Goal: Task Accomplishment & Management: Complete application form

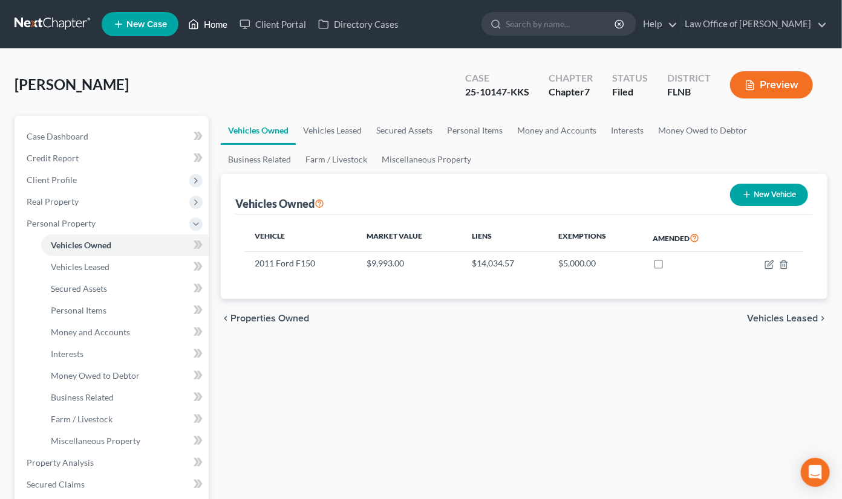
click at [222, 20] on link "Home" at bounding box center [207, 24] width 51 height 22
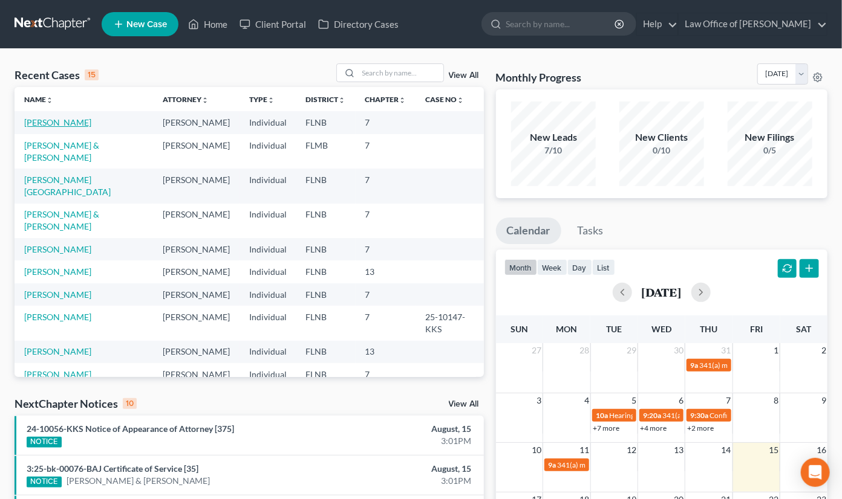
click at [51, 123] on link "[PERSON_NAME]" at bounding box center [57, 122] width 67 height 10
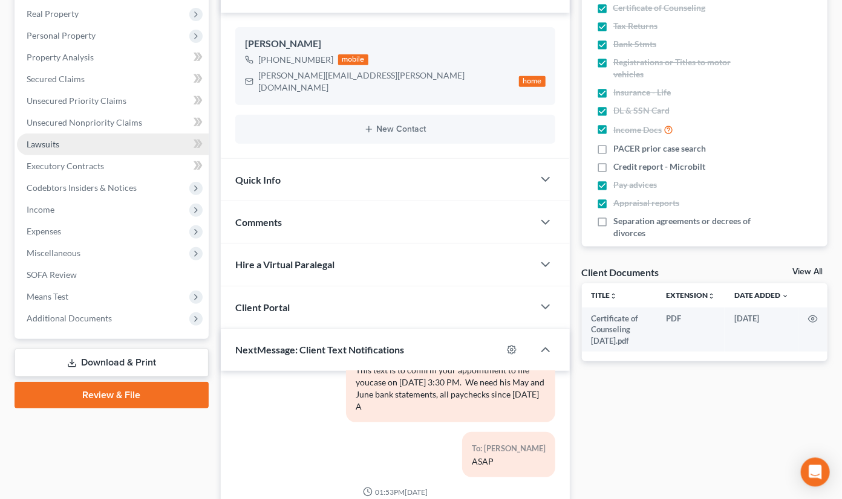
scroll to position [200, 0]
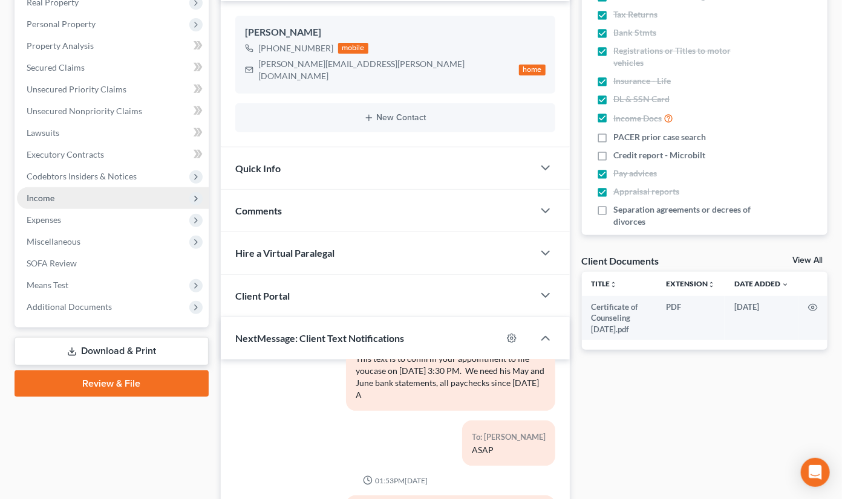
click at [48, 200] on span "Income" at bounding box center [41, 198] width 28 height 10
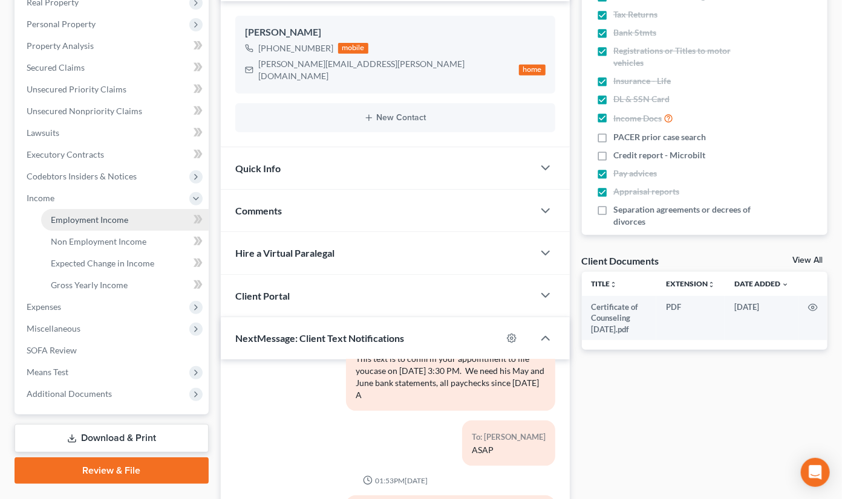
click at [76, 219] on span "Employment Income" at bounding box center [89, 220] width 77 height 10
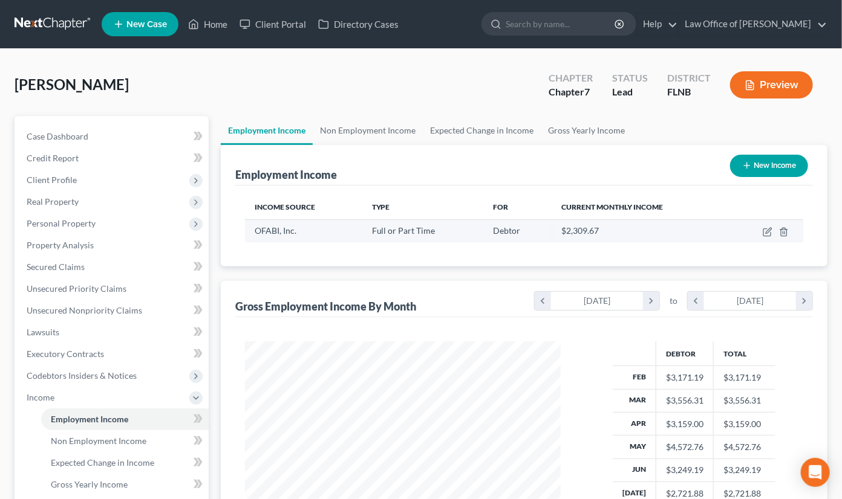
scroll to position [216, 339]
click at [767, 233] on icon "button" at bounding box center [768, 230] width 5 height 5
select select "0"
select select "9"
select select "3"
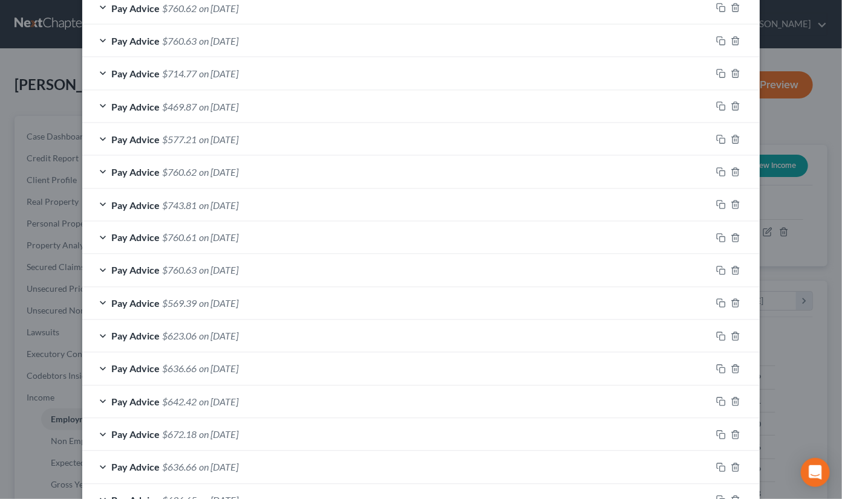
scroll to position [959, 0]
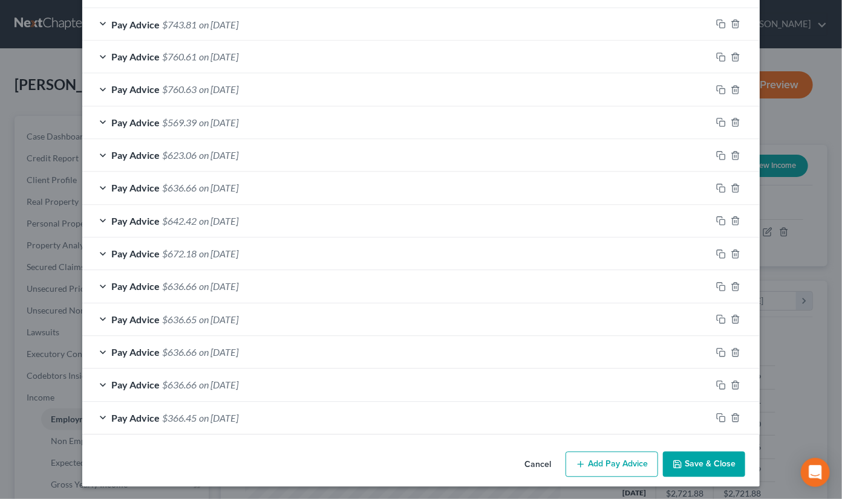
click at [635, 470] on button "Add Pay Advice" at bounding box center [611, 464] width 93 height 25
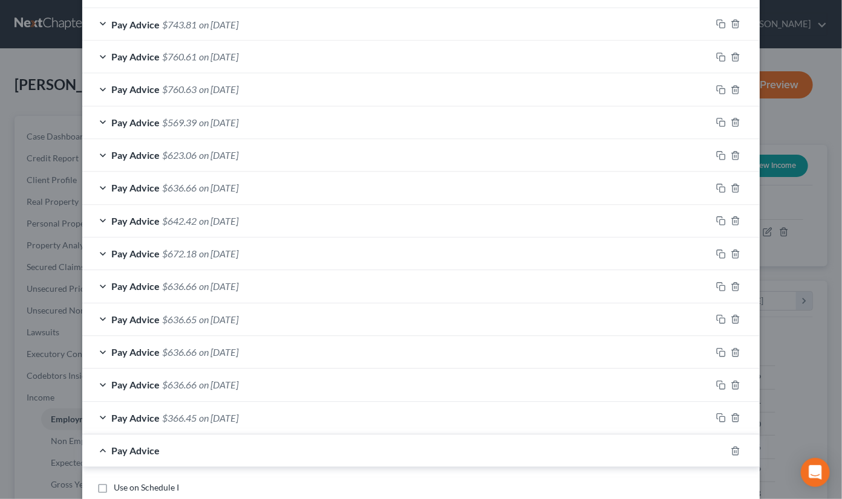
scroll to position [1139, 0]
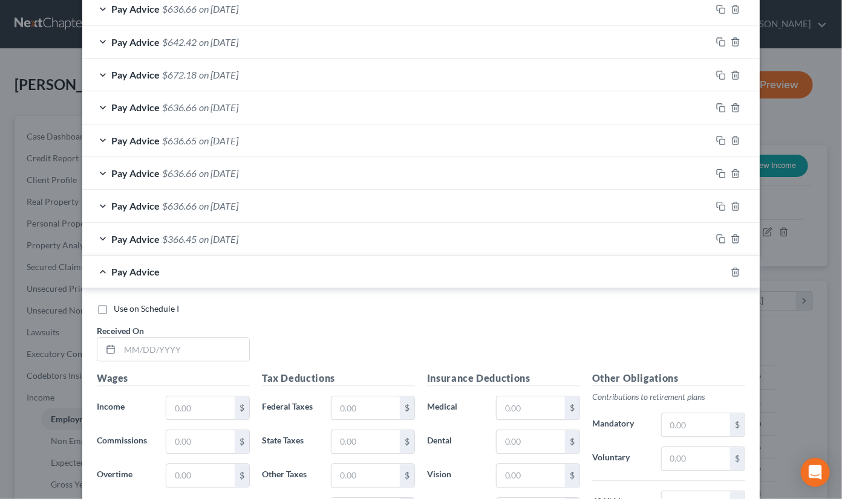
click at [114, 308] on label "Use on Schedule I" at bounding box center [146, 309] width 65 height 12
click at [119, 308] on input "Use on Schedule I" at bounding box center [123, 307] width 8 height 8
checkbox input "true"
click at [151, 343] on input "text" at bounding box center [184, 349] width 129 height 23
type input "0815/2025"
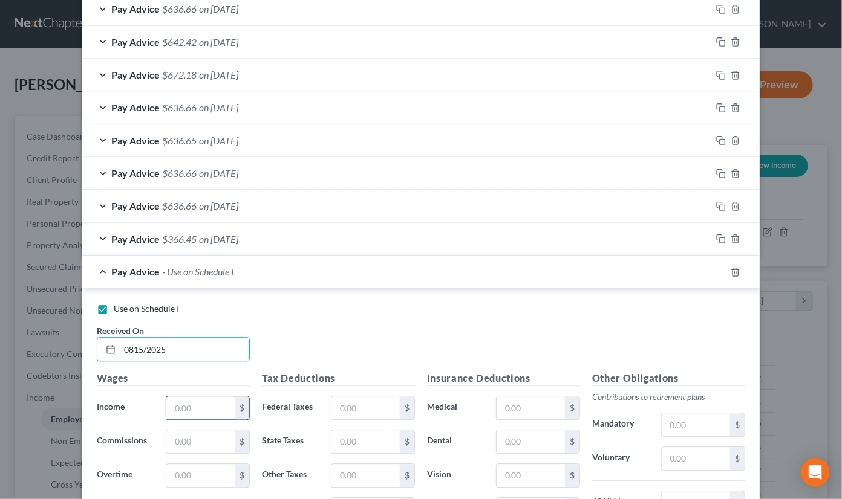
click at [195, 408] on input "text" at bounding box center [200, 408] width 68 height 23
type input "820"
click at [197, 476] on input "text" at bounding box center [200, 475] width 68 height 23
type input "99.13"
click at [360, 409] on input "text" at bounding box center [365, 408] width 68 height 23
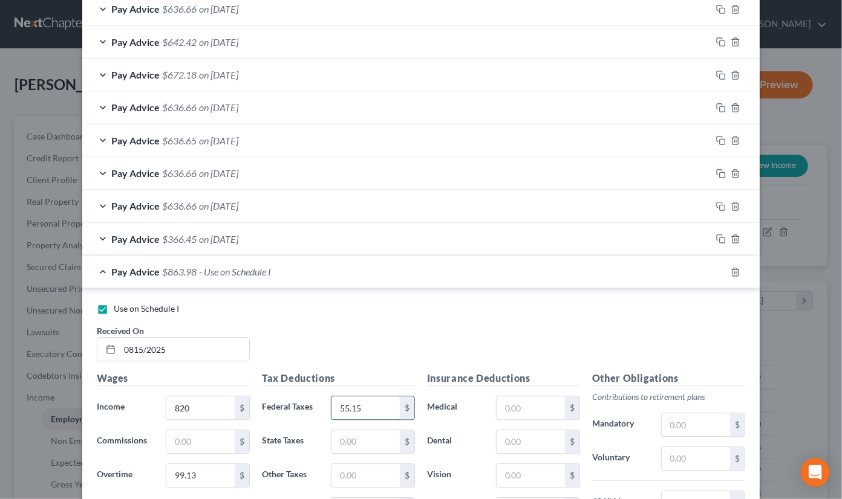
scroll to position [1258, 0]
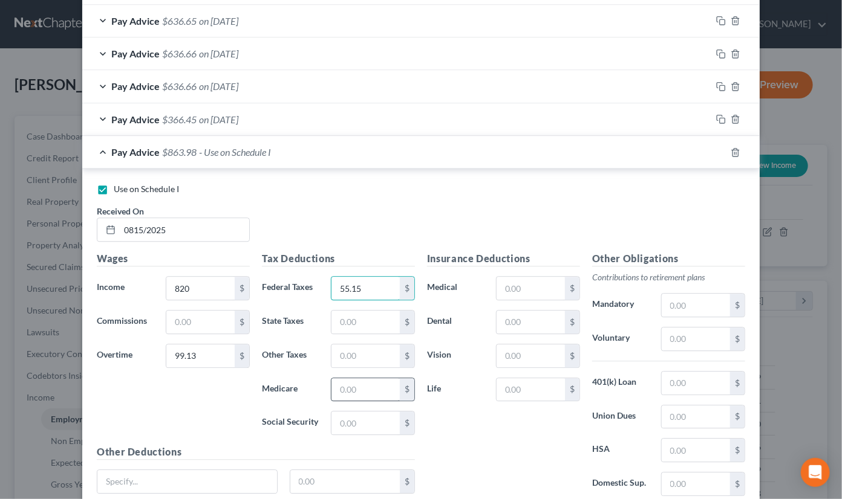
type input "55.15"
click at [345, 387] on input "text" at bounding box center [365, 390] width 68 height 23
type input "12.59"
click at [348, 421] on input "text" at bounding box center [365, 423] width 68 height 23
type input "53.87"
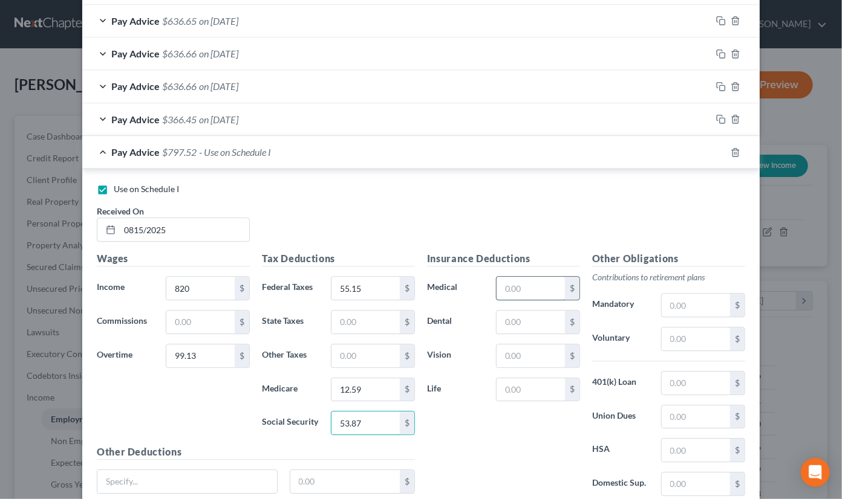
click at [519, 287] on input "text" at bounding box center [530, 288] width 68 height 23
drag, startPoint x: 506, startPoint y: 287, endPoint x: 543, endPoint y: 287, distance: 37.5
click at [543, 287] on input "58.01" at bounding box center [530, 288] width 68 height 23
type input "62.62"
click at [682, 335] on input "text" at bounding box center [696, 339] width 68 height 23
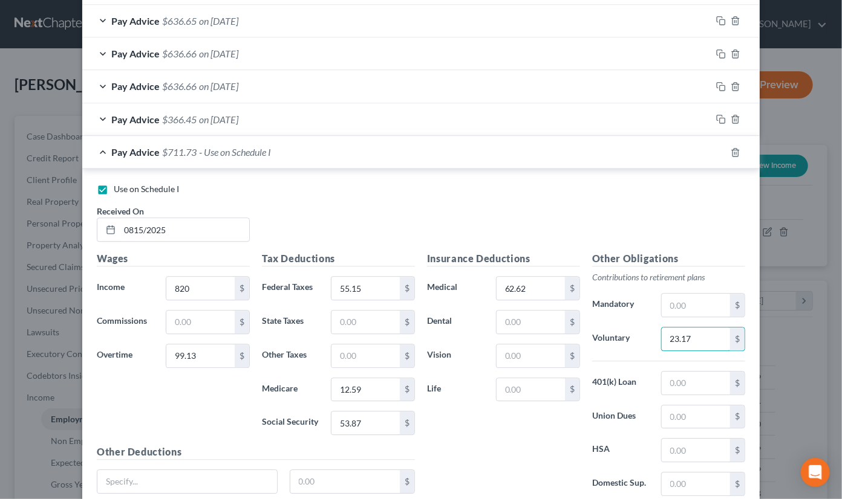
scroll to position [1355, 0]
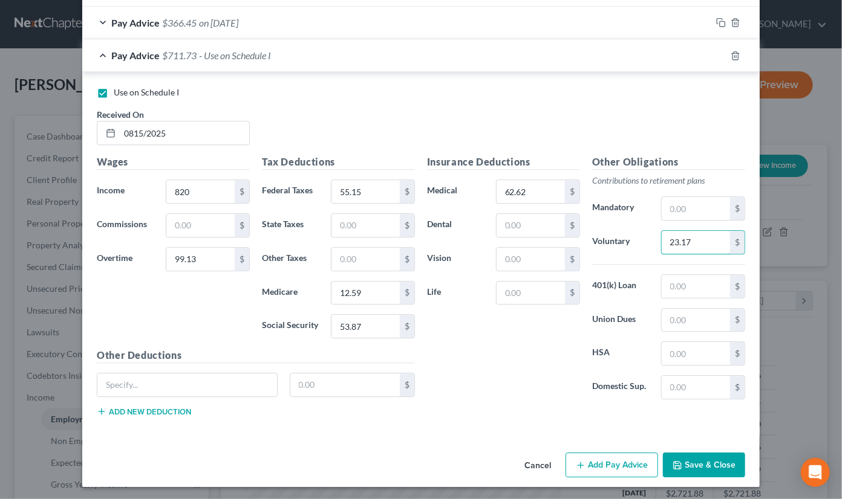
type input "23.17"
click at [688, 467] on button "Save & Close" at bounding box center [704, 465] width 82 height 25
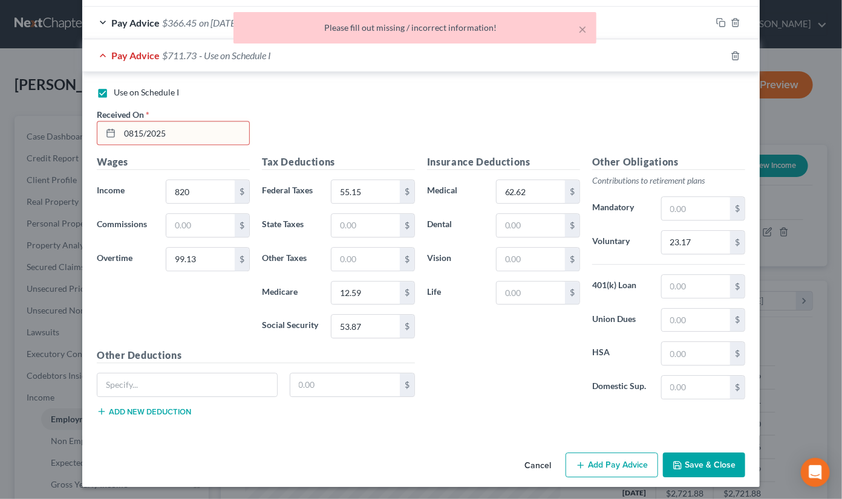
click at [136, 135] on input "0815/2025" at bounding box center [184, 133] width 129 height 23
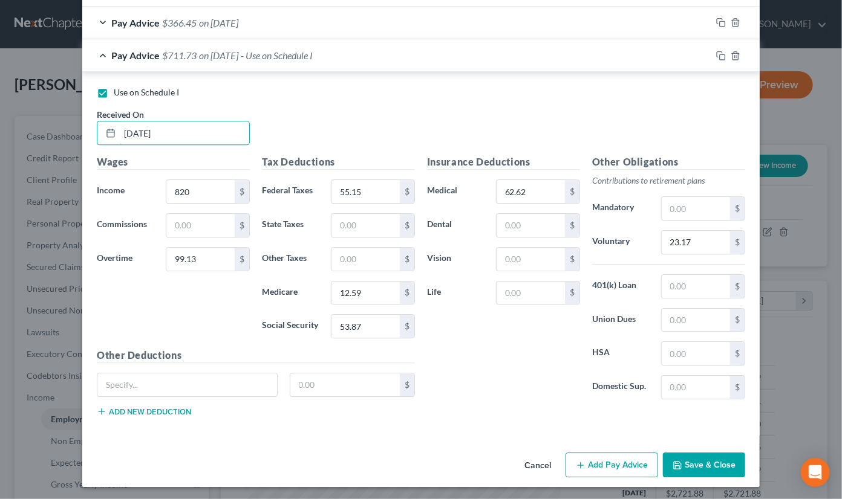
type input "[DATE]"
click at [714, 464] on button "Save & Close" at bounding box center [704, 465] width 82 height 25
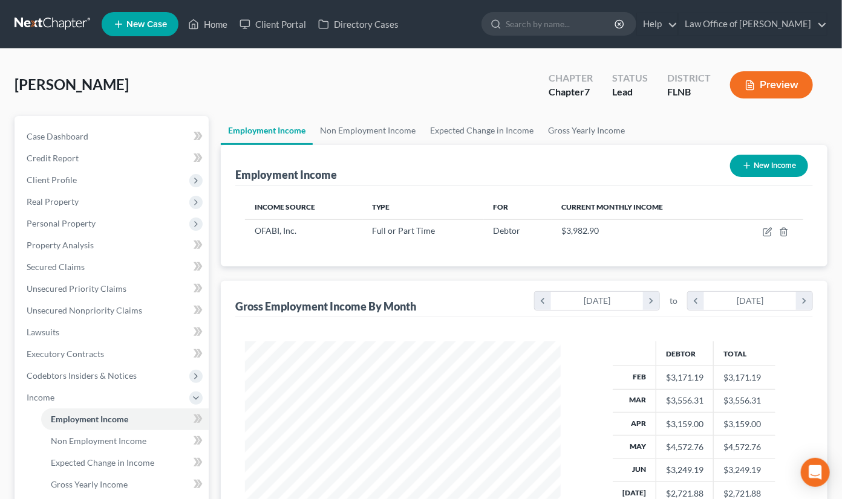
scroll to position [229, 0]
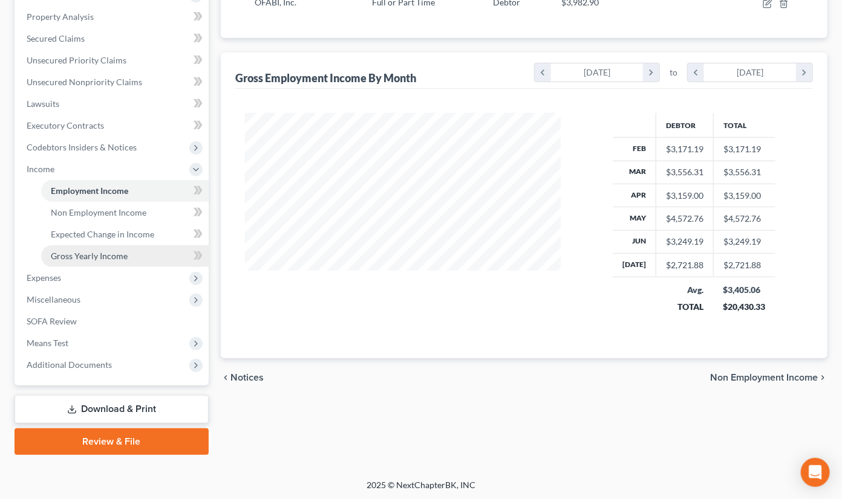
click at [63, 259] on span "Gross Yearly Income" at bounding box center [89, 256] width 77 height 10
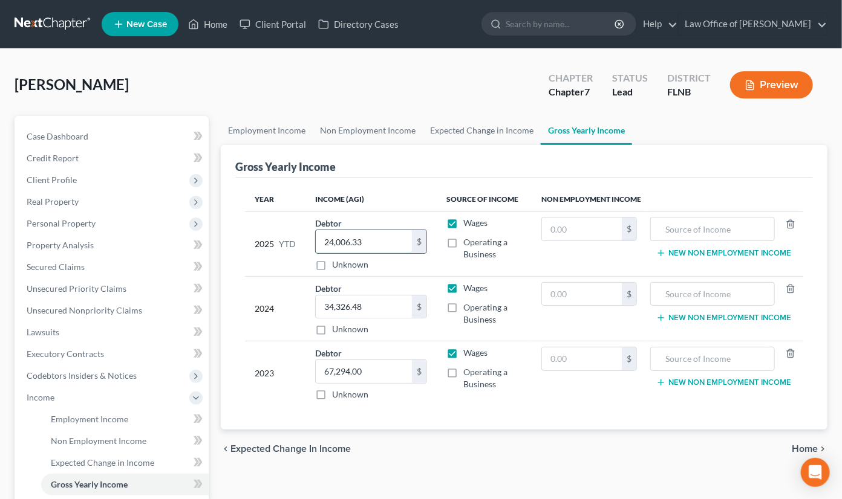
drag, startPoint x: 322, startPoint y: 244, endPoint x: 367, endPoint y: 244, distance: 45.4
click at [367, 244] on input "24,006.33" at bounding box center [364, 241] width 96 height 23
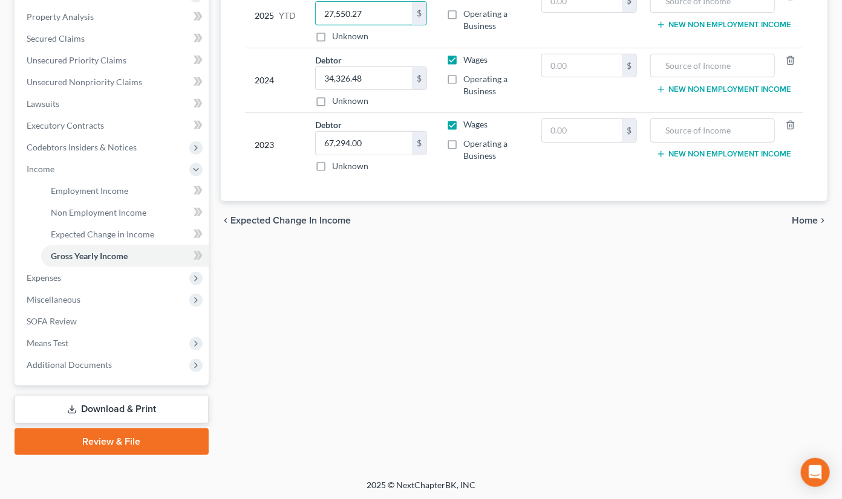
type input "27,550.27"
click at [802, 220] on span "Home" at bounding box center [805, 221] width 26 height 10
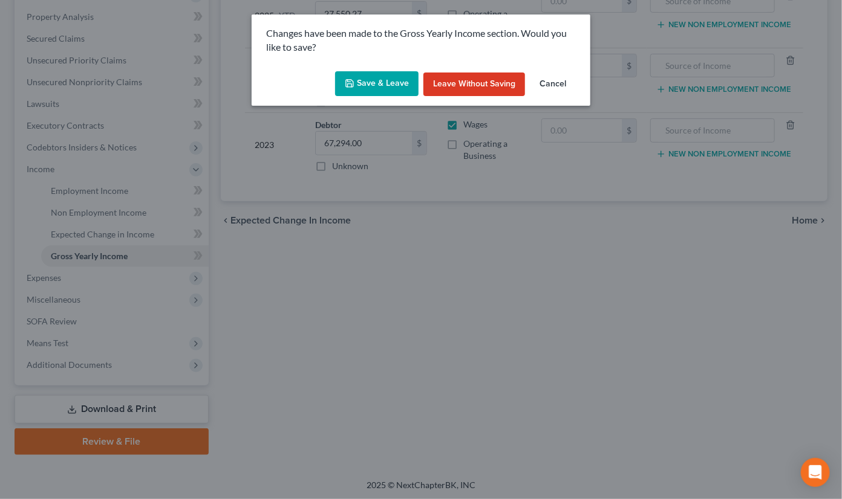
click at [359, 90] on button "Save & Leave" at bounding box center [376, 83] width 83 height 25
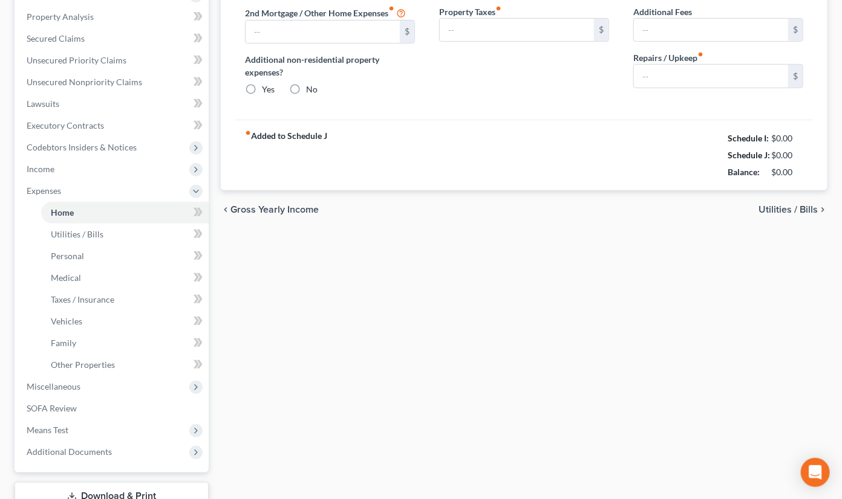
type input "1,339.00"
type input "0.00"
radio input "true"
type input "0.00"
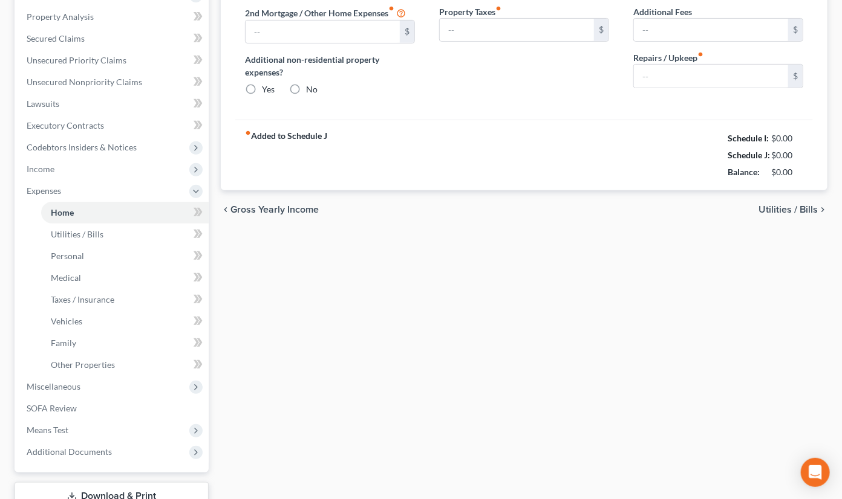
type input "0.00"
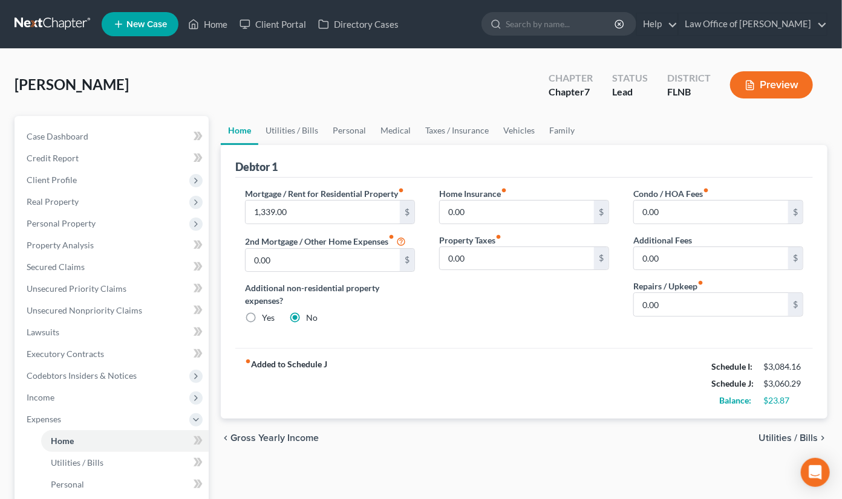
click at [816, 149] on div "Debtor 1 Mortgage / Rent for Residential Property fiber_manual_record 1,339.00 …" at bounding box center [524, 282] width 607 height 275
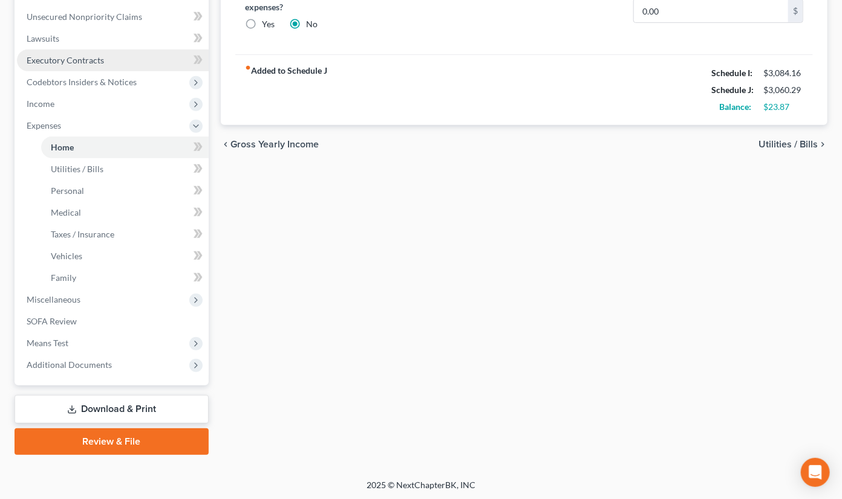
scroll to position [94, 0]
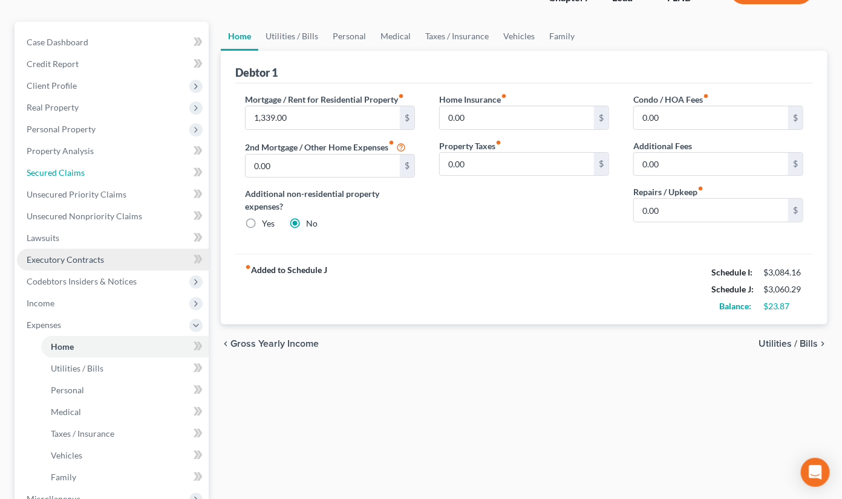
click at [75, 170] on span "Secured Claims" at bounding box center [56, 173] width 58 height 10
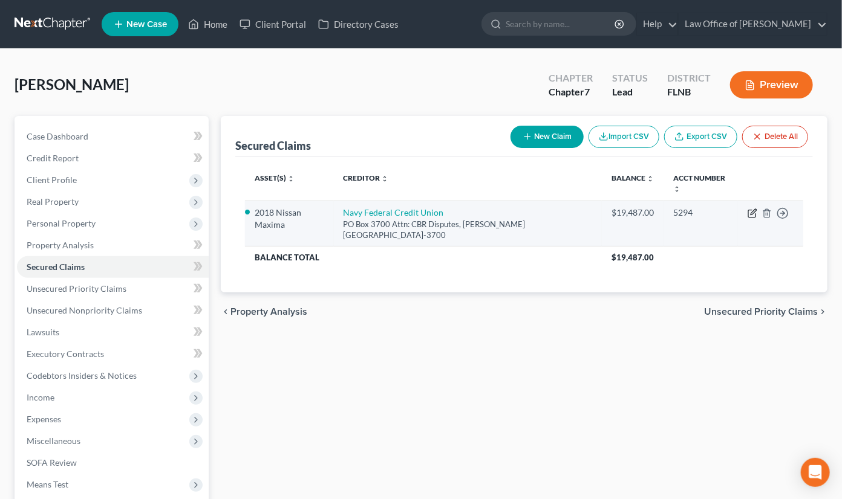
click at [750, 209] on icon "button" at bounding box center [752, 214] width 10 height 10
select select "48"
select select "0"
select select "7"
select select "2"
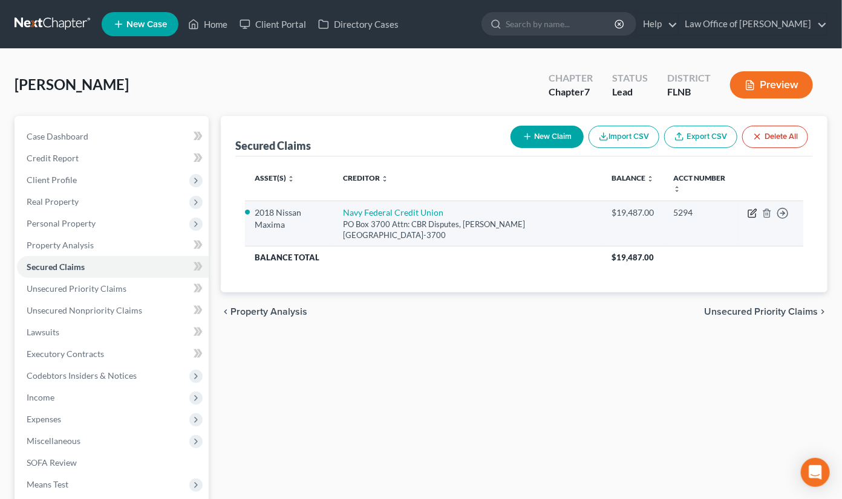
select select "0"
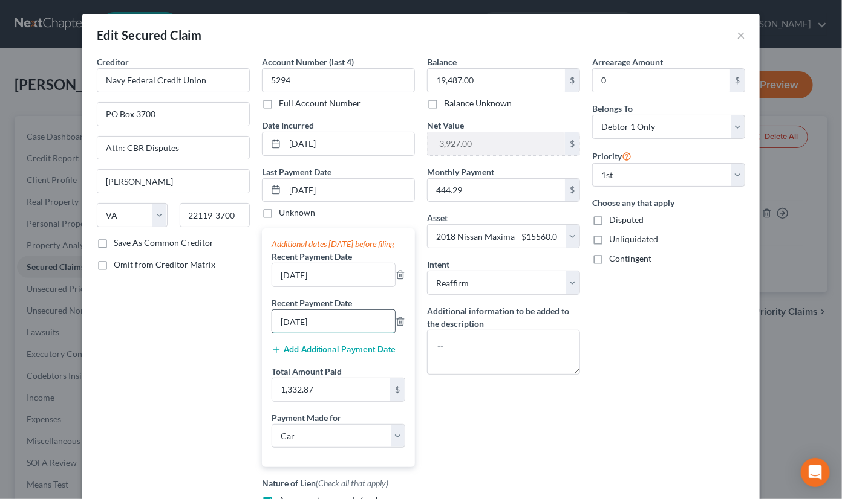
click at [301, 333] on input "[DATE]" at bounding box center [333, 321] width 123 height 23
type input "[DATE]"
click at [295, 287] on input "[DATE]" at bounding box center [333, 275] width 123 height 23
type input "[DATE]"
drag, startPoint x: 279, startPoint y: 402, endPoint x: 316, endPoint y: 402, distance: 36.9
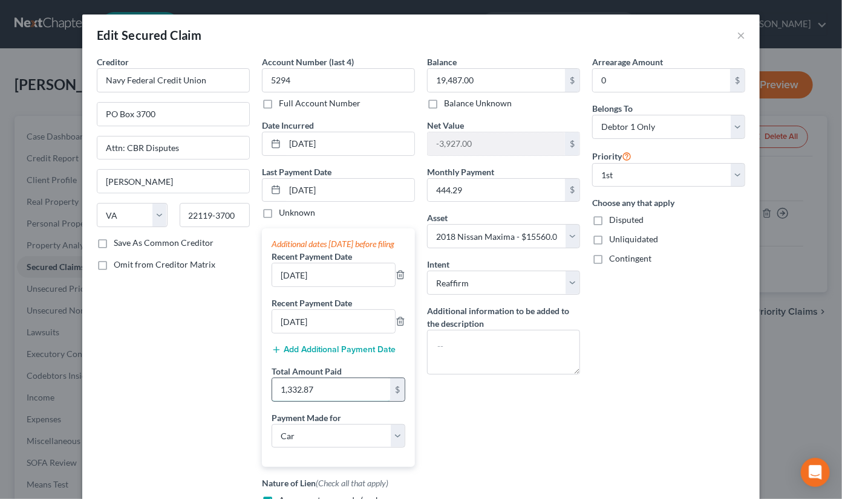
click at [316, 402] on input "1,332.87" at bounding box center [331, 390] width 118 height 23
type input "1,132.87"
click at [303, 189] on input "[DATE]" at bounding box center [349, 190] width 129 height 23
click at [307, 190] on input "[DATE]" at bounding box center [349, 190] width 129 height 23
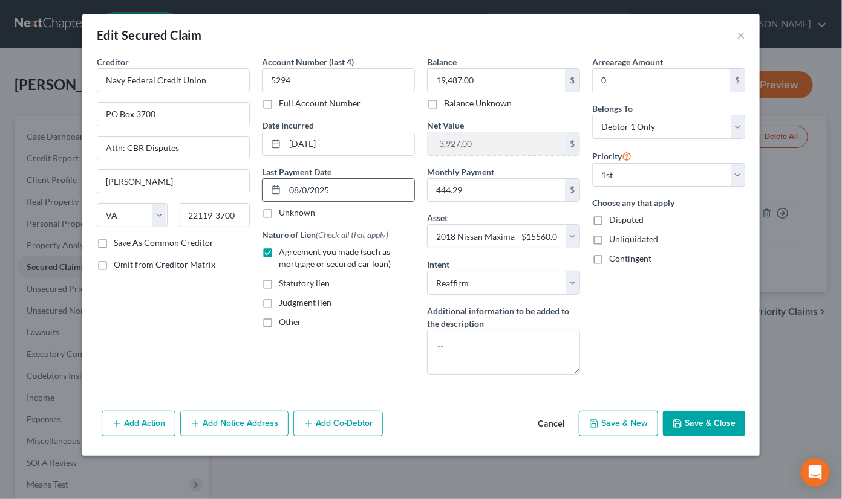
type input "[DATE]"
select select "0"
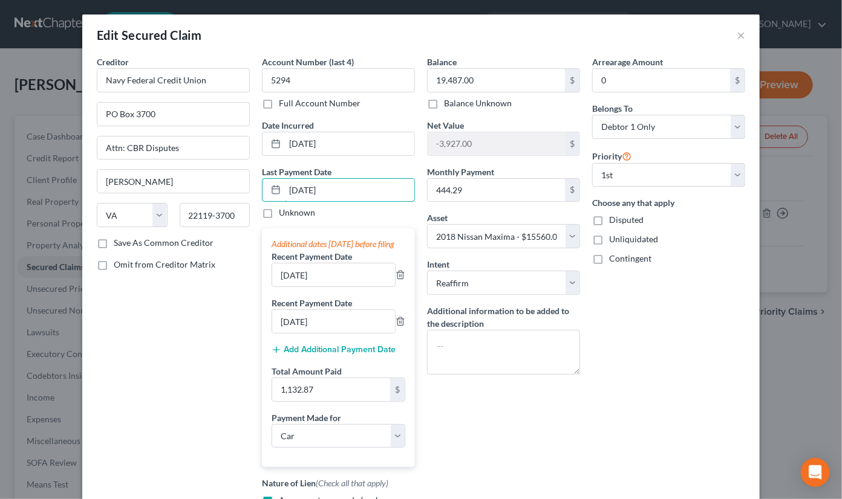
scroll to position [184, 0]
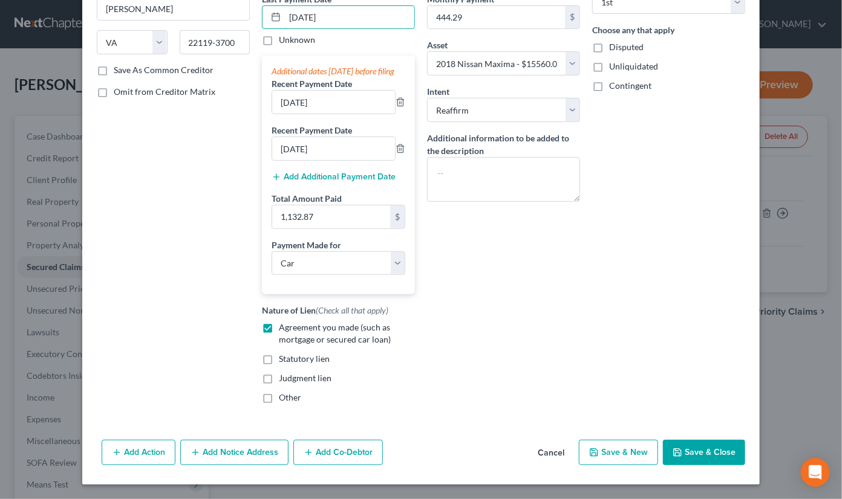
type input "[DATE]"
click at [684, 452] on button "Save & Close" at bounding box center [704, 452] width 82 height 25
select select
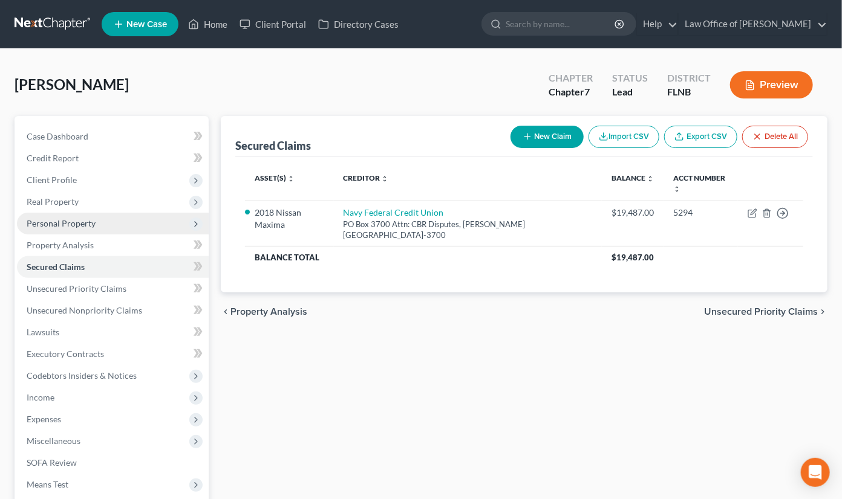
click at [55, 221] on span "Personal Property" at bounding box center [61, 223] width 69 height 10
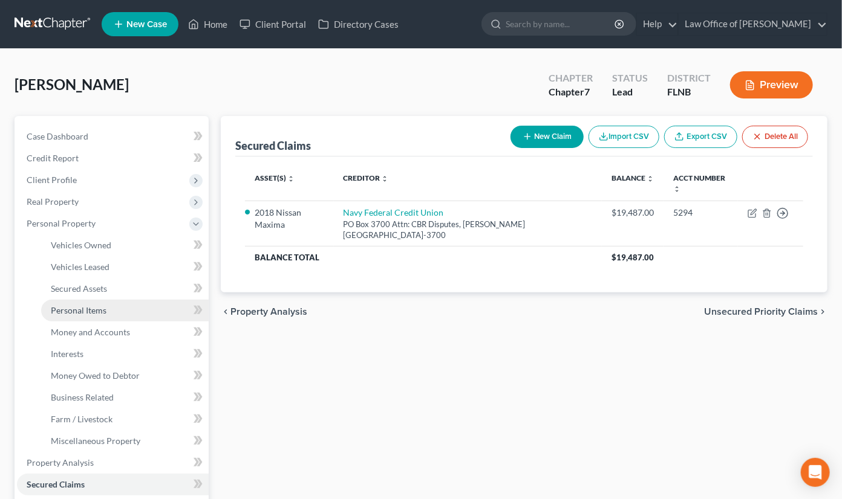
click at [86, 311] on span "Personal Items" at bounding box center [79, 310] width 56 height 10
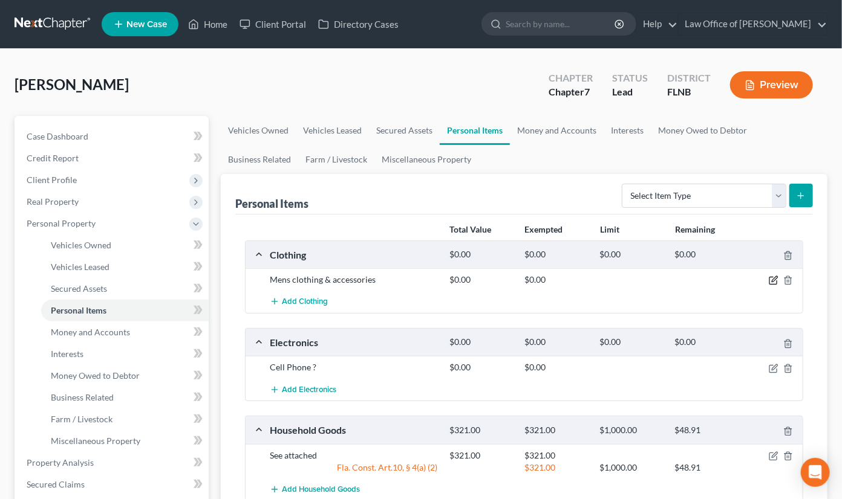
click at [776, 280] on icon "button" at bounding box center [774, 281] width 10 height 10
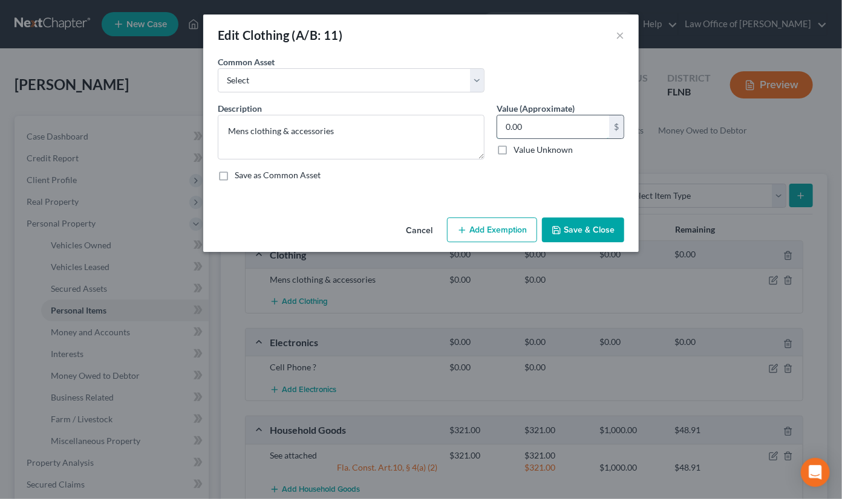
drag, startPoint x: 563, startPoint y: 127, endPoint x: 458, endPoint y: 127, distance: 105.2
click at [497, 127] on input "0.00" at bounding box center [553, 126] width 112 height 23
drag, startPoint x: 505, startPoint y: 124, endPoint x: 525, endPoint y: 130, distance: 20.9
click at [525, 130] on input "0.00" at bounding box center [553, 126] width 112 height 23
type input "70.00"
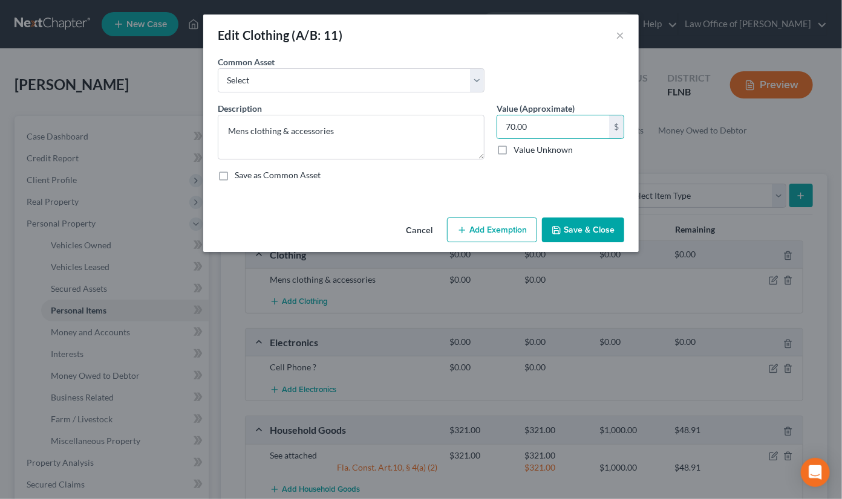
click at [490, 231] on button "Add Exemption" at bounding box center [492, 230] width 90 height 25
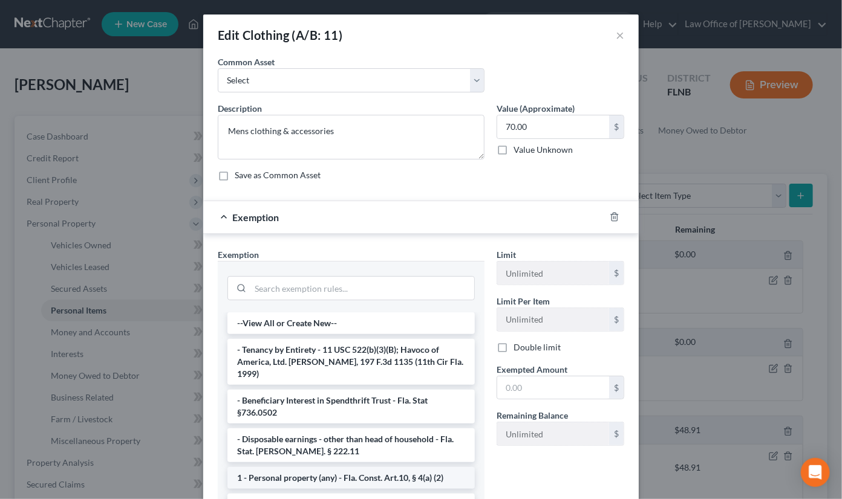
click at [379, 467] on li "1 - Personal property (any) - Fla. Const. Art.10, § 4(a) (2)" at bounding box center [350, 478] width 247 height 22
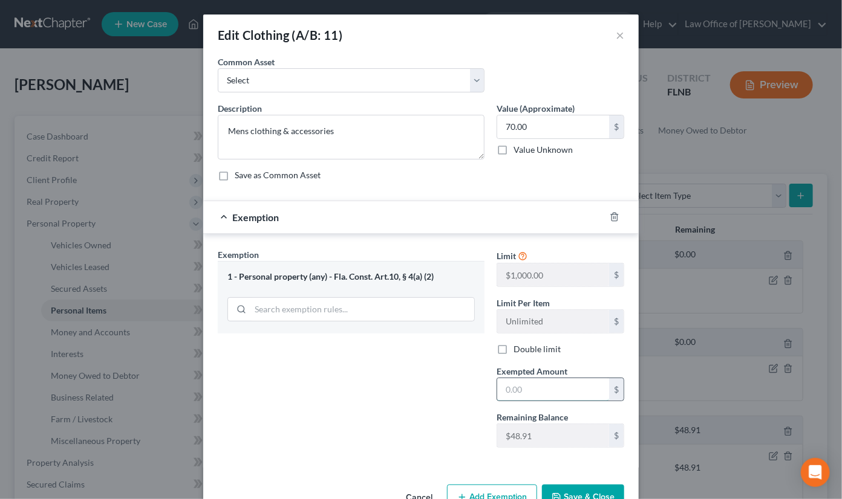
click at [525, 392] on input "text" at bounding box center [553, 390] width 112 height 23
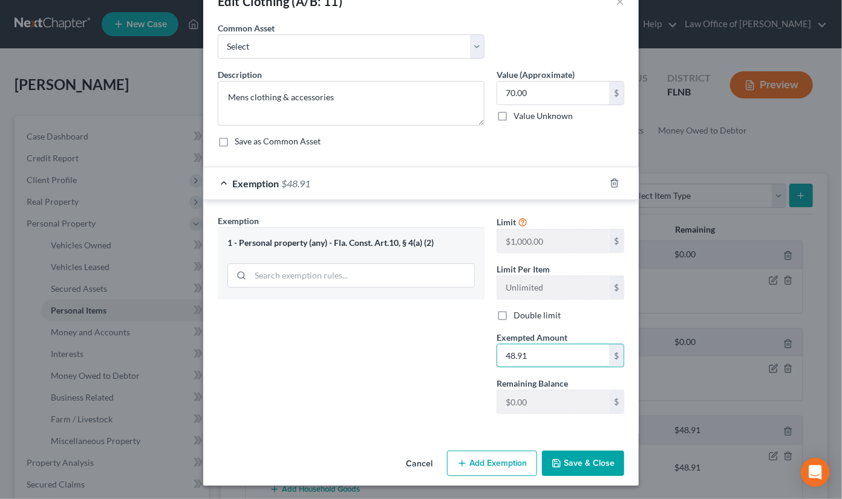
type input "48.91"
click at [489, 465] on button "Add Exemption" at bounding box center [492, 463] width 90 height 25
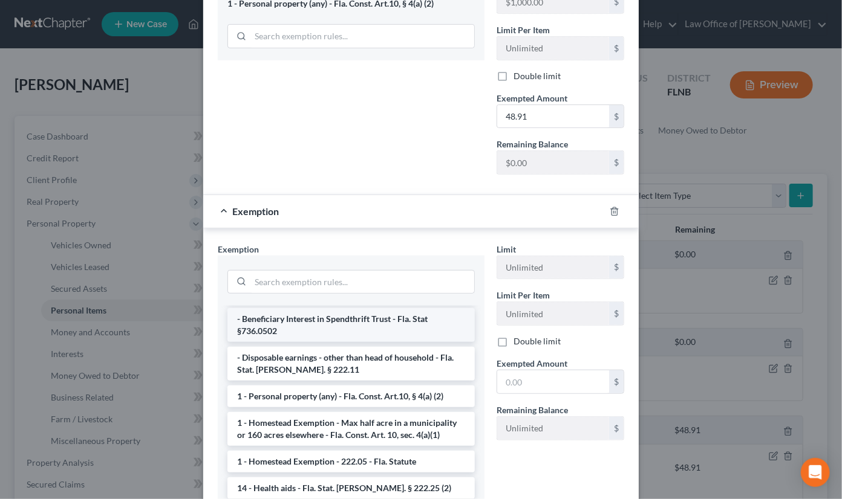
scroll to position [120, 0]
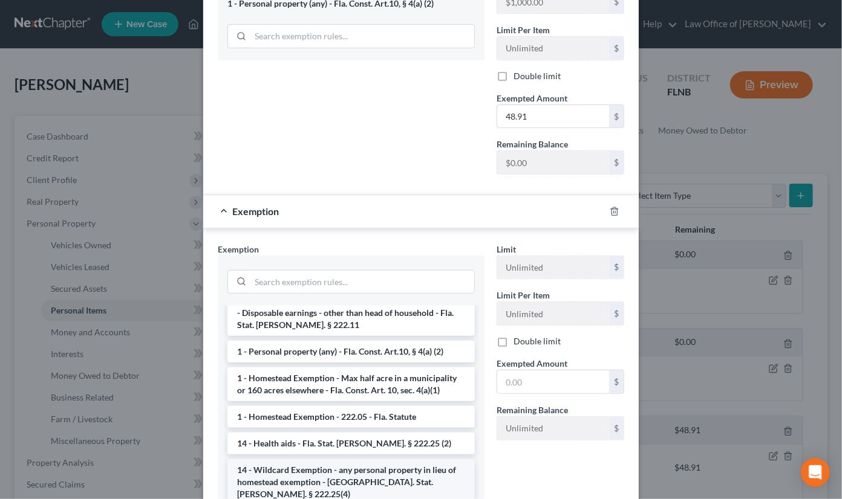
click at [392, 467] on li "14 - Wildcard Exemption - any personal property in lieu of homestead exemption …" at bounding box center [350, 483] width 247 height 46
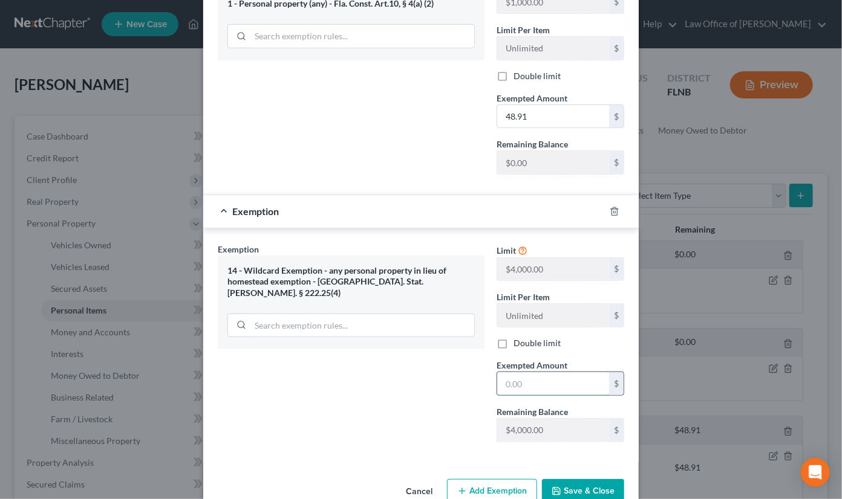
click at [536, 387] on input "text" at bounding box center [553, 383] width 112 height 23
type input "21.09"
click at [558, 489] on polyline "button" at bounding box center [556, 489] width 3 height 2
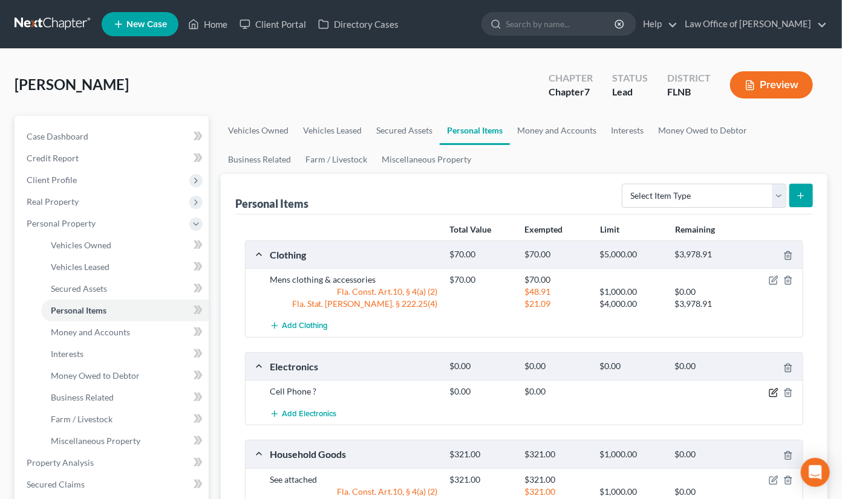
click at [773, 391] on icon "button" at bounding box center [774, 393] width 10 height 10
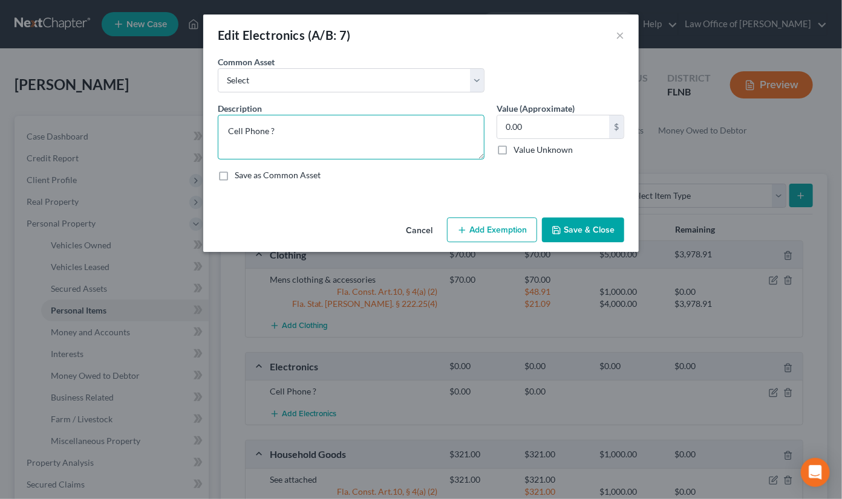
click at [270, 131] on textarea "Cell Phone ?" at bounding box center [351, 137] width 267 height 45
type textarea "Cell Phone"
click at [503, 123] on input "0.00" at bounding box center [553, 126] width 112 height 23
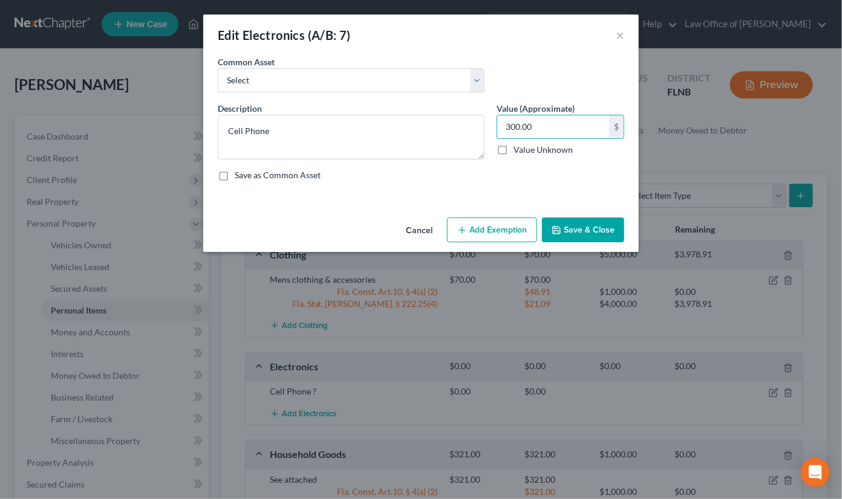
type input "300.00"
click at [489, 237] on button "Add Exemption" at bounding box center [492, 230] width 90 height 25
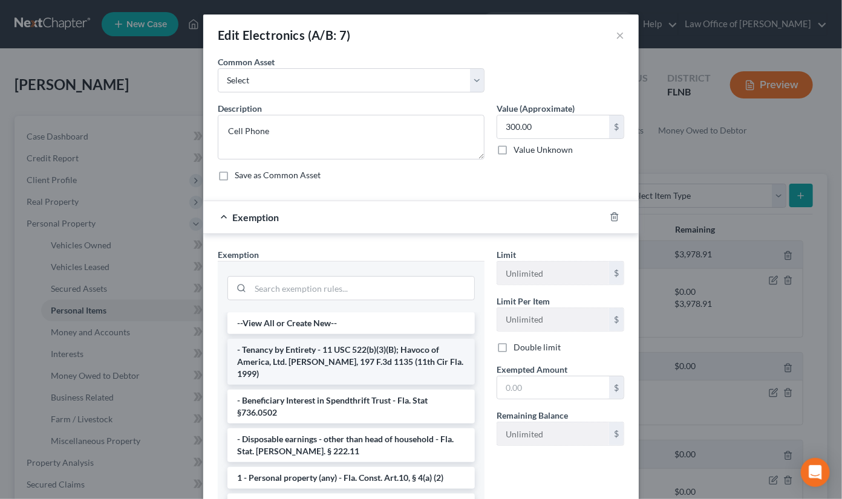
scroll to position [180, 0]
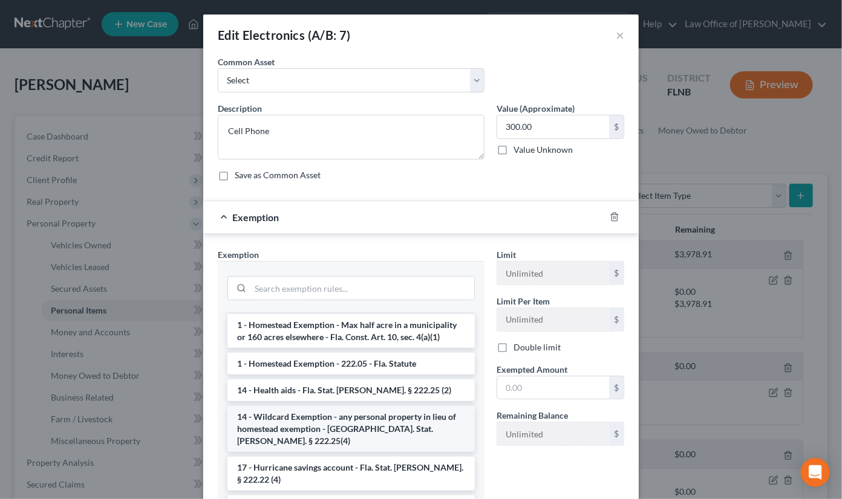
click at [346, 417] on li "14 - Wildcard Exemption - any personal property in lieu of homestead exemption …" at bounding box center [350, 429] width 247 height 46
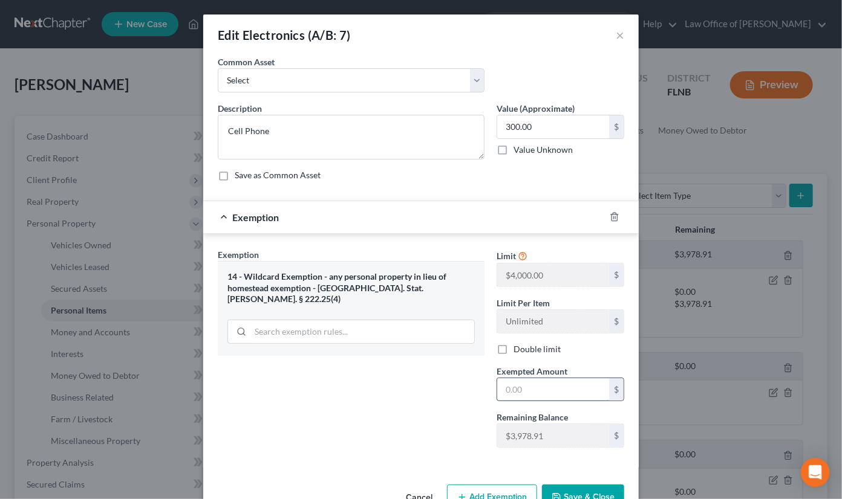
click at [528, 392] on input "text" at bounding box center [553, 390] width 112 height 23
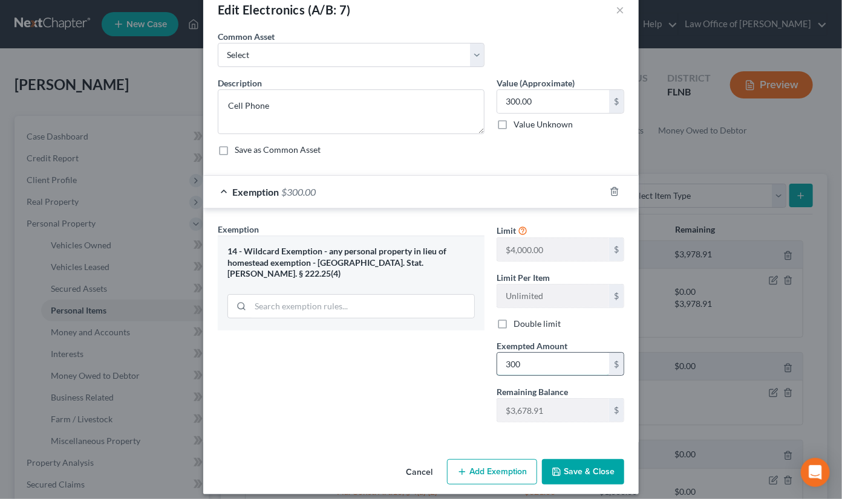
scroll to position [34, 0]
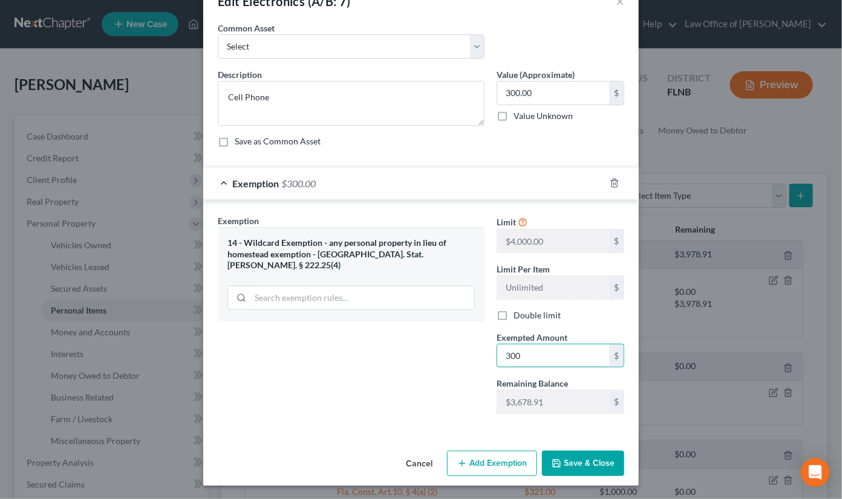
type input "300"
click at [549, 455] on button "Save & Close" at bounding box center [583, 463] width 82 height 25
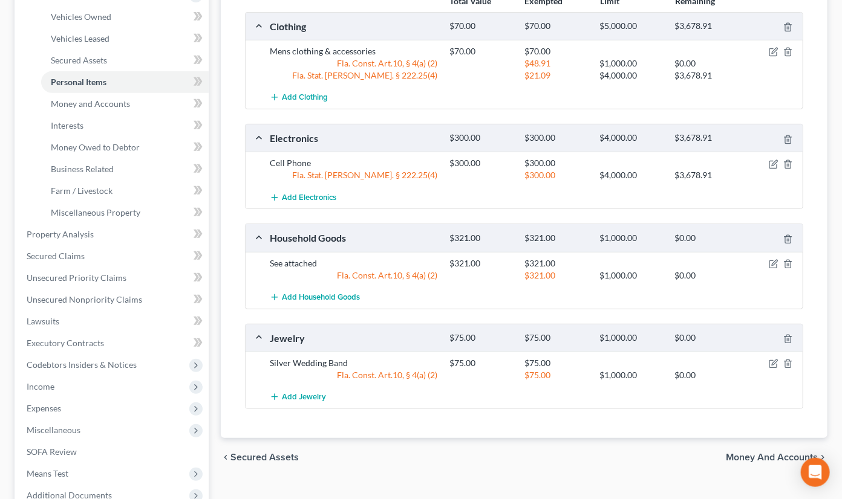
scroll to position [266, 0]
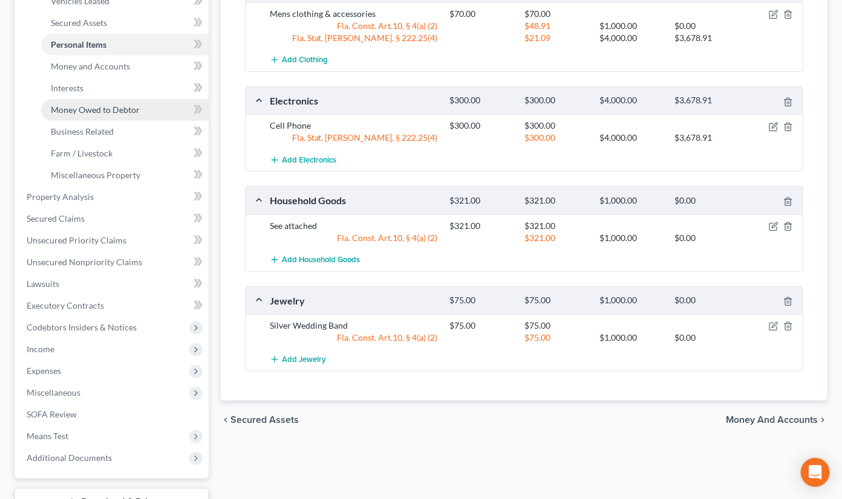
click at [85, 112] on span "Money Owed to Debtor" at bounding box center [95, 110] width 89 height 10
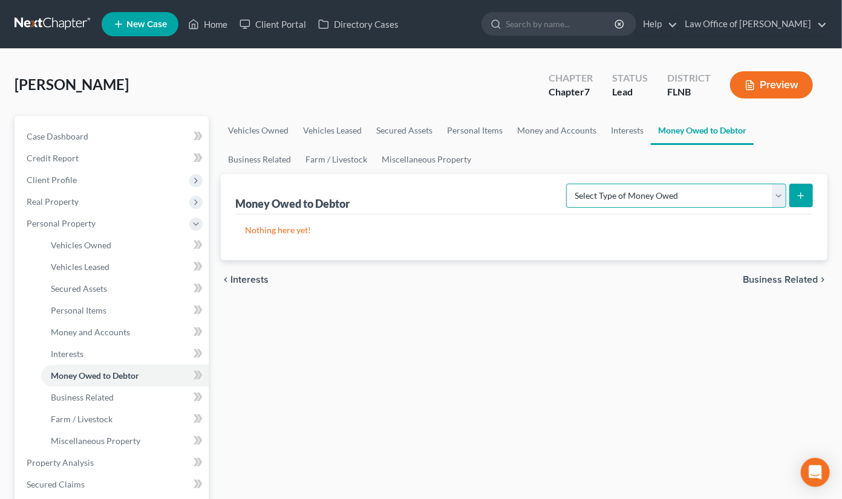
select select "expected_tax_refund"
click option "Expected Tax Refund and Unused NOLs (A/B: 28)" at bounding box center [0, 0] width 0 height 0
click at [800, 196] on line "submit" at bounding box center [800, 196] width 5 height 0
select select "0"
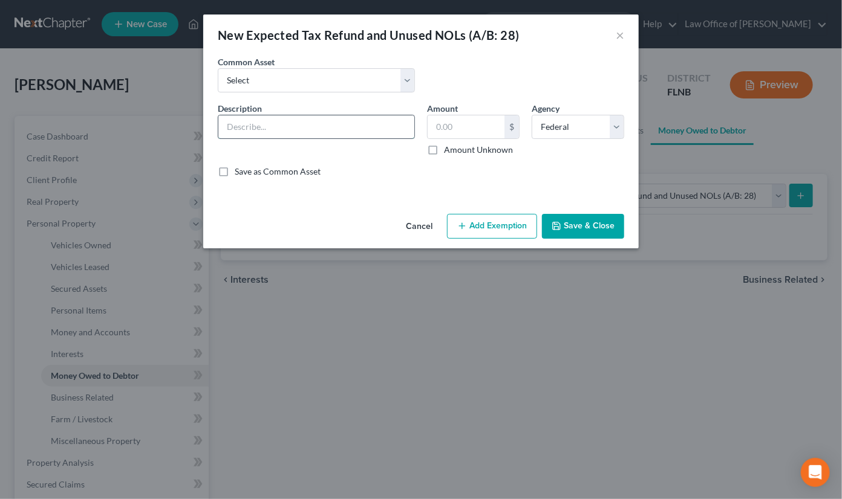
click at [382, 130] on input "text" at bounding box center [316, 126] width 196 height 23
type input "Potential 2025 income tax refund"
click at [449, 133] on input "text" at bounding box center [466, 126] width 77 height 23
type input "1.0"
click at [469, 224] on button "Add Exemption" at bounding box center [492, 226] width 90 height 25
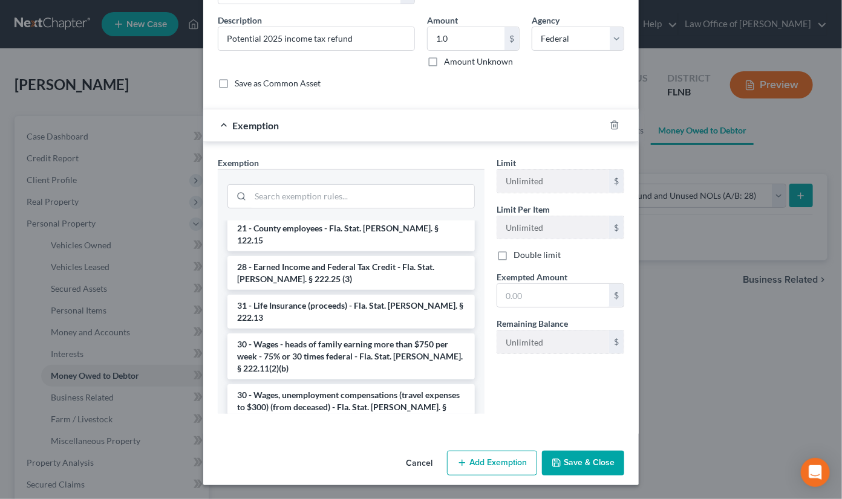
scroll to position [1078, 0]
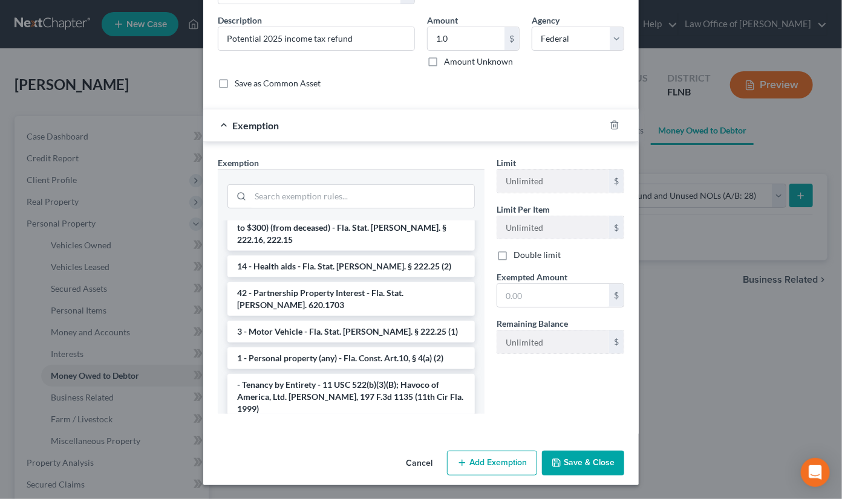
click at [385, 464] on li "14 - Wildcard Exemption - any personal property in lieu of homestead exemption …" at bounding box center [350, 487] width 247 height 46
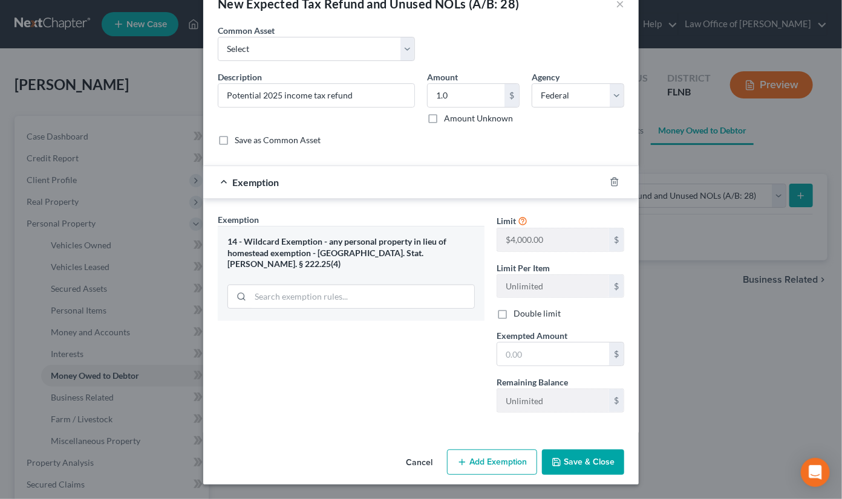
scroll to position [30, 0]
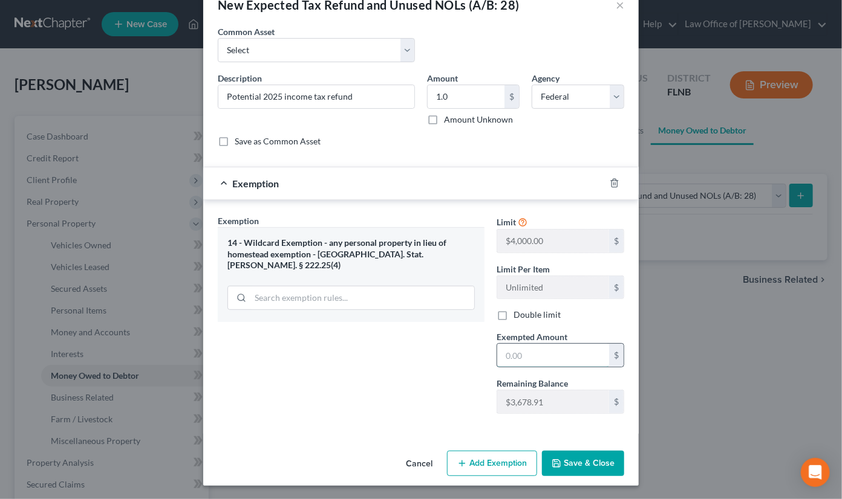
click at [539, 349] on input "text" at bounding box center [553, 355] width 112 height 23
type input "1.00"
click at [568, 458] on button "Save & Close" at bounding box center [583, 463] width 82 height 25
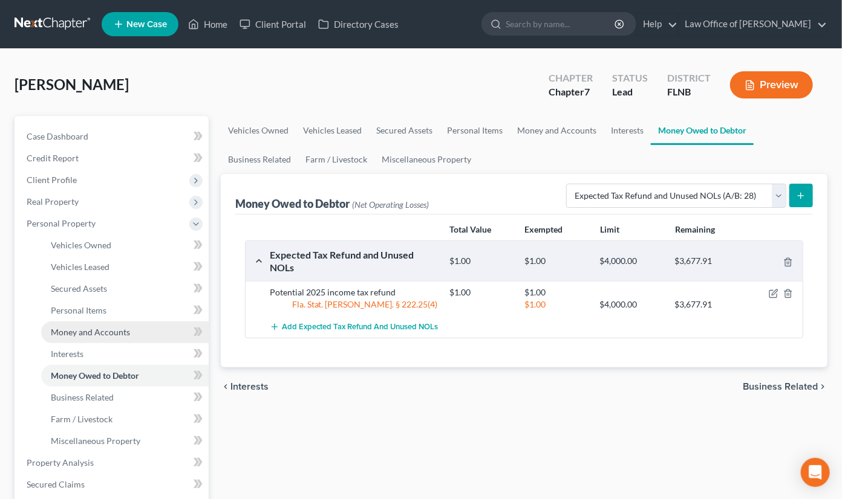
click at [80, 330] on span "Money and Accounts" at bounding box center [90, 332] width 79 height 10
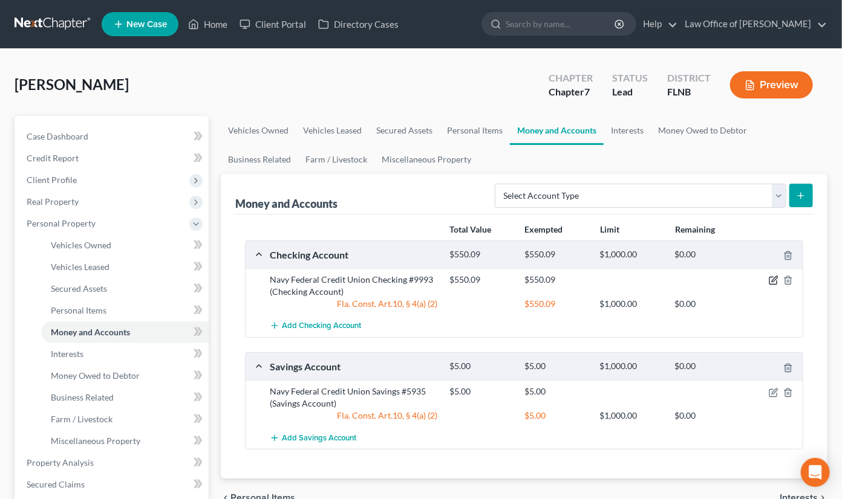
click at [772, 279] on icon "button" at bounding box center [774, 281] width 10 height 10
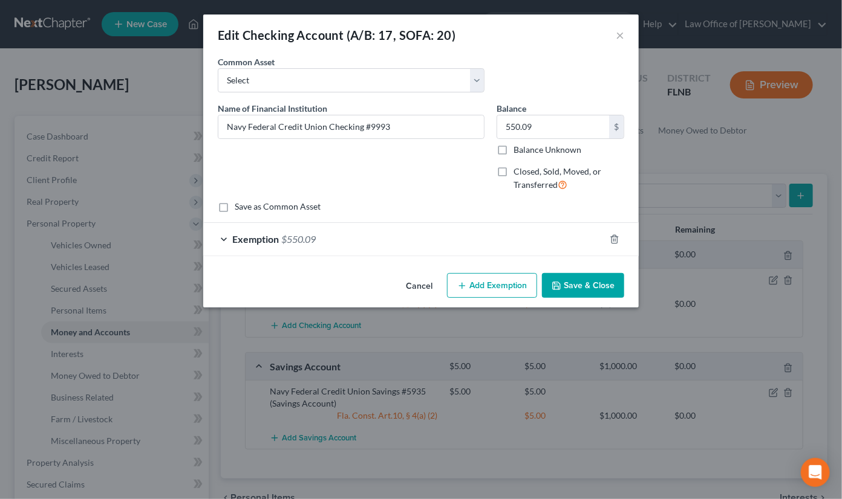
click at [483, 235] on div "Exemption $550.09" at bounding box center [404, 239] width 402 height 32
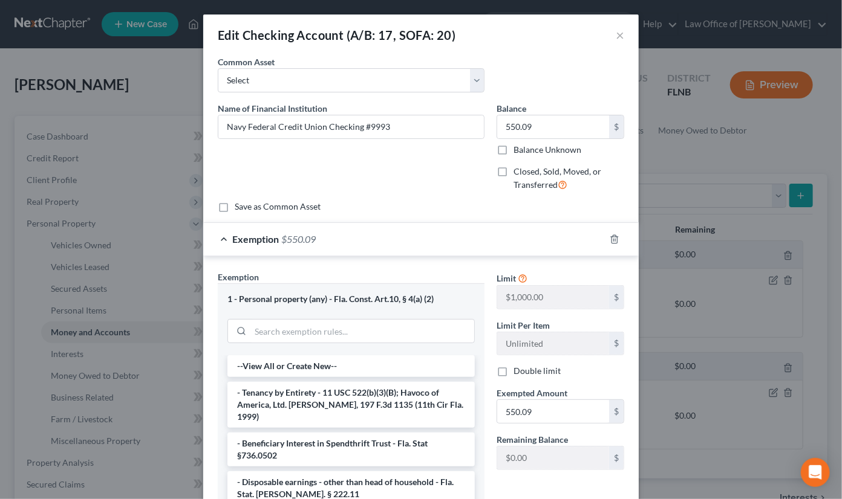
scroll to position [135, 0]
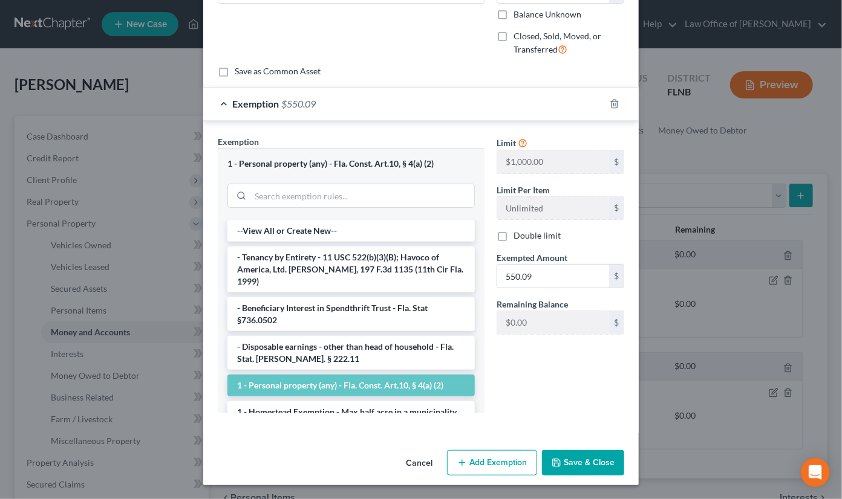
click at [575, 461] on button "Save & Close" at bounding box center [583, 463] width 82 height 25
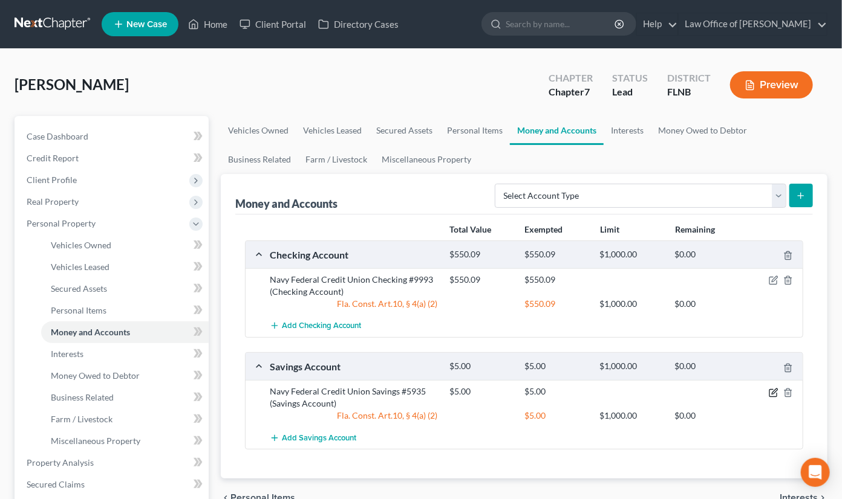
click at [773, 394] on icon "button" at bounding box center [774, 393] width 10 height 10
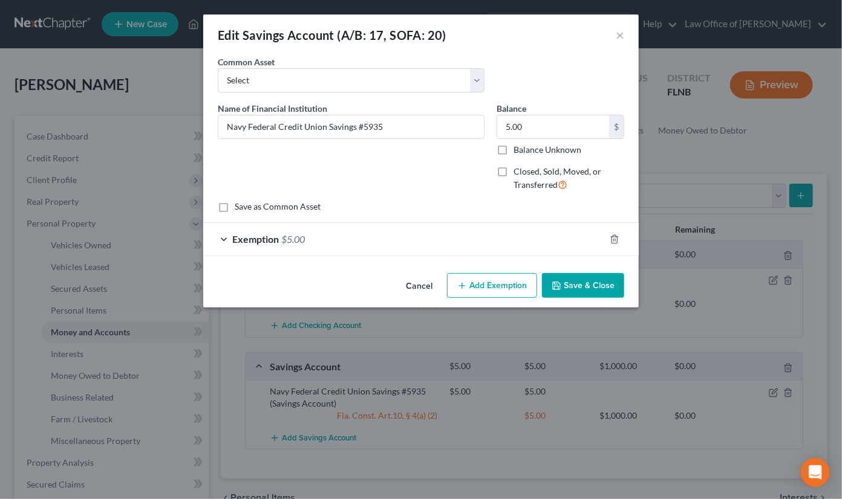
click at [418, 241] on div "Exemption $5.00" at bounding box center [404, 239] width 402 height 32
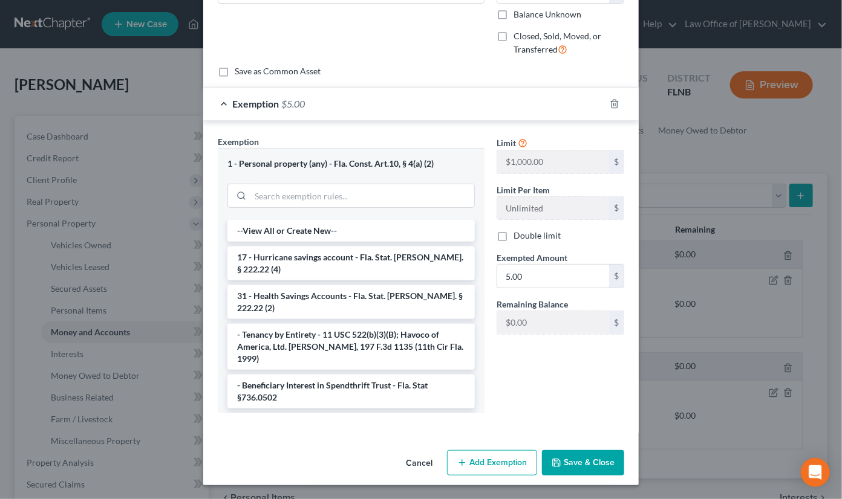
click at [568, 464] on button "Save & Close" at bounding box center [583, 463] width 82 height 25
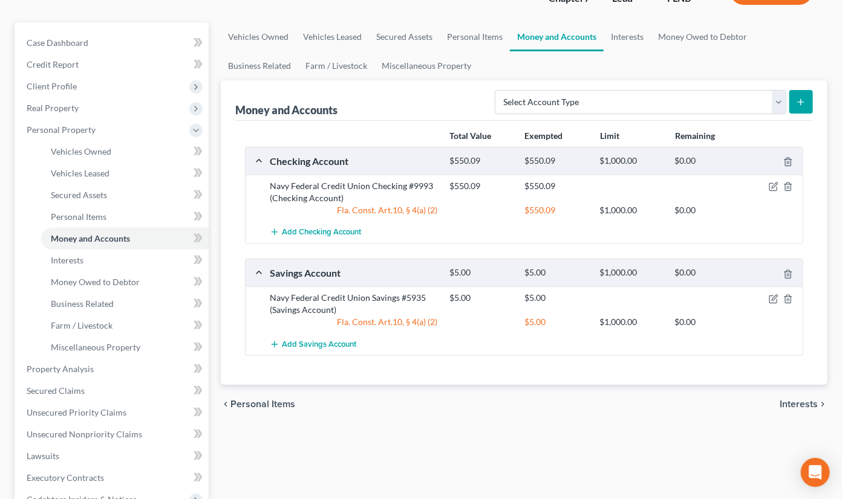
scroll to position [133, 0]
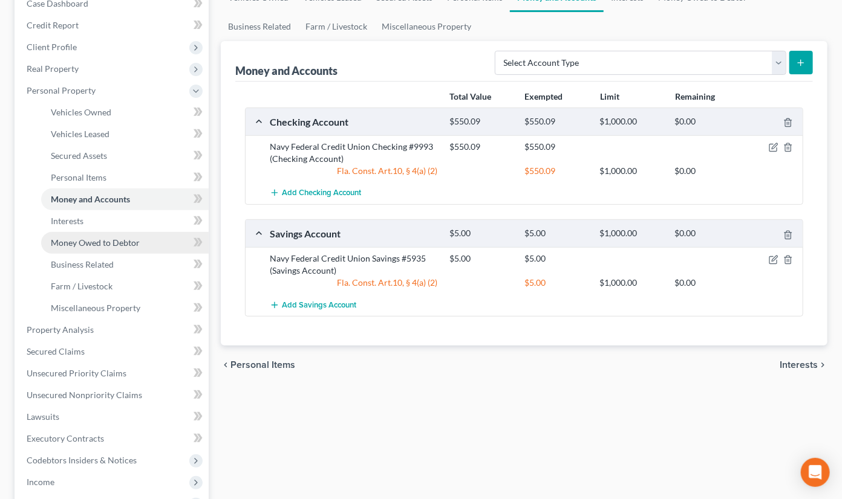
click at [105, 241] on span "Money Owed to Debtor" at bounding box center [95, 243] width 89 height 10
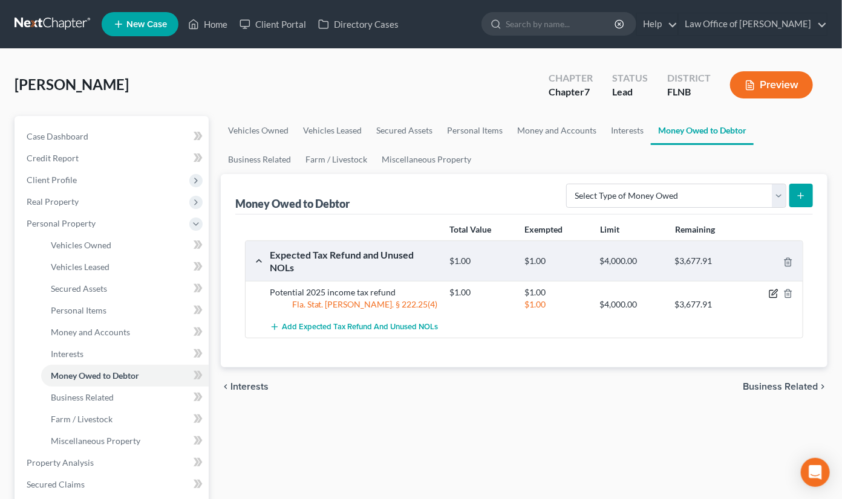
click at [774, 294] on icon "button" at bounding box center [774, 292] width 5 height 5
select select "0"
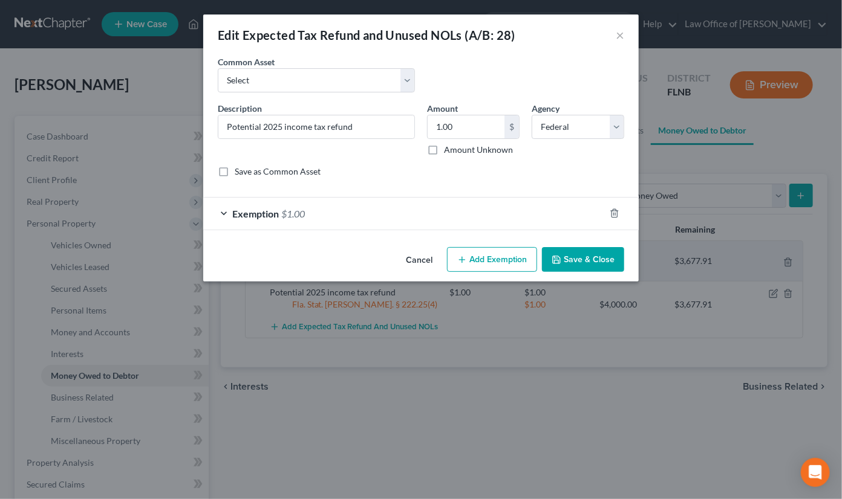
click at [376, 212] on div "Exemption $1.00" at bounding box center [404, 214] width 402 height 32
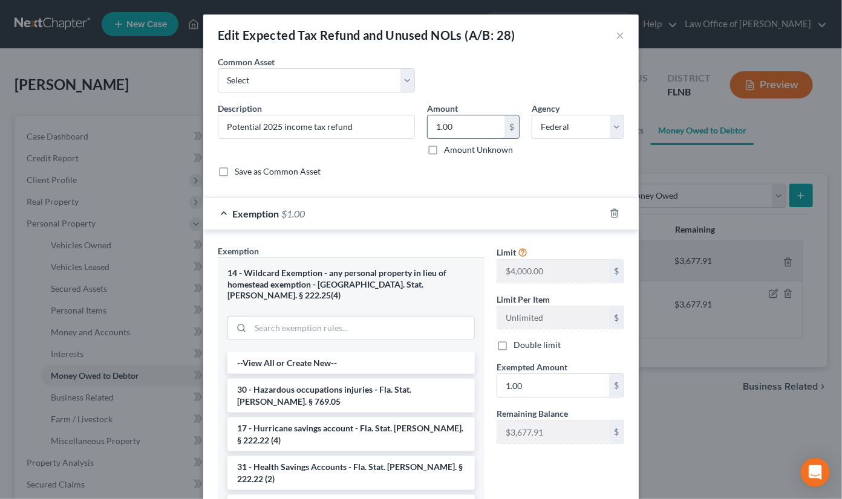
drag, startPoint x: 467, startPoint y: 130, endPoint x: 428, endPoint y: 125, distance: 40.3
click at [428, 125] on input "1.00" at bounding box center [466, 126] width 77 height 23
click at [428, 125] on div "1.00 $" at bounding box center [473, 127] width 93 height 24
drag, startPoint x: 436, startPoint y: 126, endPoint x: 475, endPoint y: 125, distance: 39.3
click at [475, 125] on input "1.00" at bounding box center [466, 126] width 77 height 23
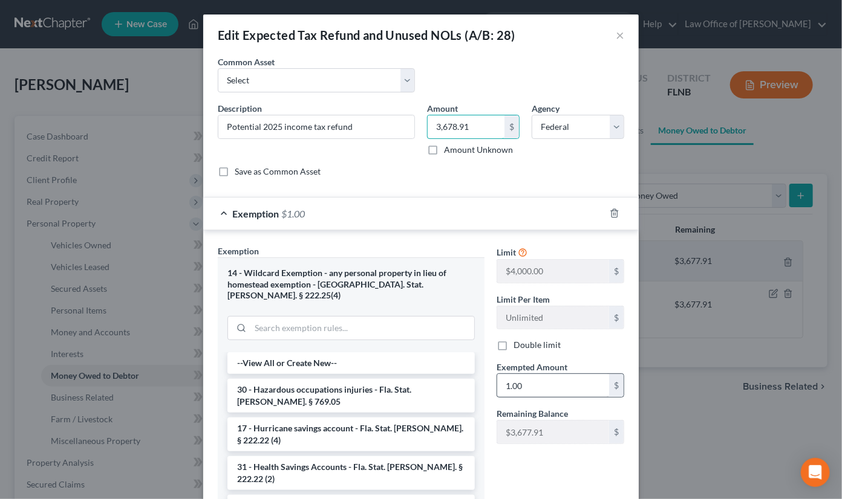
type input "3,678.91"
click at [533, 386] on input "1.00" at bounding box center [553, 385] width 112 height 23
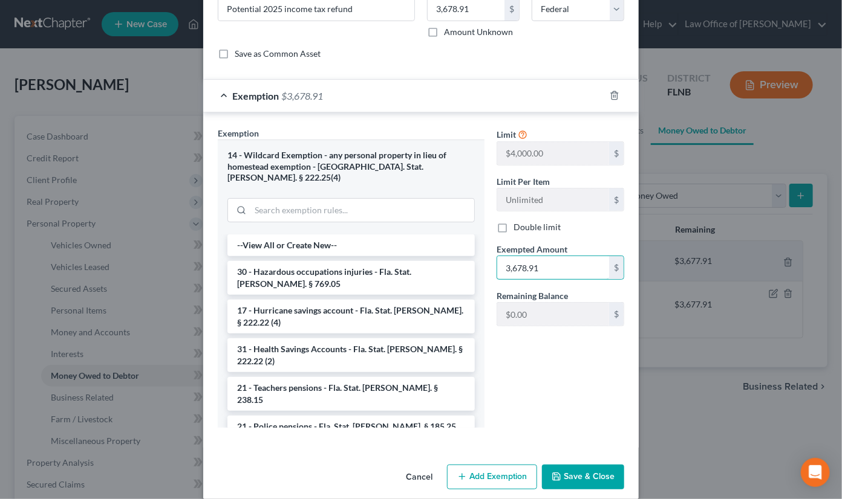
scroll to position [120, 0]
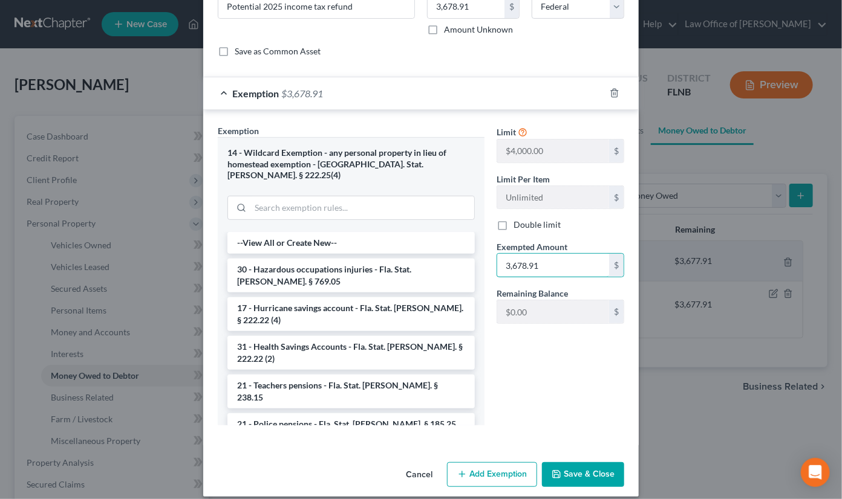
type input "3,678.91"
click at [570, 463] on button "Save & Close" at bounding box center [583, 475] width 82 height 25
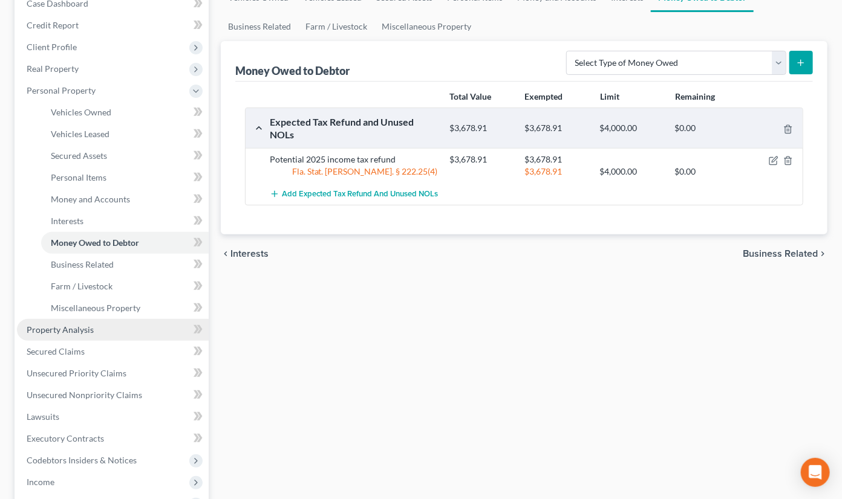
scroll to position [359, 0]
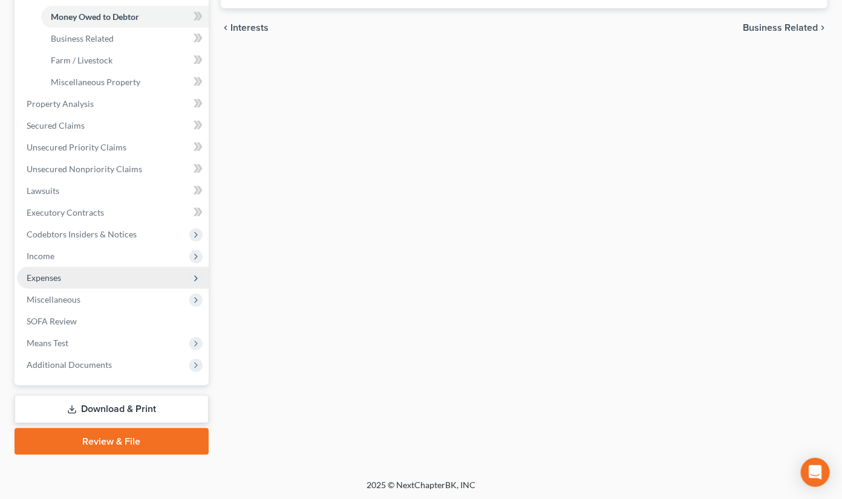
click at [80, 276] on span "Expenses" at bounding box center [113, 278] width 192 height 22
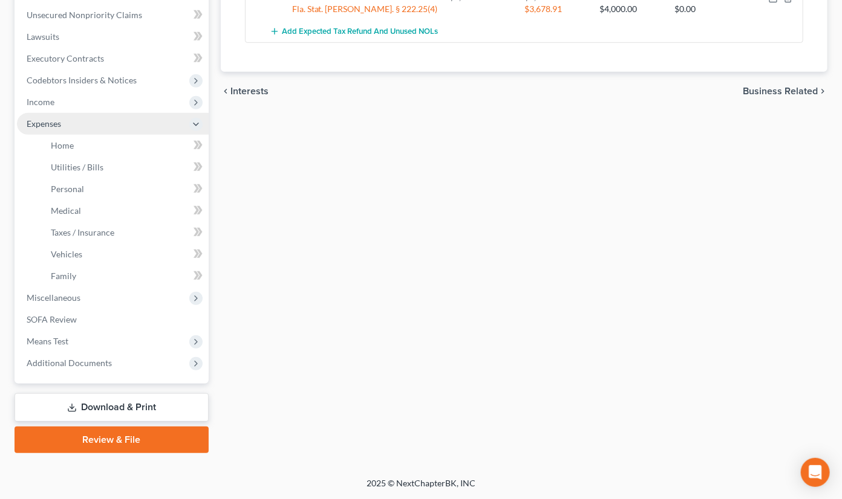
scroll to position [294, 0]
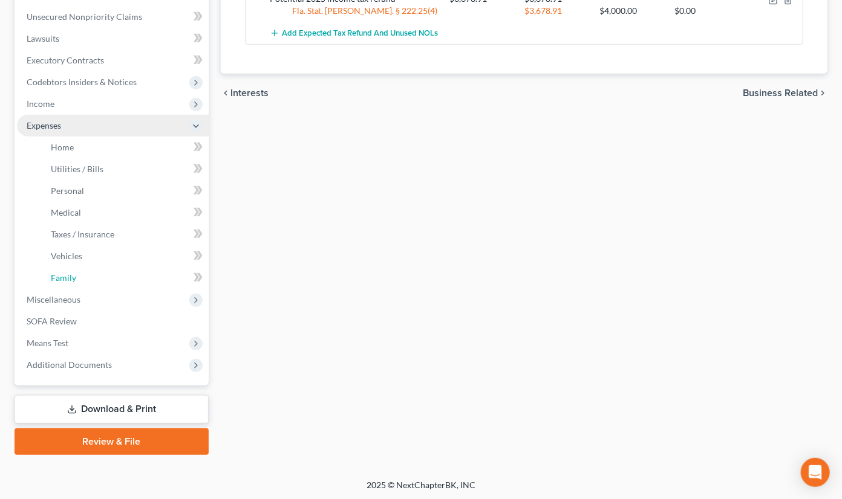
click at [80, 276] on link "Family" at bounding box center [125, 278] width 168 height 22
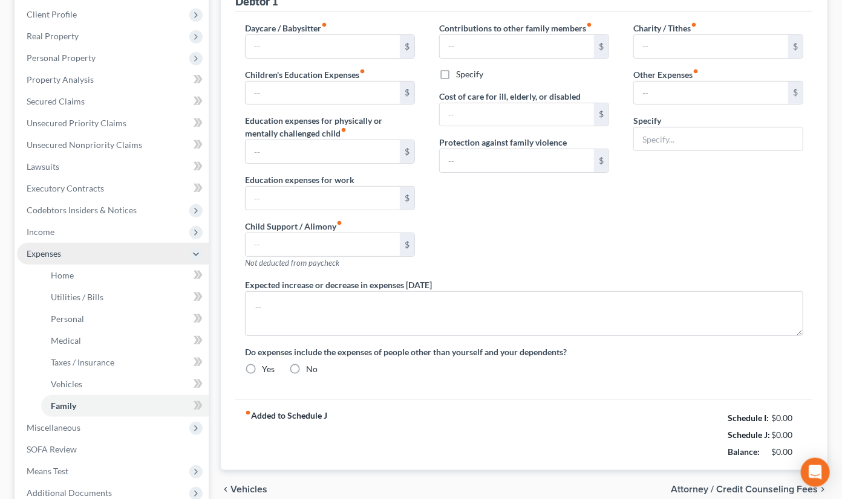
type input "0.00"
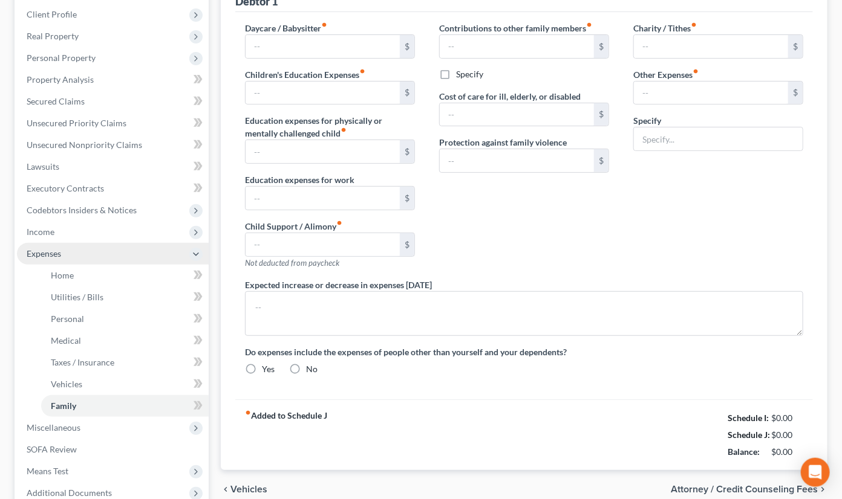
type input "0.00"
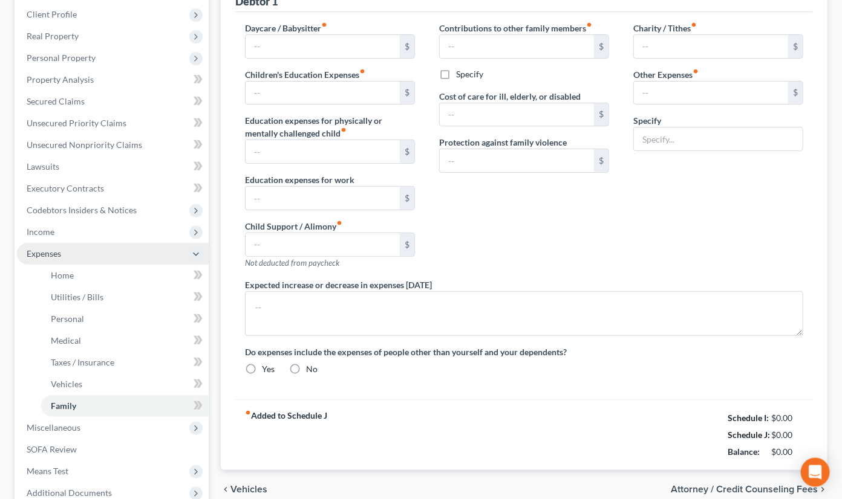
radio input "true"
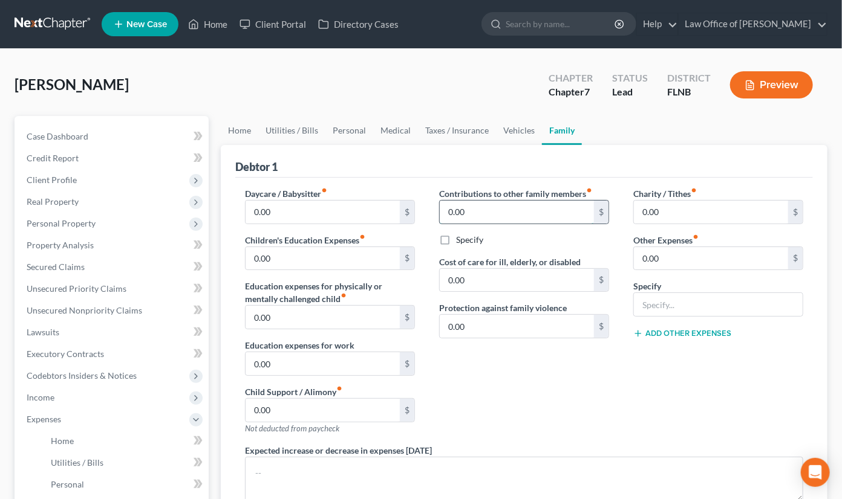
drag, startPoint x: 447, startPoint y: 209, endPoint x: 475, endPoint y: 210, distance: 28.5
click at [475, 210] on input "0.00" at bounding box center [517, 212] width 154 height 23
type input "75.00"
click at [456, 237] on label "Specify" at bounding box center [469, 240] width 27 height 12
click at [461, 237] on input "Specify" at bounding box center [465, 238] width 8 height 8
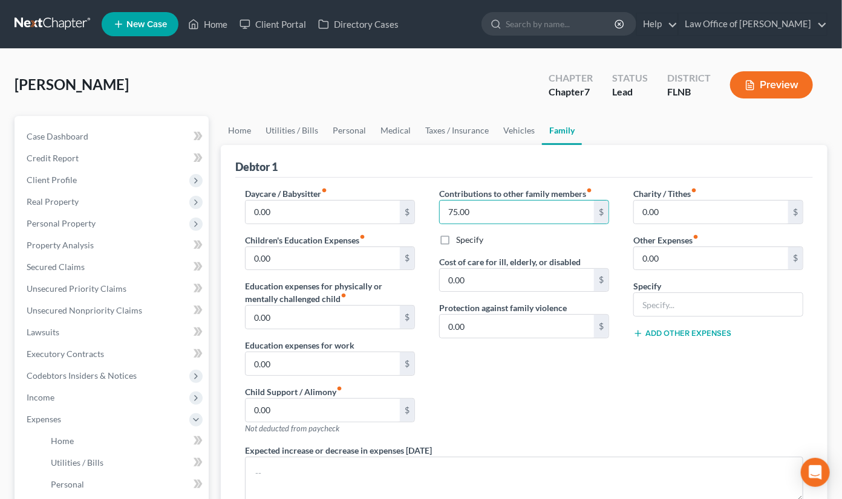
checkbox input "true"
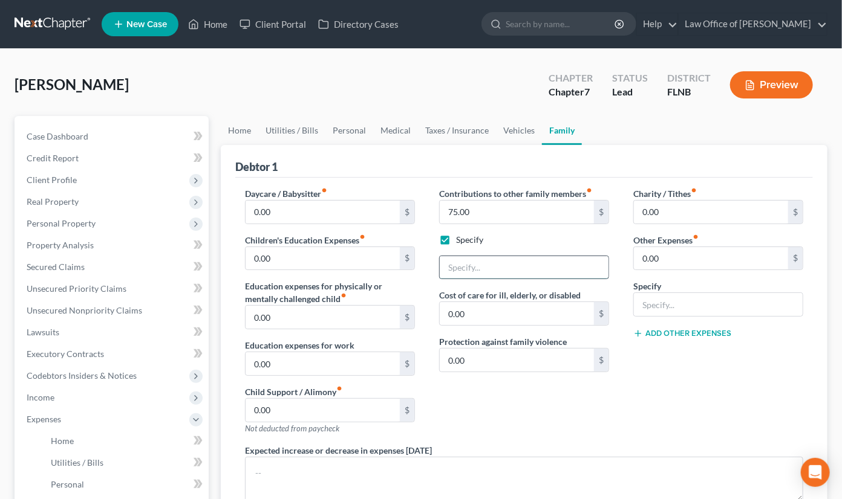
click at [465, 275] on input "text" at bounding box center [524, 267] width 169 height 23
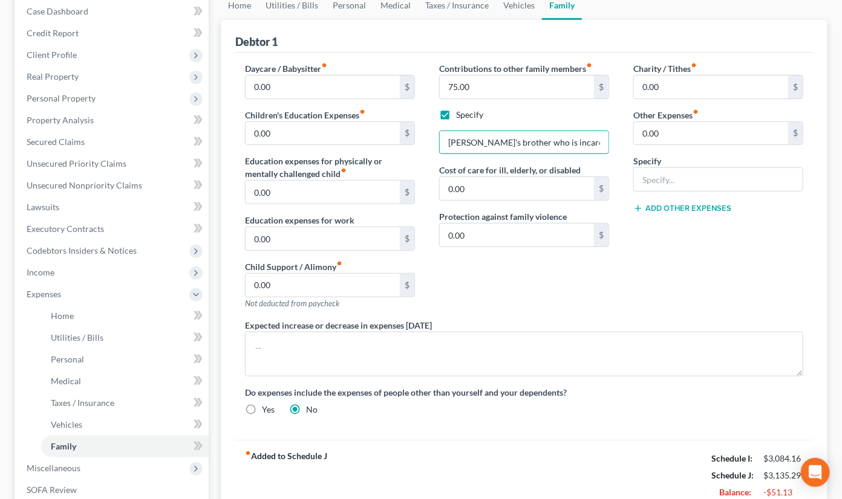
scroll to position [200, 0]
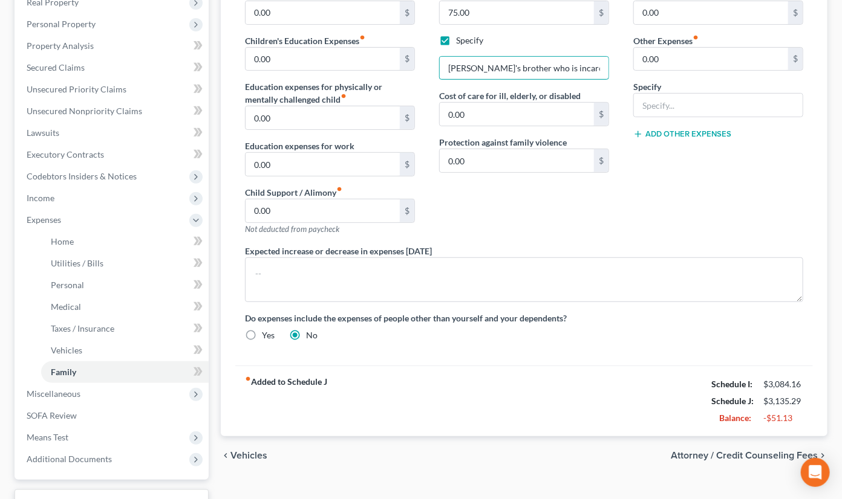
type input "[PERSON_NAME]'s brother who is incarcerated"
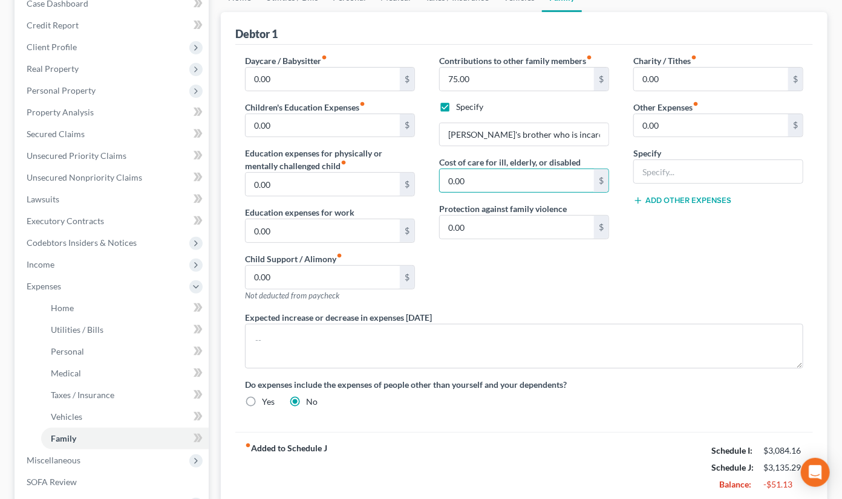
scroll to position [294, 0]
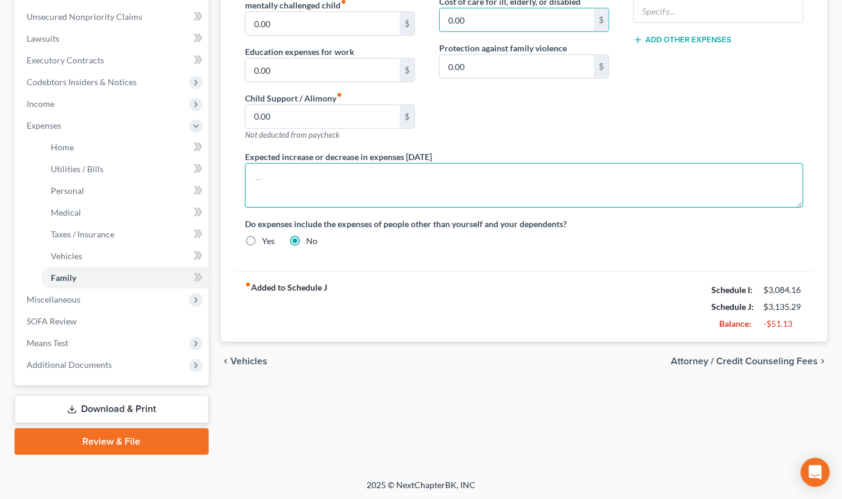
click at [336, 176] on textarea at bounding box center [524, 185] width 558 height 45
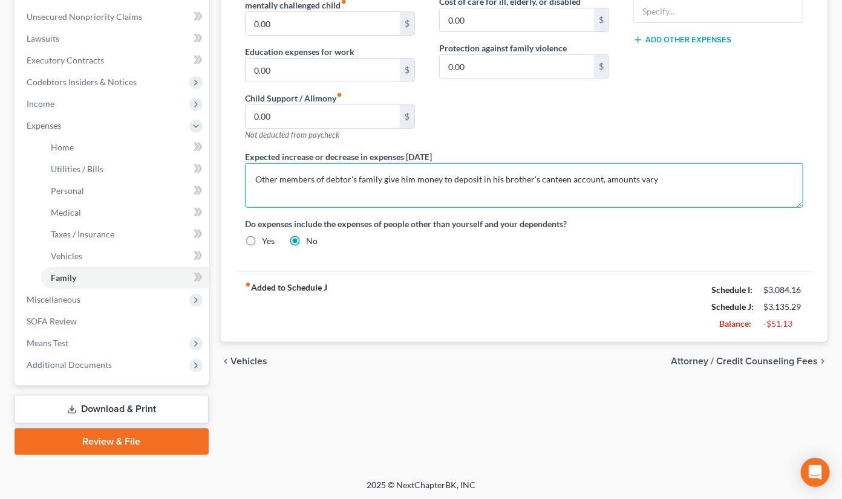
type textarea "Other members of debtor's family give him money to deposit in his brother's can…"
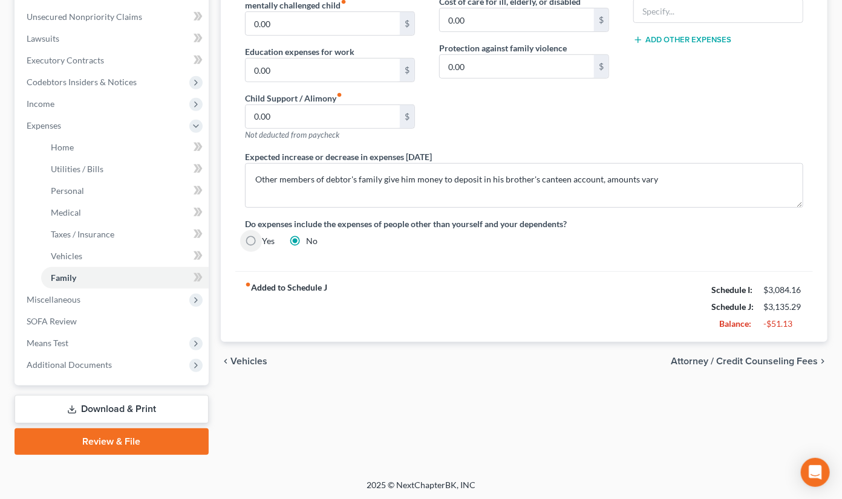
click at [244, 359] on span "Vehicles" at bounding box center [248, 362] width 37 height 10
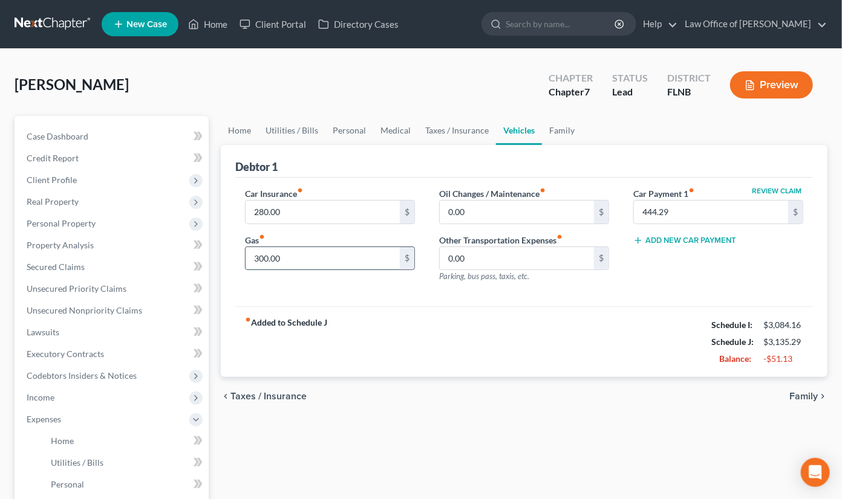
click at [285, 259] on input "300.00" at bounding box center [323, 258] width 154 height 23
type input "275"
click at [275, 397] on span "Taxes / Insurance" at bounding box center [268, 397] width 76 height 10
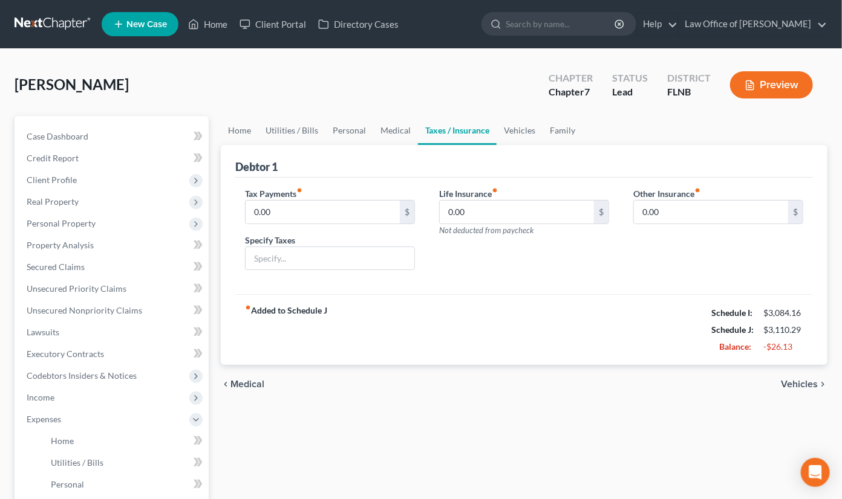
click at [244, 386] on span "Medical" at bounding box center [247, 385] width 34 height 10
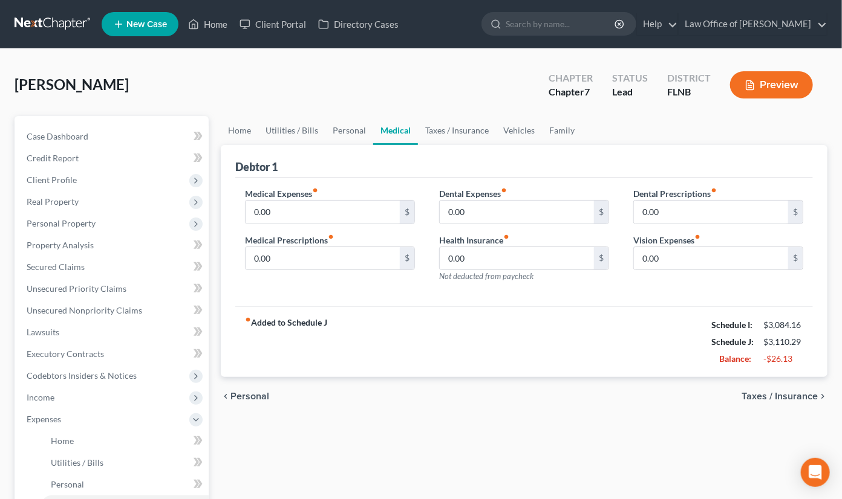
click at [243, 394] on span "Personal" at bounding box center [249, 397] width 39 height 10
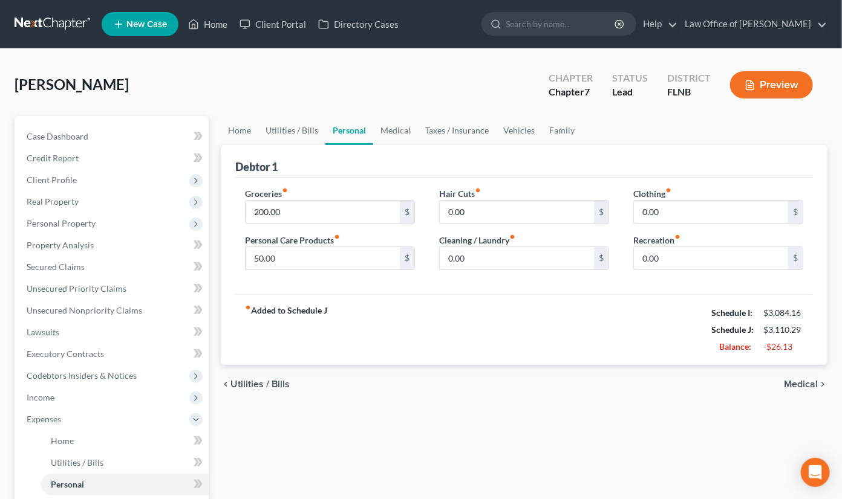
click at [246, 381] on span "Utilities / Bills" at bounding box center [259, 385] width 59 height 10
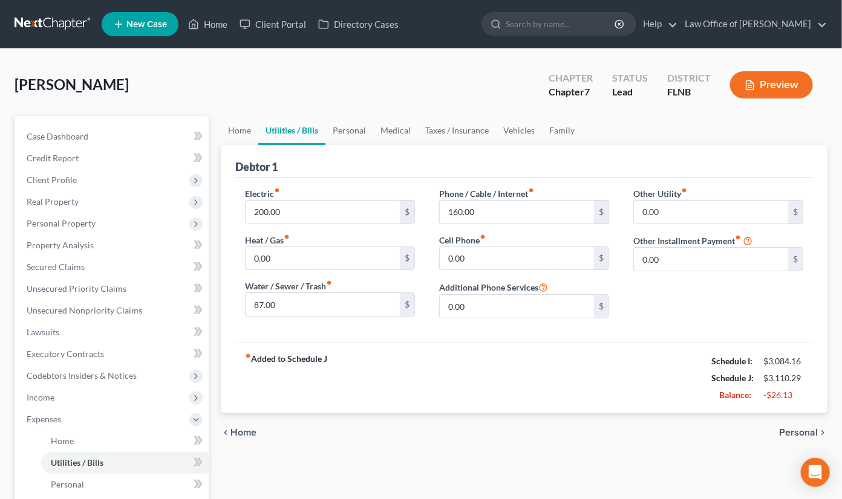
click at [246, 428] on span "Home" at bounding box center [243, 433] width 26 height 10
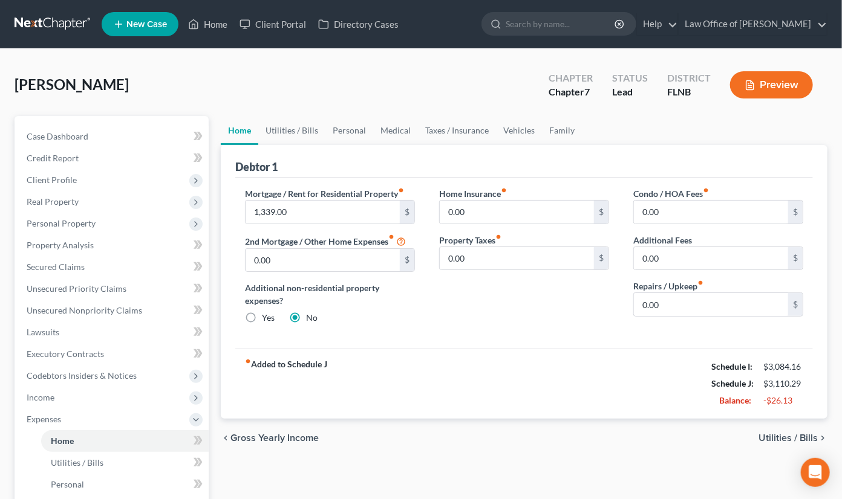
click at [767, 437] on span "Utilities / Bills" at bounding box center [787, 439] width 59 height 10
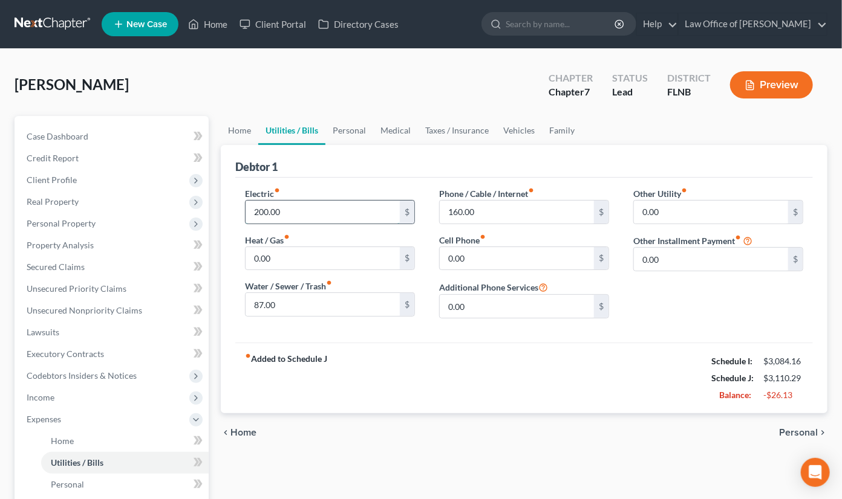
drag, startPoint x: 249, startPoint y: 211, endPoint x: 294, endPoint y: 213, distance: 45.4
click at [294, 213] on input "200.00" at bounding box center [323, 212] width 154 height 23
type input "170.00"
click at [799, 431] on span "Personal" at bounding box center [798, 433] width 39 height 10
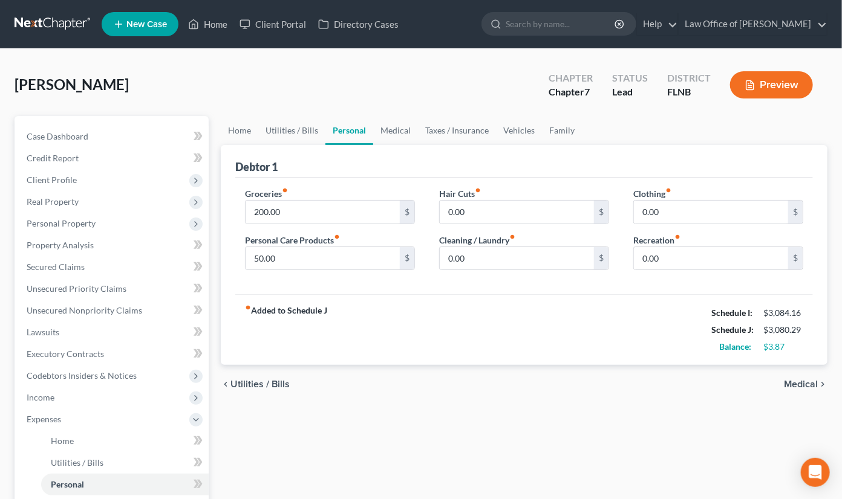
click at [802, 385] on span "Medical" at bounding box center [801, 385] width 34 height 10
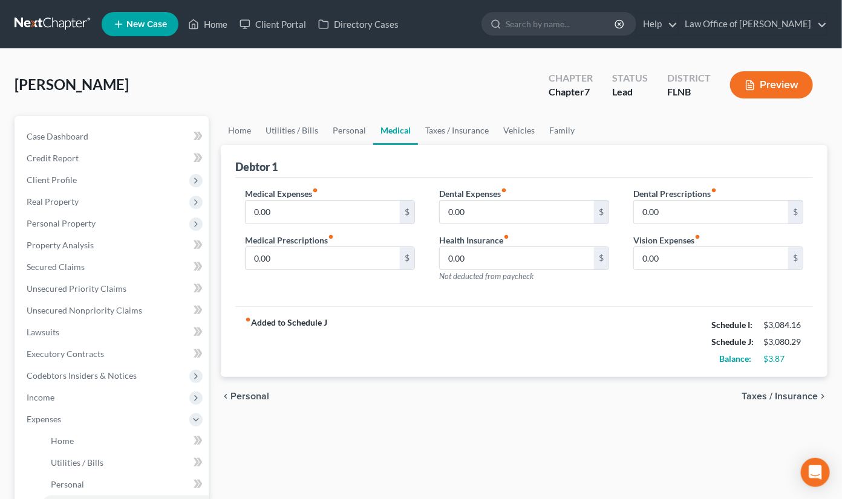
click at [796, 395] on span "Taxes / Insurance" at bounding box center [779, 397] width 76 height 10
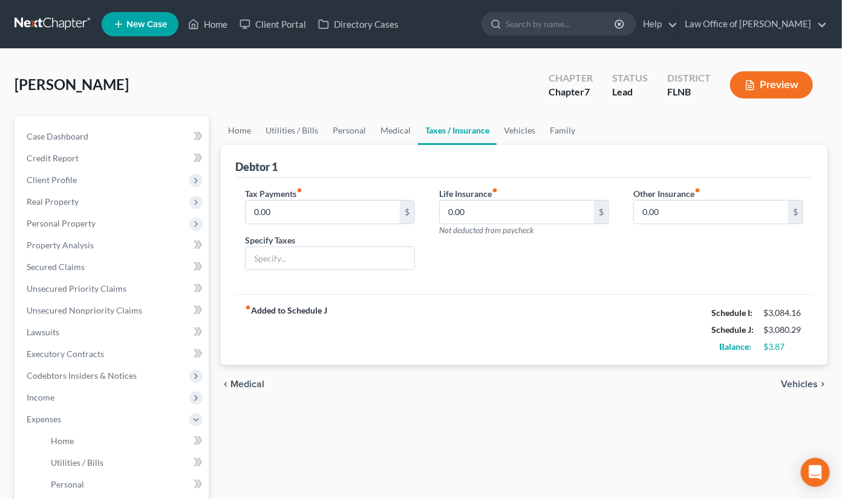
click at [796, 387] on span "Vehicles" at bounding box center [799, 385] width 37 height 10
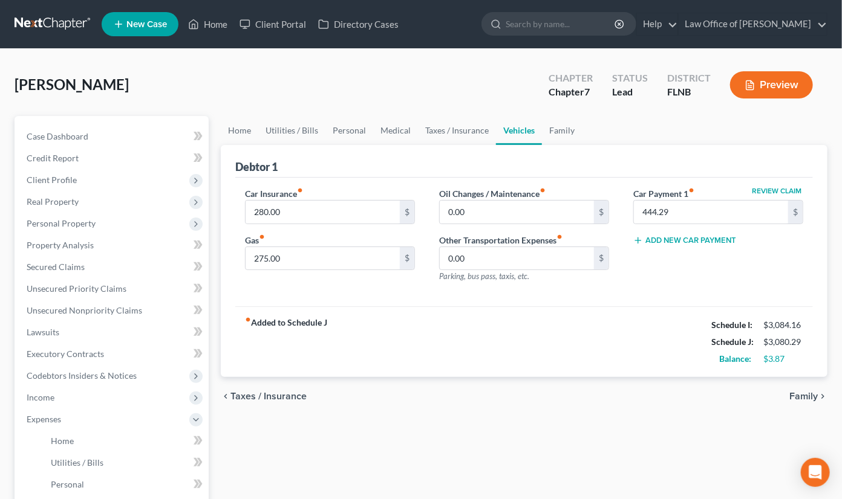
click at [796, 394] on span "Family" at bounding box center [803, 397] width 28 height 10
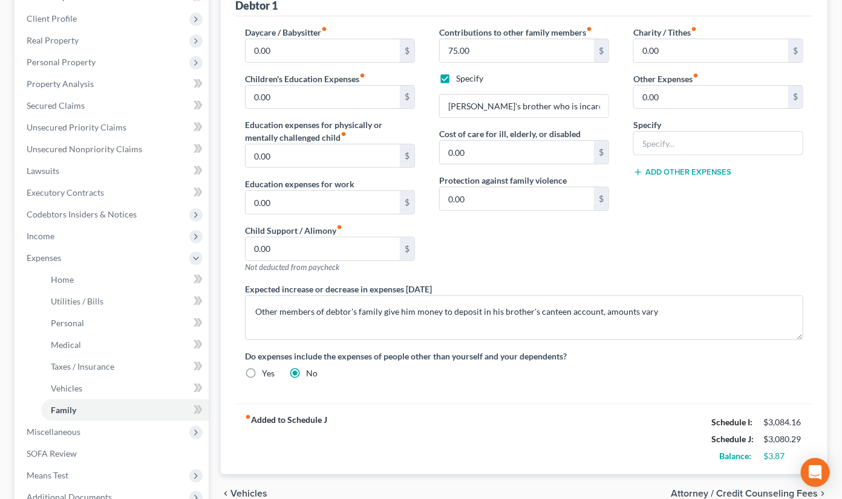
scroll to position [200, 0]
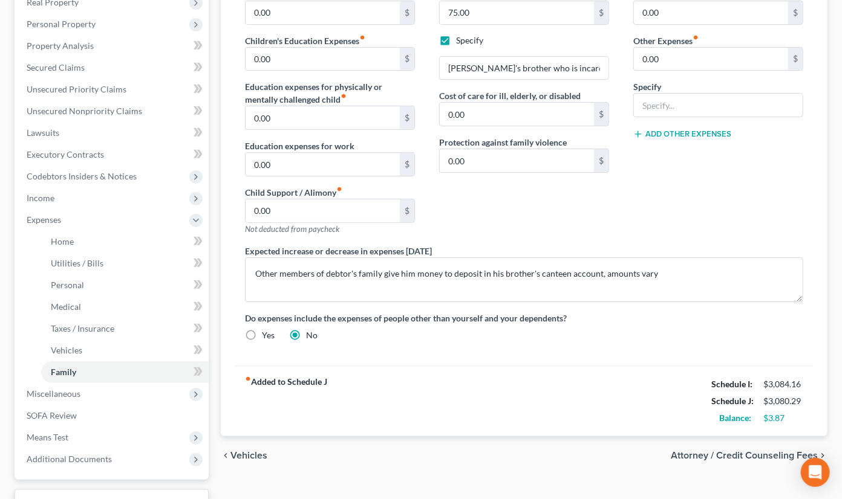
click at [695, 451] on span "Attorney / Credit Counseling Fees" at bounding box center [744, 456] width 147 height 10
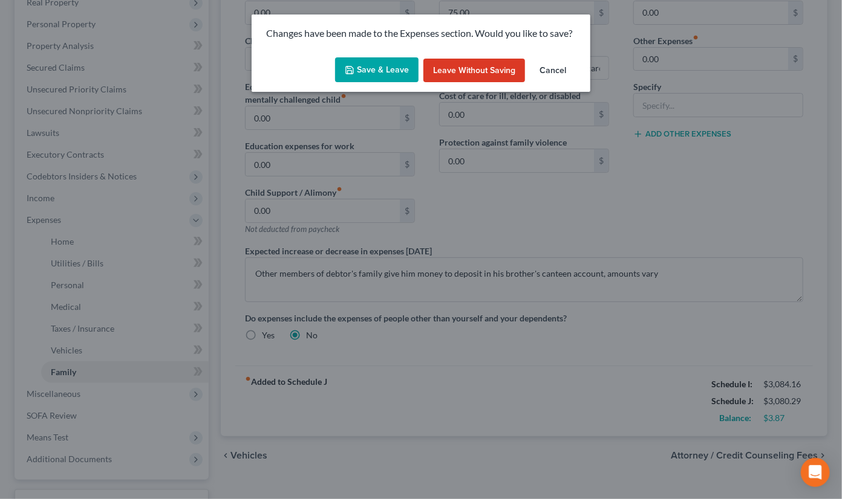
click at [393, 71] on button "Save & Leave" at bounding box center [376, 69] width 83 height 25
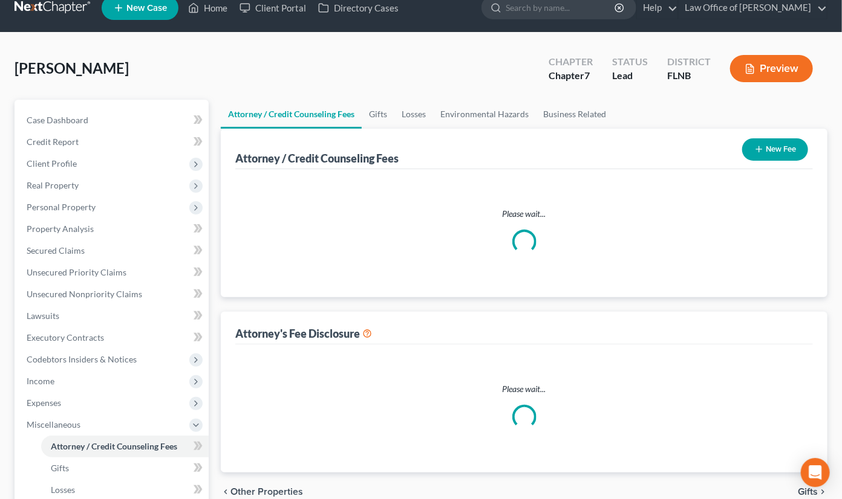
select select "5"
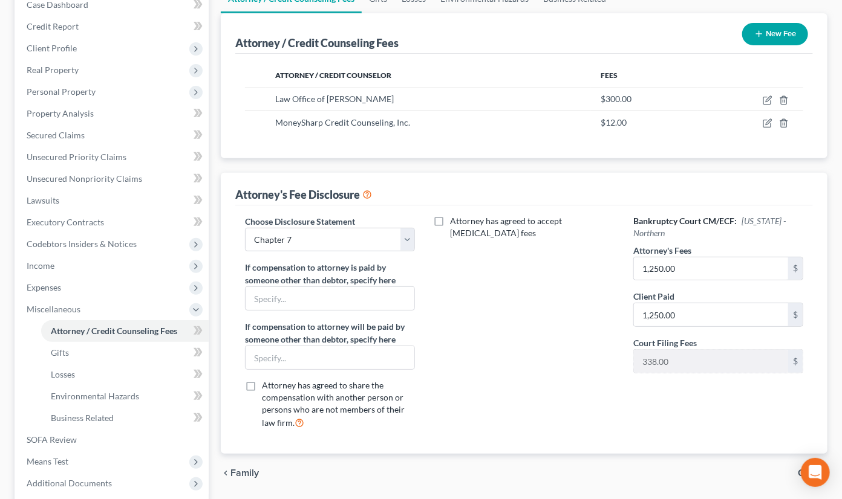
scroll to position [200, 0]
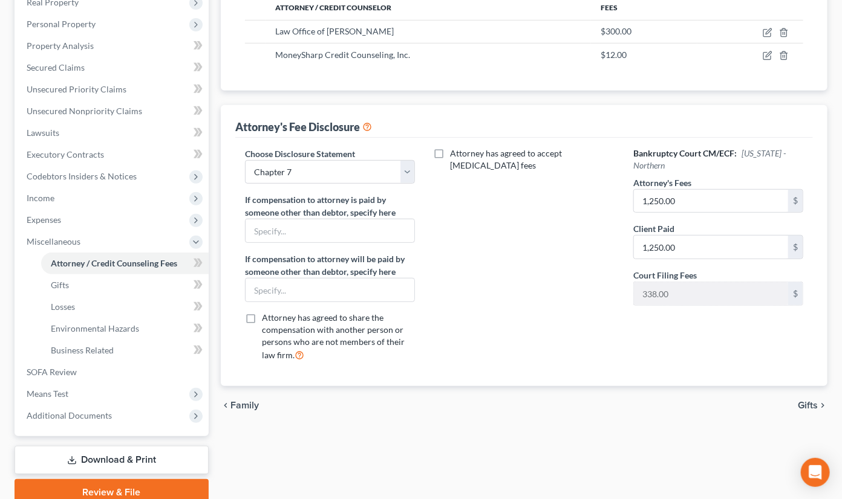
click at [127, 457] on link "Download & Print" at bounding box center [112, 460] width 194 height 28
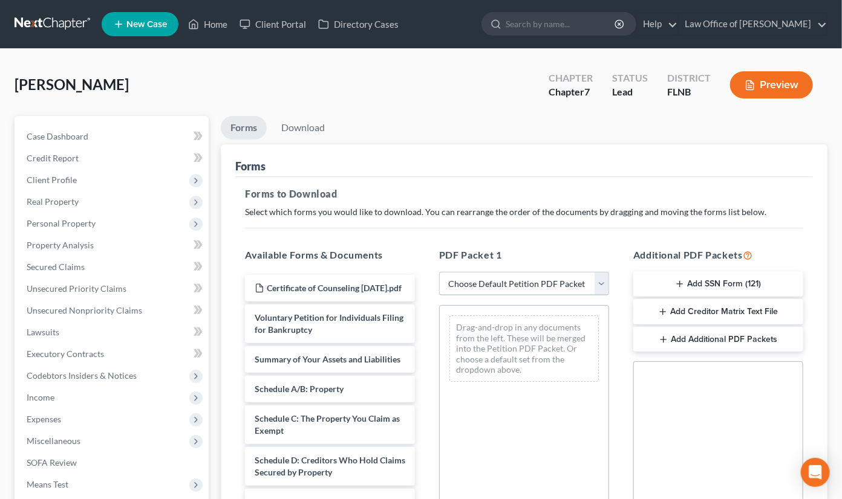
select select "5"
click option "Draft petiton, schedules & means test" at bounding box center [0, 0] width 0 height 0
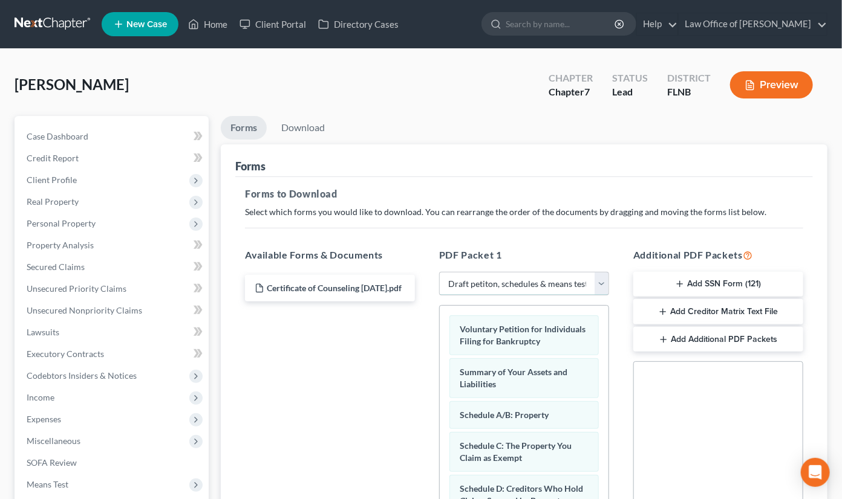
scroll to position [246, 0]
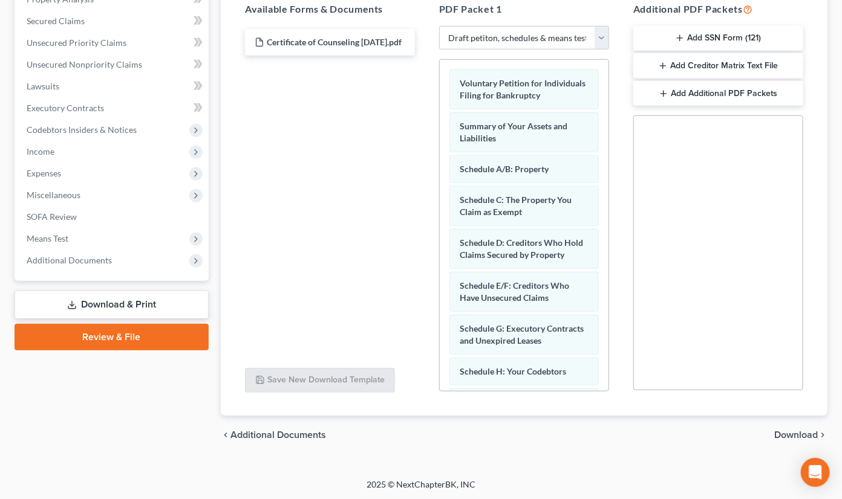
click at [783, 435] on span "Download" at bounding box center [796, 436] width 44 height 10
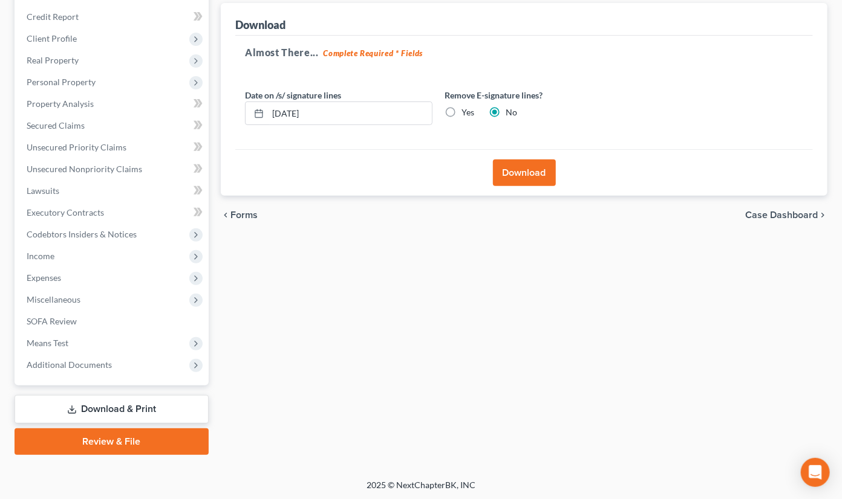
click at [461, 110] on label "Yes" at bounding box center [467, 112] width 13 height 12
click at [466, 110] on input "Yes" at bounding box center [470, 110] width 8 height 8
radio input "true"
radio input "false"
click at [512, 172] on button "Download" at bounding box center [524, 173] width 63 height 27
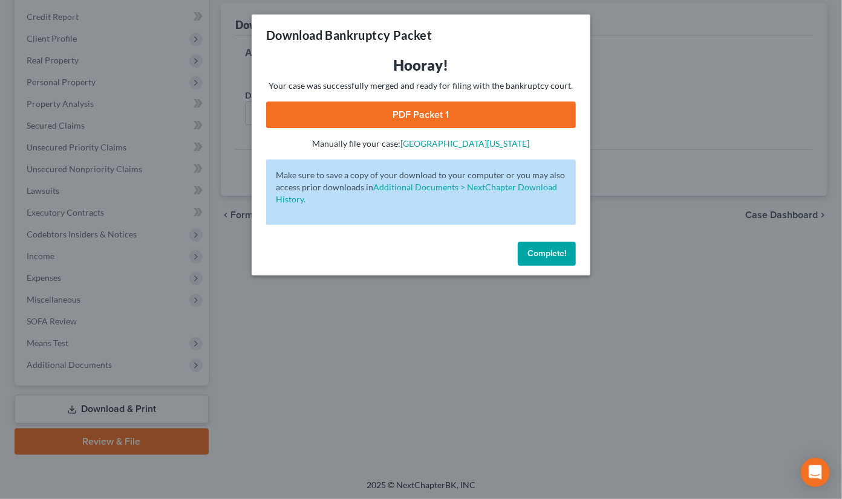
click at [436, 115] on link "PDF Packet 1" at bounding box center [421, 115] width 310 height 27
click at [535, 256] on span "Complete!" at bounding box center [546, 254] width 39 height 10
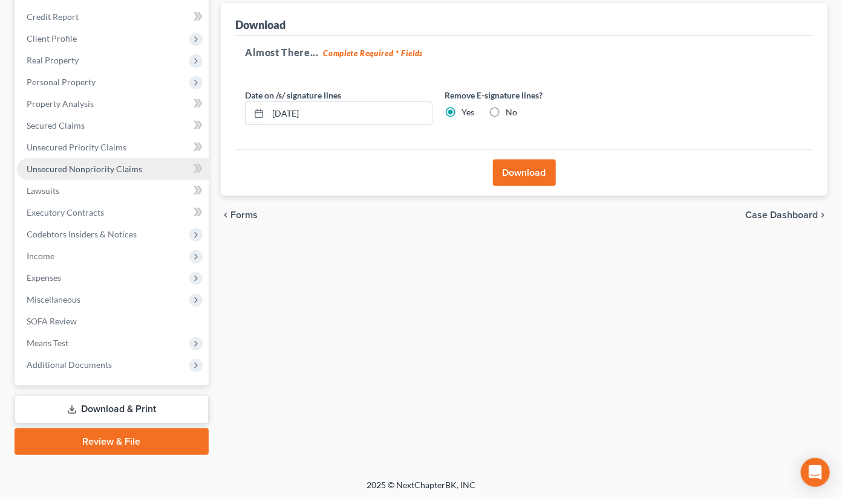
click at [131, 172] on span "Unsecured Nonpriority Claims" at bounding box center [84, 169] width 115 height 10
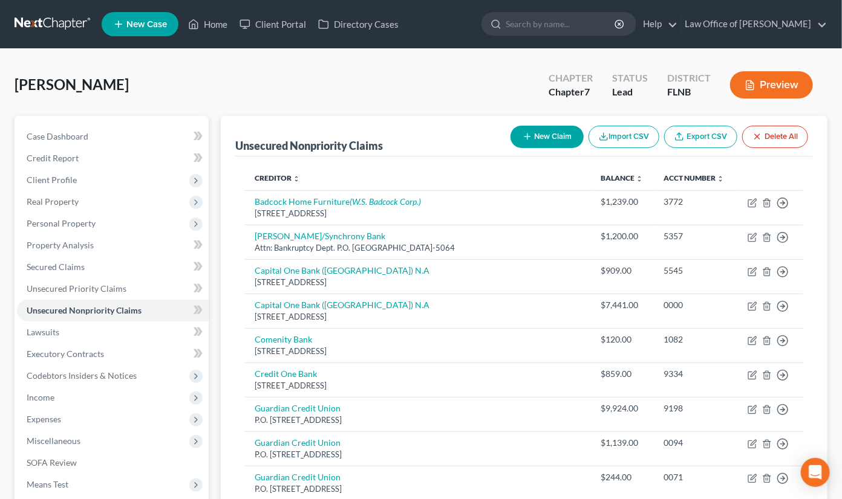
click at [547, 136] on button "New Claim" at bounding box center [546, 137] width 73 height 22
select select "0"
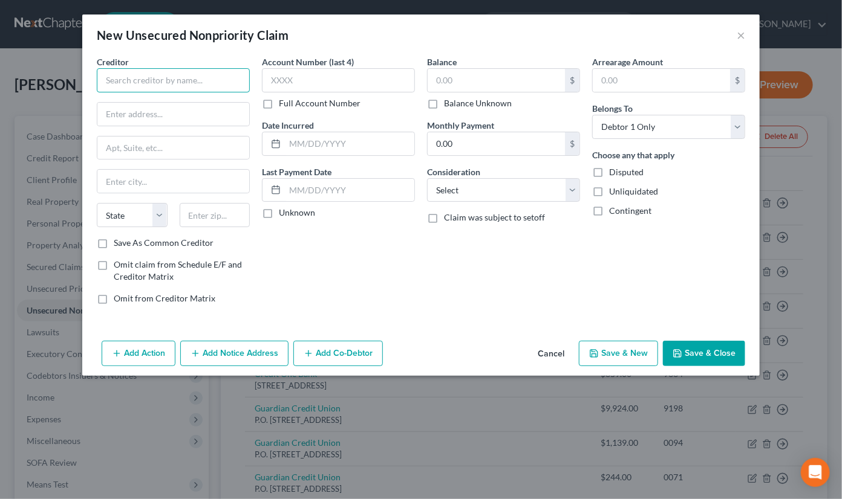
click at [222, 86] on input "text" at bounding box center [173, 80] width 153 height 24
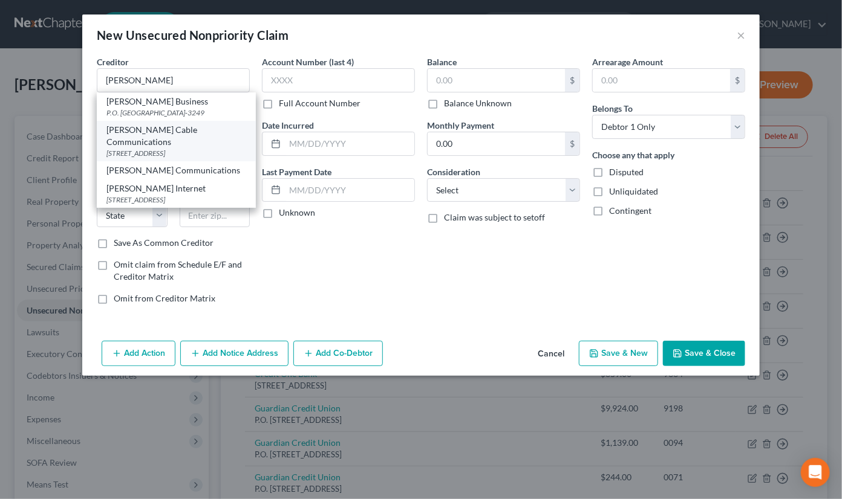
click at [221, 148] on div "[STREET_ADDRESS]" at bounding box center [176, 153] width 140 height 10
type input "[PERSON_NAME] Cable Communications"
type input "[STREET_ADDRESS]"
type input "[GEOGRAPHIC_DATA]"
select select "10"
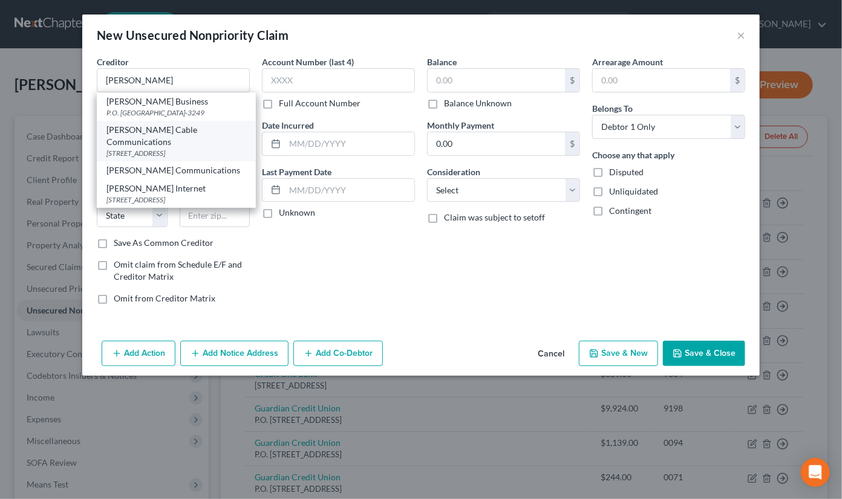
type input "30328"
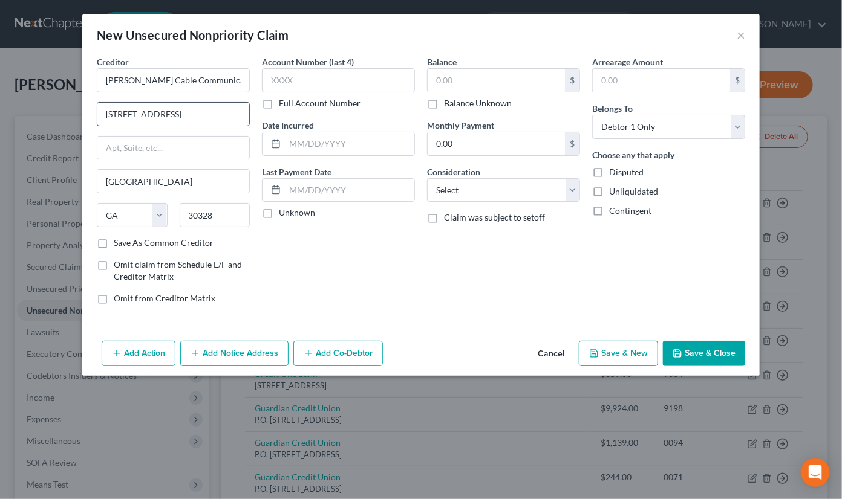
click at [126, 115] on input "[STREET_ADDRESS]" at bounding box center [173, 114] width 152 height 23
type input "[STREET_ADDRESS]"
click at [298, 79] on input "text" at bounding box center [338, 80] width 153 height 24
type input "4312"
click at [442, 82] on input "text" at bounding box center [496, 80] width 137 height 23
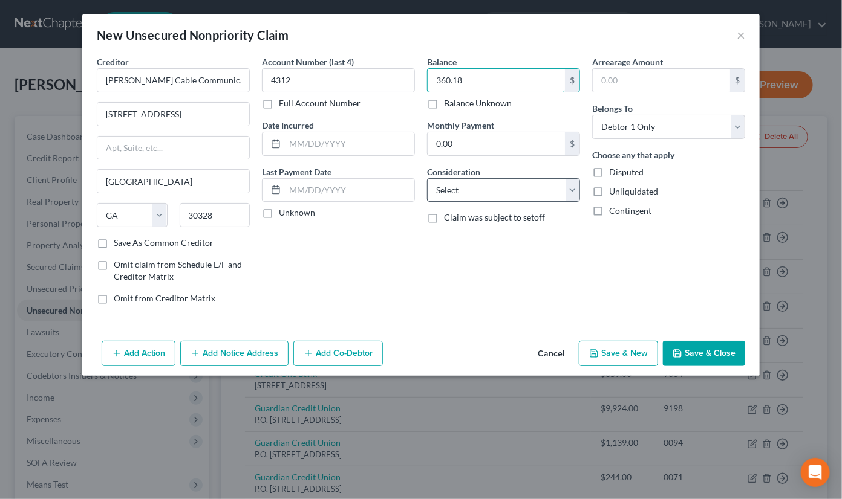
type input "360.18"
click at [427, 178] on select "Select Cable / Satellite Services Collection Agency Credit Card Debt Debt Couns…" at bounding box center [503, 190] width 153 height 24
select select "0"
click option "Cable / Satellite Services" at bounding box center [0, 0] width 0 height 0
click at [677, 352] on icon "button" at bounding box center [677, 354] width 10 height 10
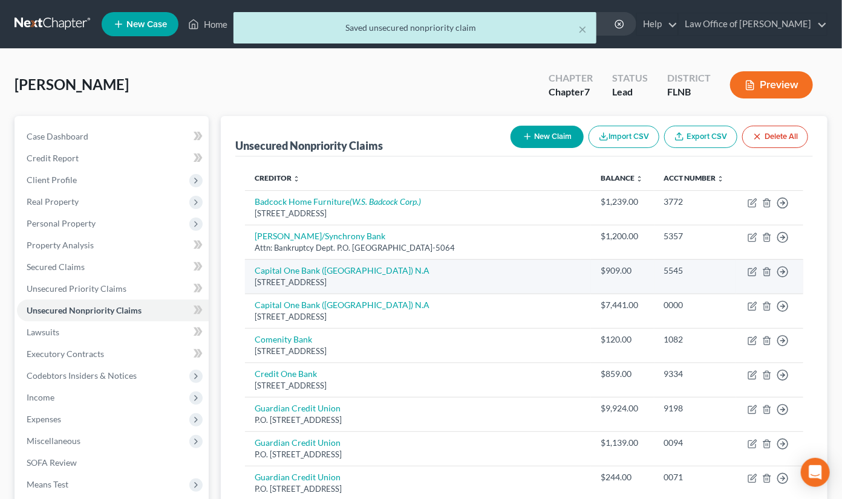
scroll to position [266, 0]
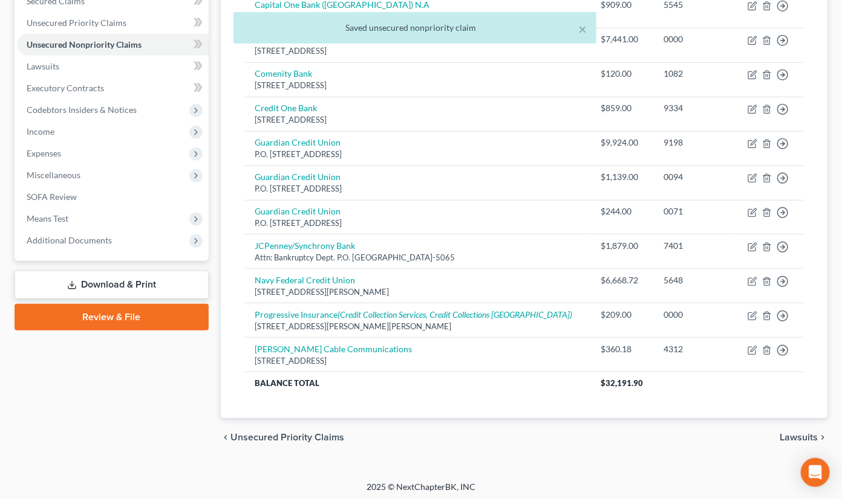
click at [120, 282] on link "Download & Print" at bounding box center [112, 285] width 194 height 28
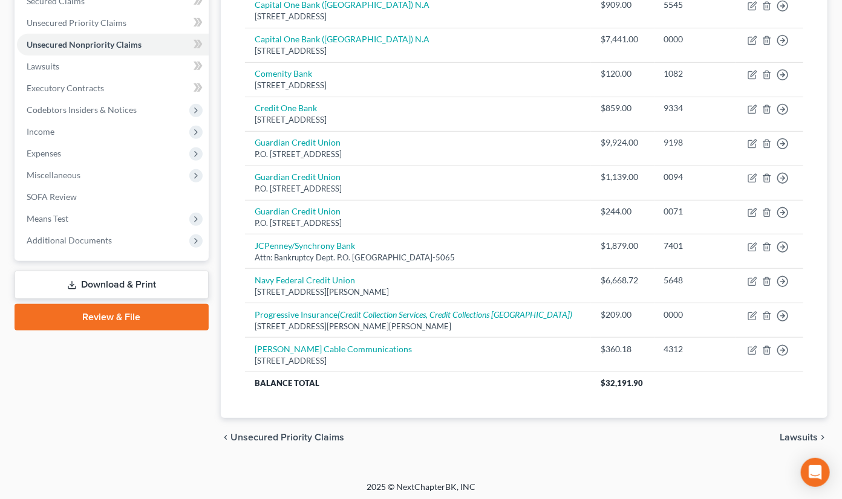
scroll to position [246, 0]
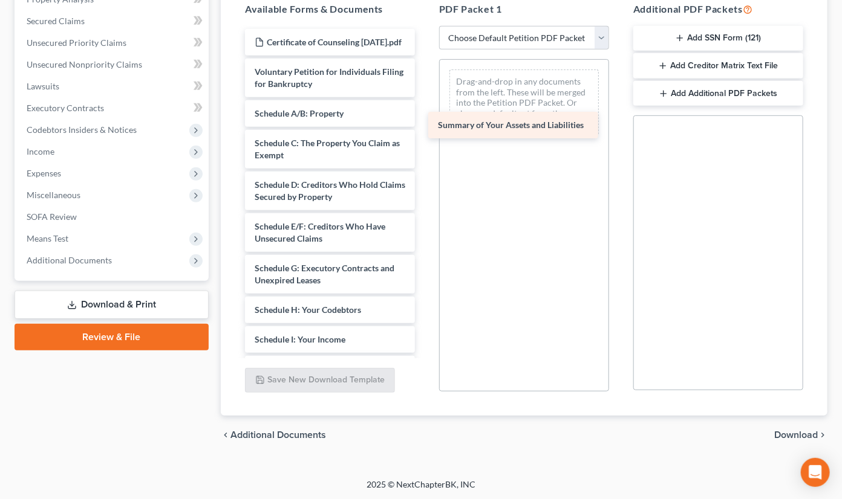
drag, startPoint x: 273, startPoint y: 122, endPoint x: 456, endPoint y: 122, distance: 183.2
click at [425, 122] on div "Summary of Your Assets and Liabilities Certificate of Counseling [DATE].pdf Vol…" at bounding box center [329, 360] width 189 height 663
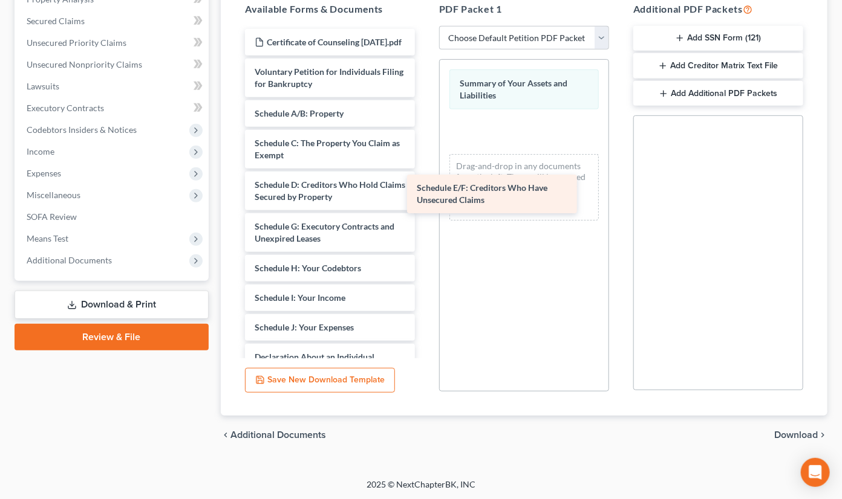
drag, startPoint x: 334, startPoint y: 236, endPoint x: 501, endPoint y: 178, distance: 176.7
click at [425, 178] on div "Schedule E/F: Creditors Who Have Unsecured Claims Certificate of Counseling [DA…" at bounding box center [329, 340] width 189 height 622
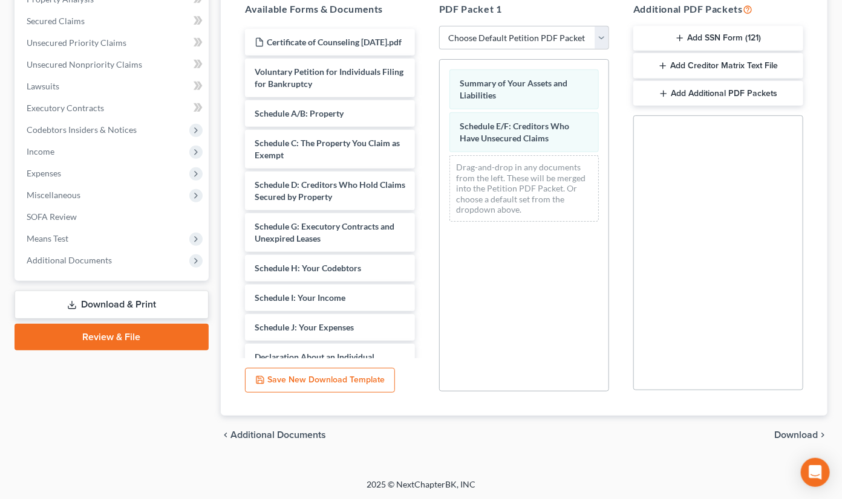
click at [788, 436] on span "Download" at bounding box center [796, 436] width 44 height 10
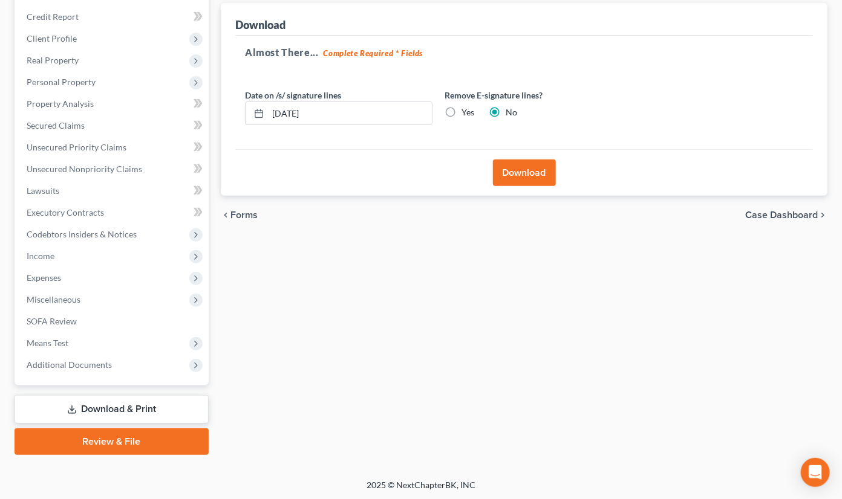
click at [513, 177] on button "Download" at bounding box center [524, 173] width 63 height 27
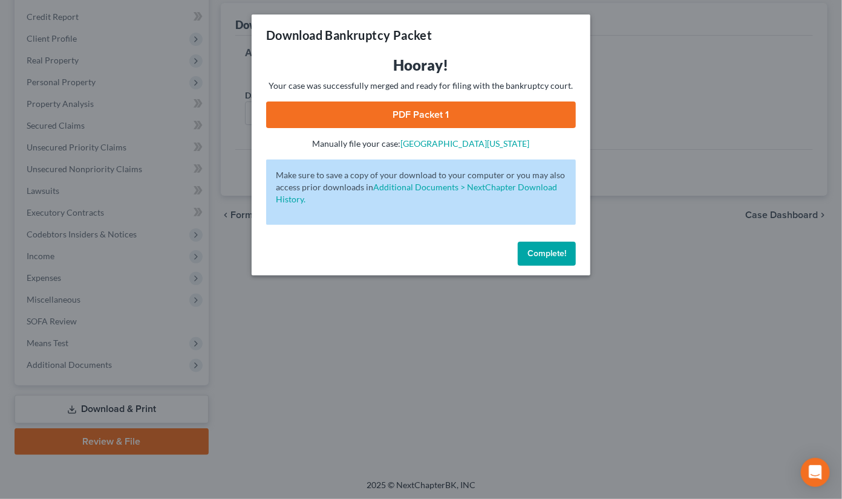
click at [499, 111] on link "PDF Packet 1" at bounding box center [421, 115] width 310 height 27
click at [542, 249] on button "Complete!" at bounding box center [547, 254] width 58 height 24
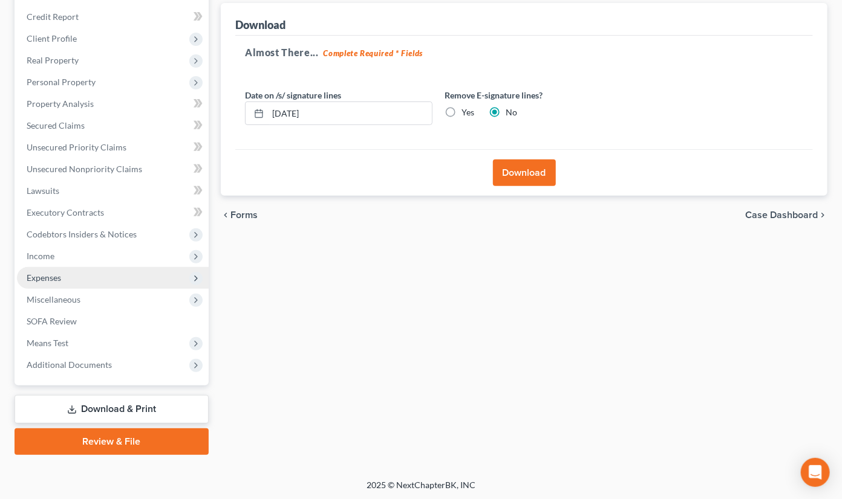
click at [108, 284] on span "Expenses" at bounding box center [113, 278] width 192 height 22
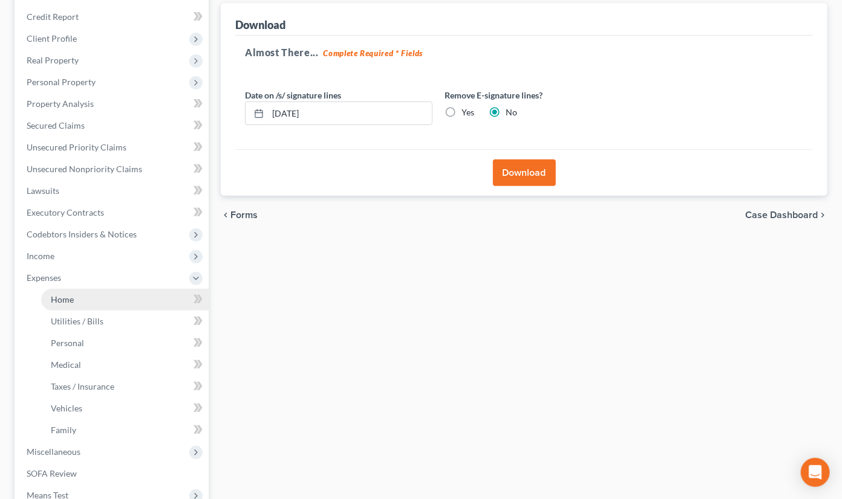
click at [106, 302] on link "Home" at bounding box center [125, 300] width 168 height 22
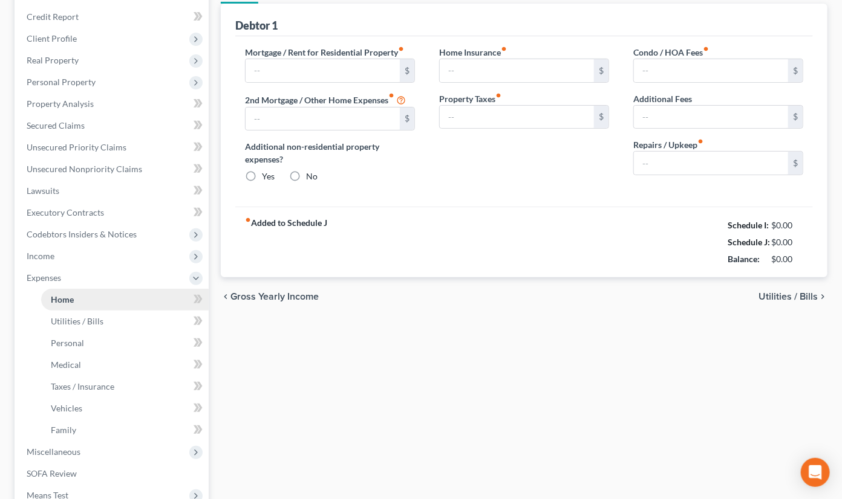
type input "1,339.00"
type input "0.00"
radio input "true"
type input "0.00"
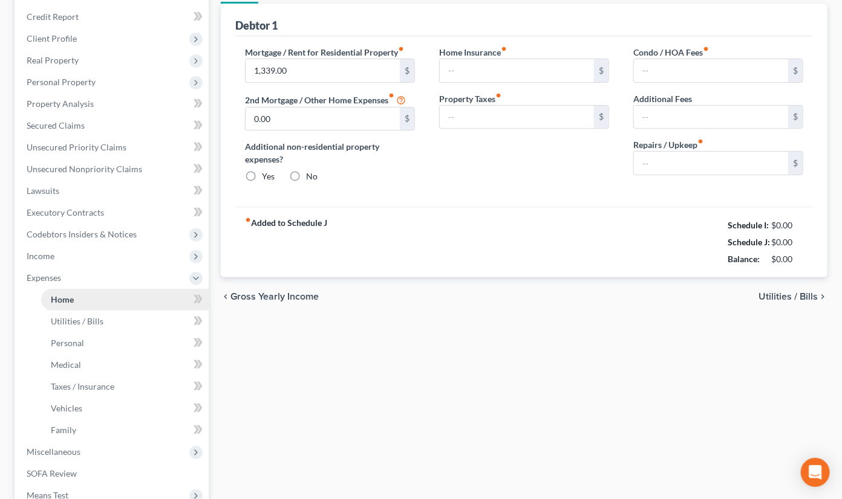
type input "0.00"
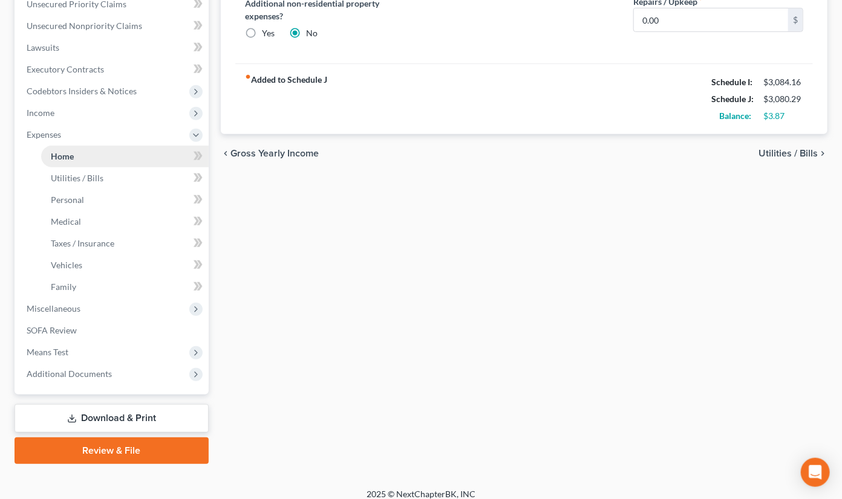
scroll to position [294, 0]
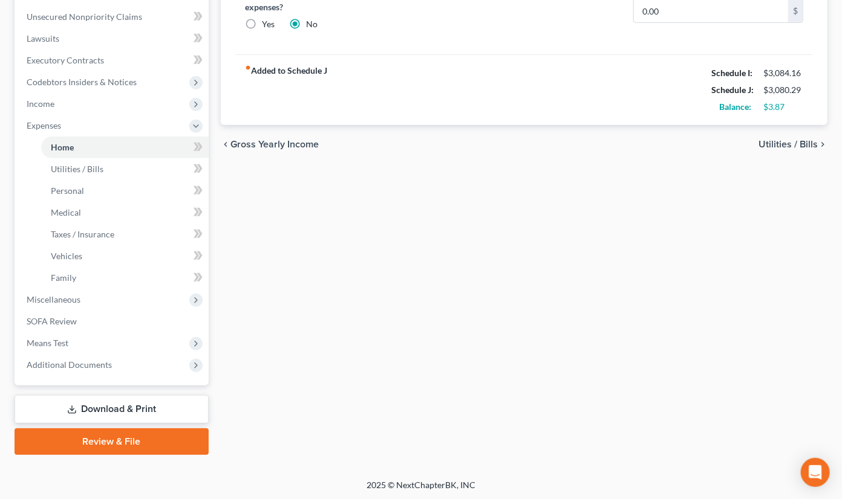
click at [98, 406] on link "Download & Print" at bounding box center [112, 409] width 194 height 28
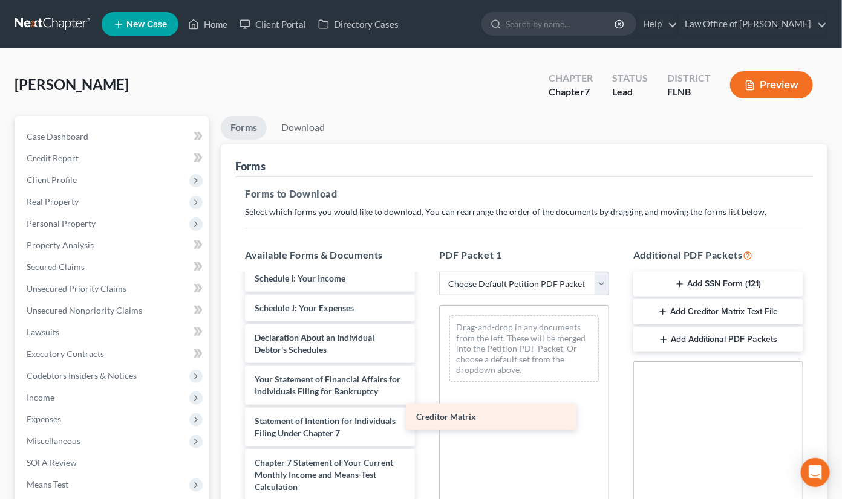
scroll to position [348, 0]
drag, startPoint x: 326, startPoint y: 489, endPoint x: 520, endPoint y: 354, distance: 236.7
click at [425, 356] on div "Creditor Matrix Certificate of Counseling [DATE].pdf Voluntary Petition for Ind…" at bounding box center [329, 269] width 189 height 663
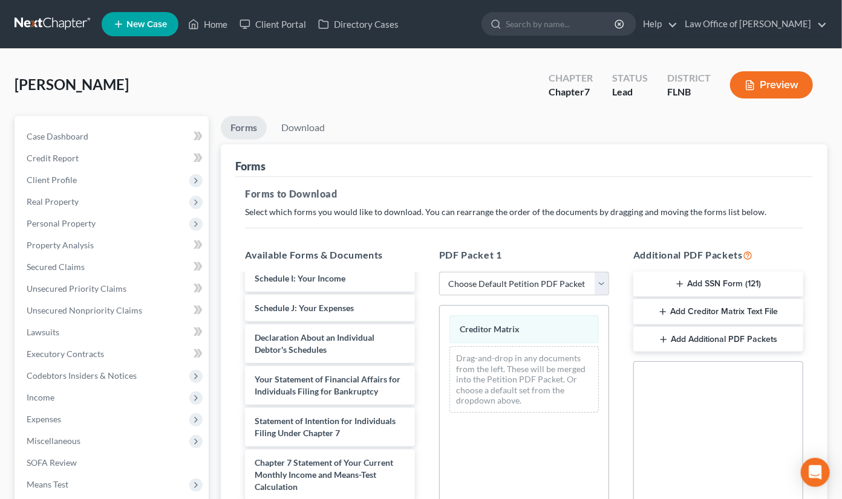
scroll to position [246, 0]
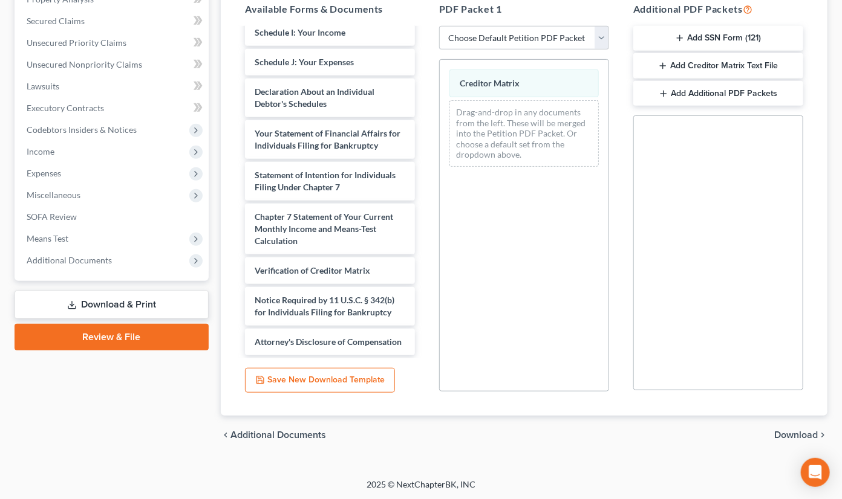
click at [793, 431] on span "Download" at bounding box center [796, 436] width 44 height 10
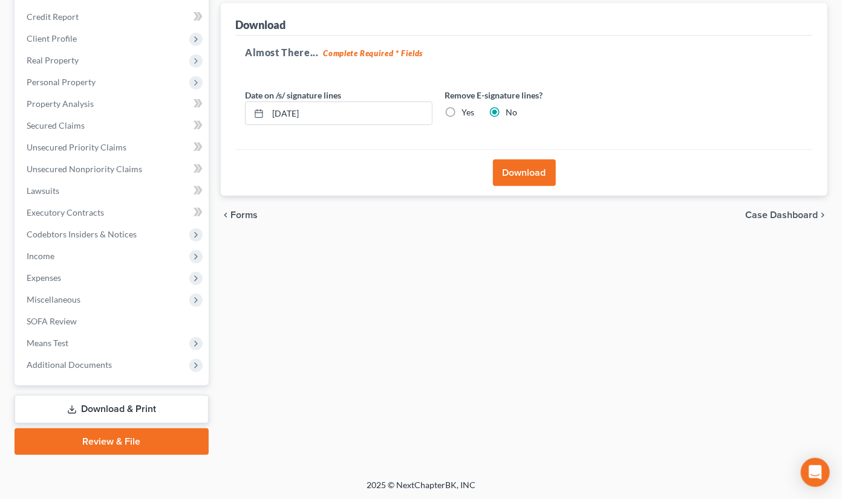
click at [498, 169] on button "Download" at bounding box center [524, 173] width 63 height 27
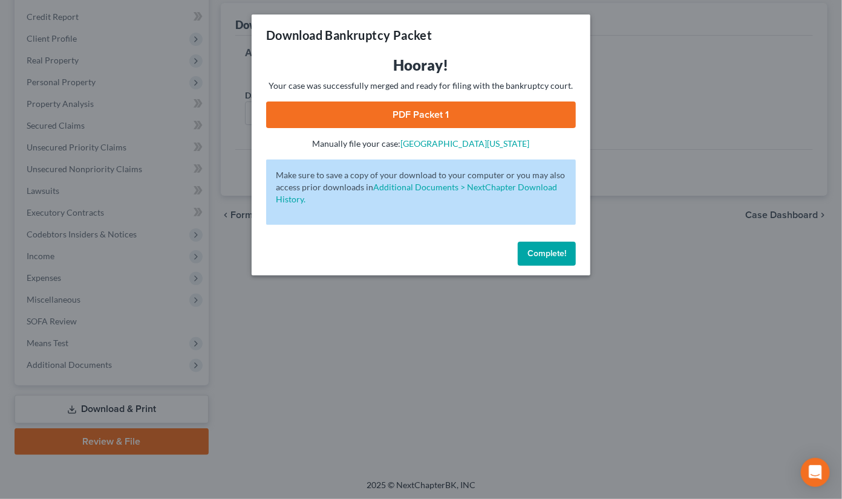
click at [428, 114] on link "PDF Packet 1" at bounding box center [421, 115] width 310 height 27
click at [541, 264] on button "Complete!" at bounding box center [547, 254] width 58 height 24
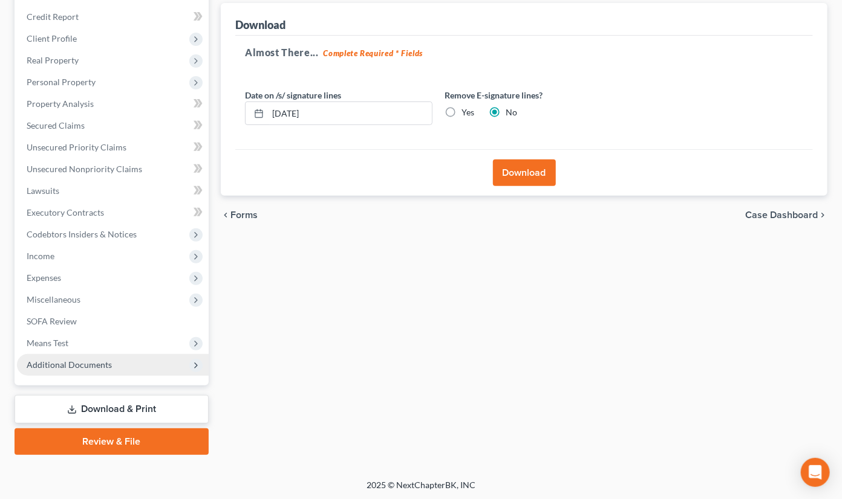
click at [81, 363] on span "Additional Documents" at bounding box center [69, 365] width 85 height 10
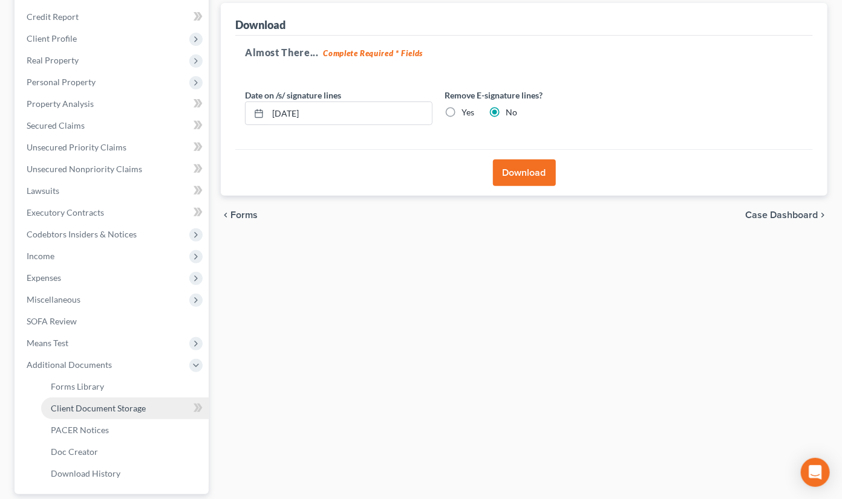
click at [89, 409] on span "Client Document Storage" at bounding box center [98, 408] width 95 height 10
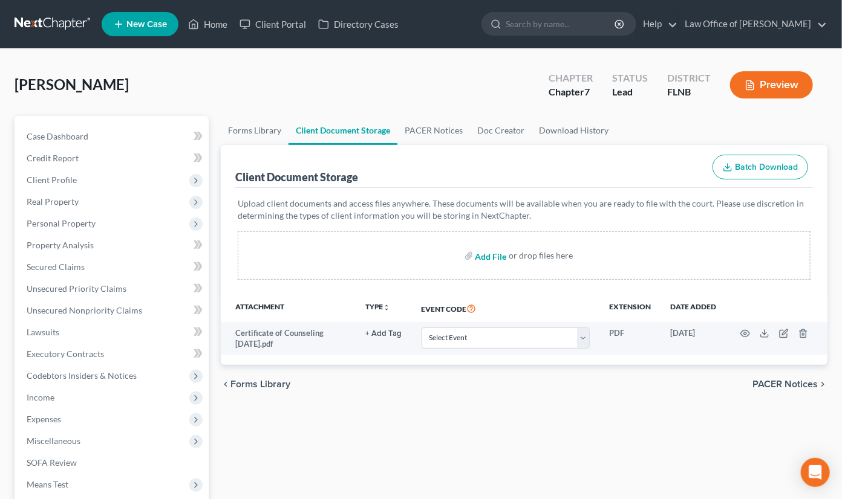
click at [484, 255] on input "file" at bounding box center [489, 256] width 29 height 22
type input "C:\fakepath\Attachment to Schedules A-B.pdf"
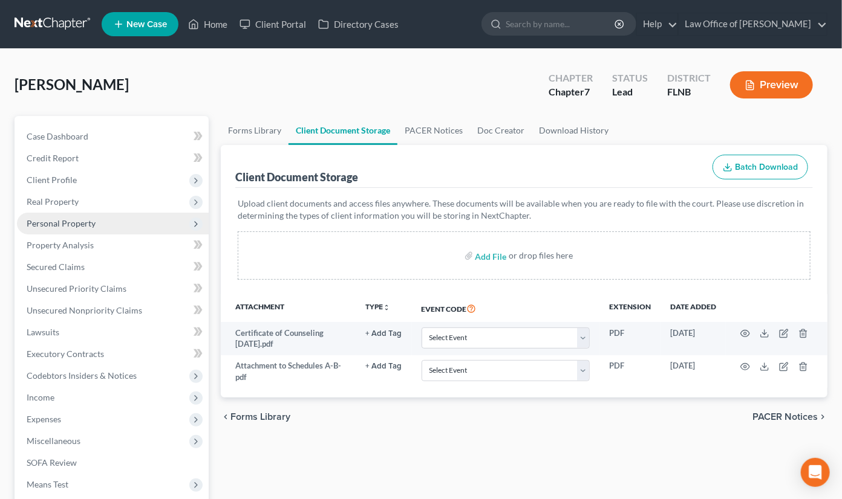
click at [66, 223] on span "Personal Property" at bounding box center [61, 223] width 69 height 10
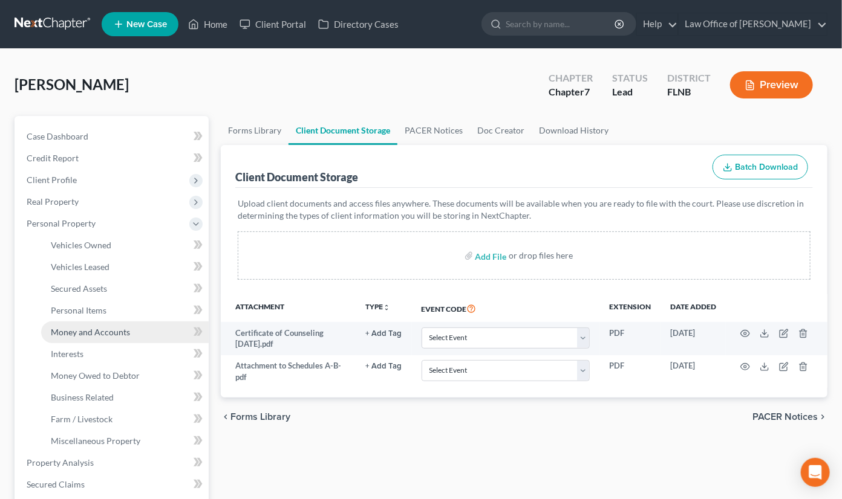
click at [80, 330] on span "Money and Accounts" at bounding box center [90, 332] width 79 height 10
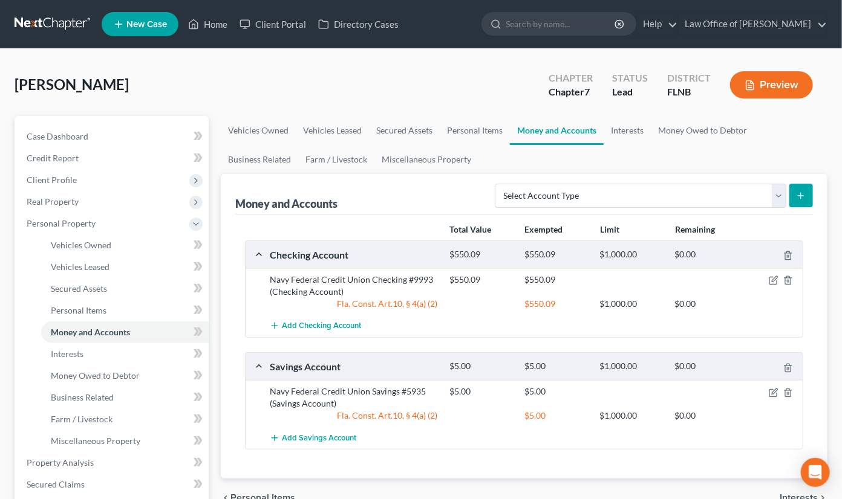
click at [802, 197] on icon "submit" at bounding box center [801, 196] width 10 height 10
select select "cash_on_hand"
click option "Cash on Hand (A/B: 16)" at bounding box center [0, 0] width 0 height 0
click at [804, 194] on icon "submit" at bounding box center [801, 196] width 10 height 10
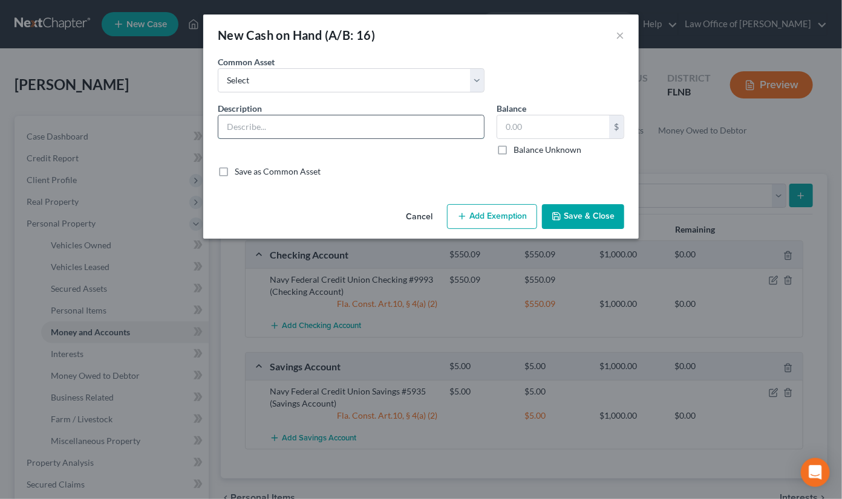
click at [446, 125] on input "text" at bounding box center [350, 126] width 265 height 23
type input "Cash"
type input "40.00"
click at [599, 214] on button "Save & Close" at bounding box center [583, 216] width 82 height 25
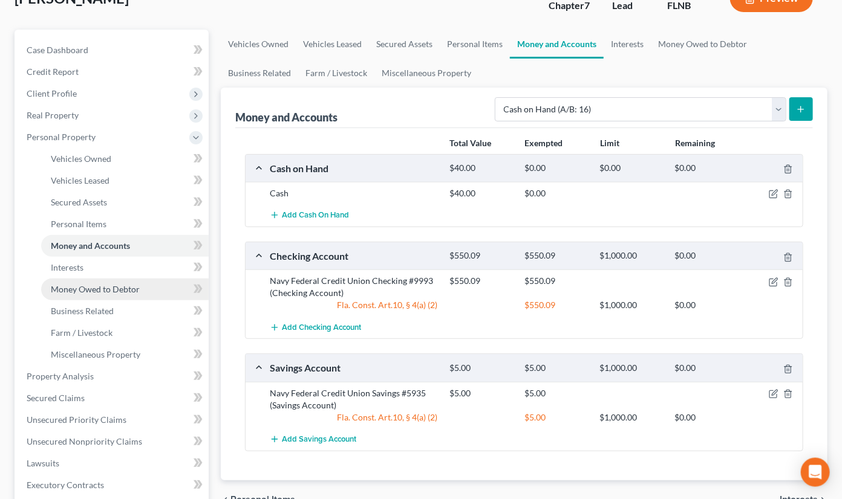
scroll to position [133, 0]
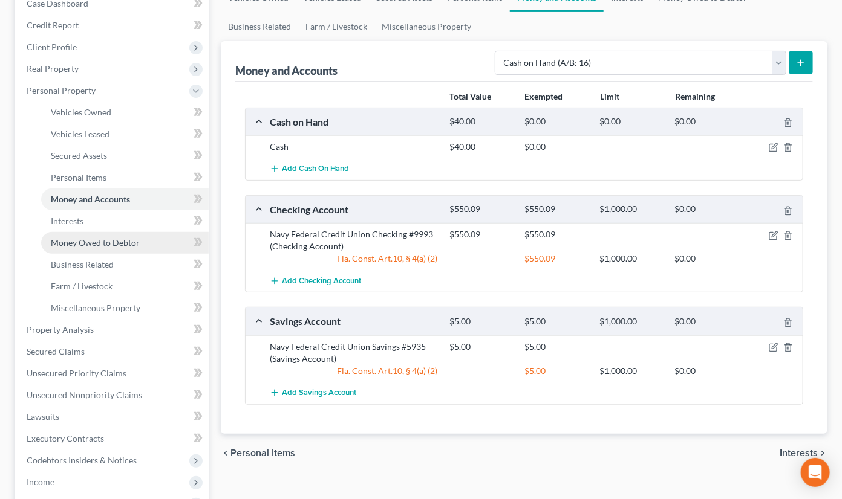
click at [109, 240] on span "Money Owed to Debtor" at bounding box center [95, 243] width 89 height 10
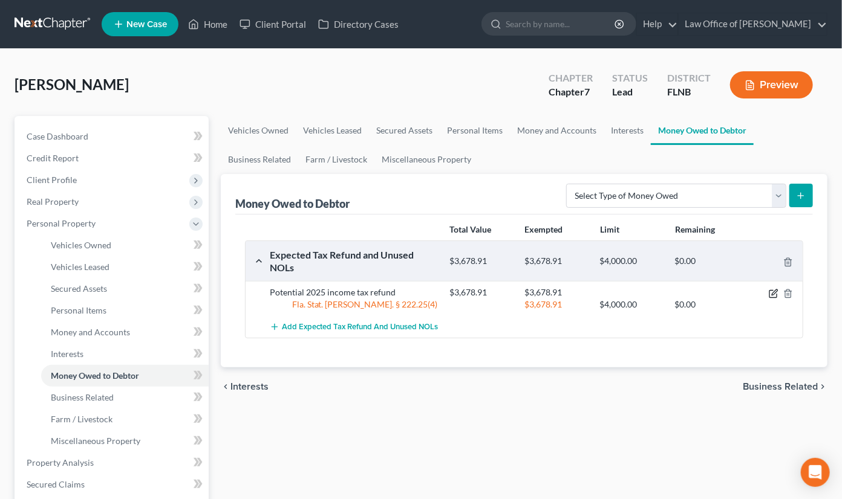
click at [771, 292] on icon "button" at bounding box center [774, 294] width 10 height 10
select select "0"
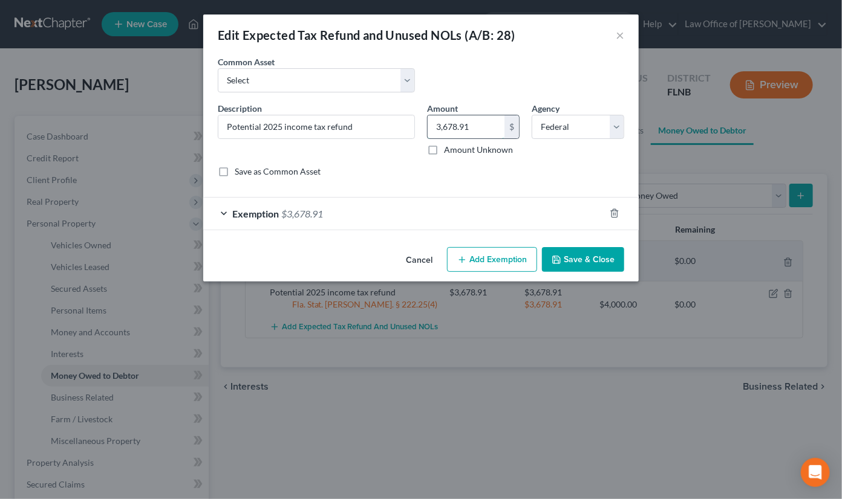
click at [449, 126] on input "3,678.91" at bounding box center [466, 126] width 77 height 23
click at [447, 128] on input "3,678.91" at bounding box center [466, 126] width 77 height 23
drag, startPoint x: 476, startPoint y: 129, endPoint x: 426, endPoint y: 126, distance: 50.3
click at [428, 126] on input "36,378.91" at bounding box center [466, 126] width 77 height 23
type input "3,638.91"
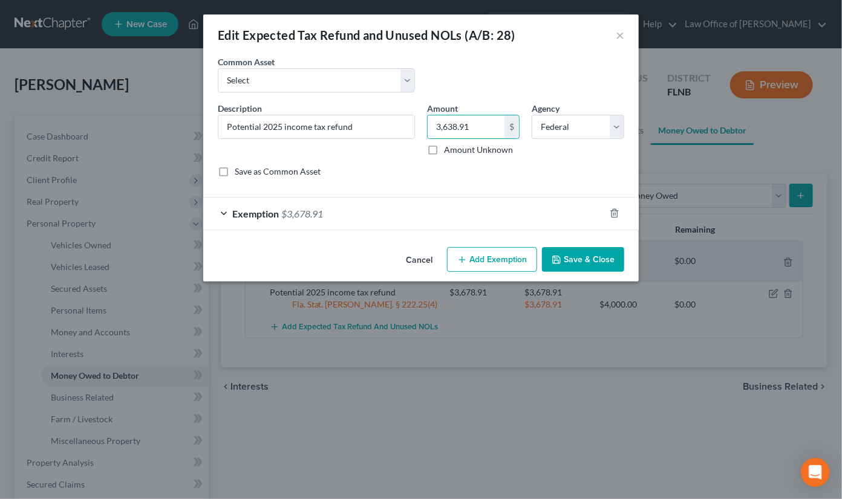
click at [337, 213] on div "Exemption $3,678.91" at bounding box center [404, 214] width 402 height 32
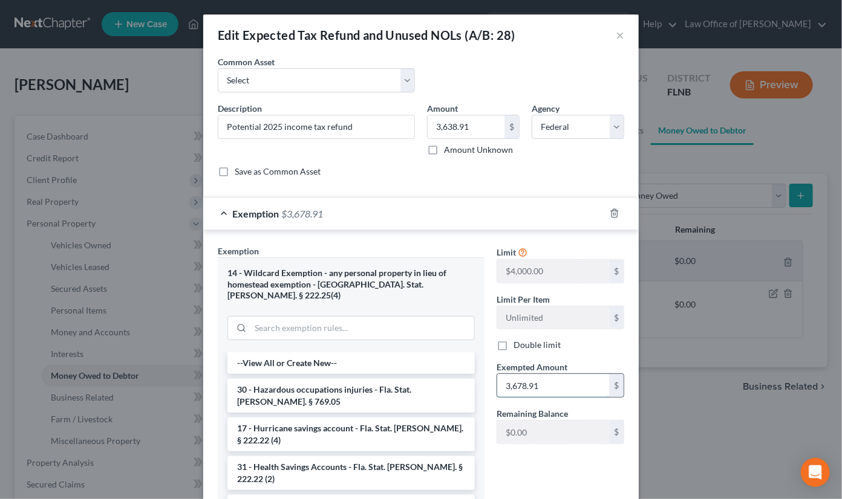
drag, startPoint x: 548, startPoint y: 386, endPoint x: 534, endPoint y: 387, distance: 14.6
click at [545, 389] on input "3,678.91" at bounding box center [553, 385] width 112 height 23
type input "3,638.91"
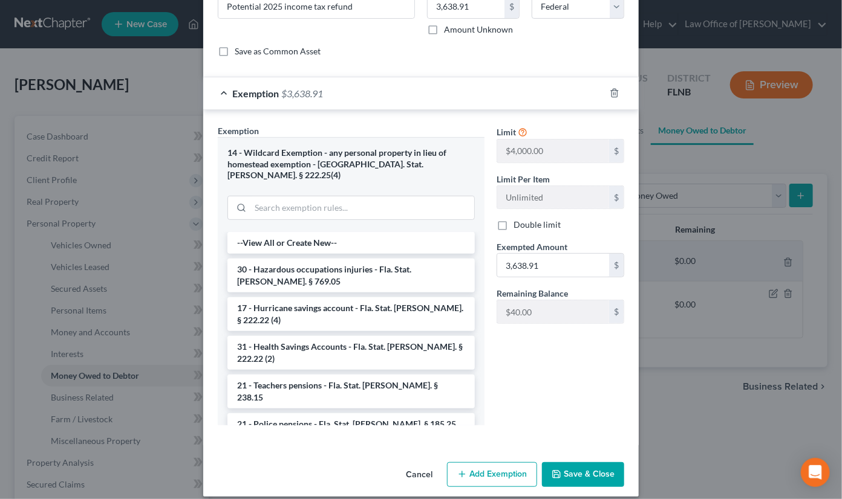
click at [590, 464] on button "Save & Close" at bounding box center [583, 475] width 82 height 25
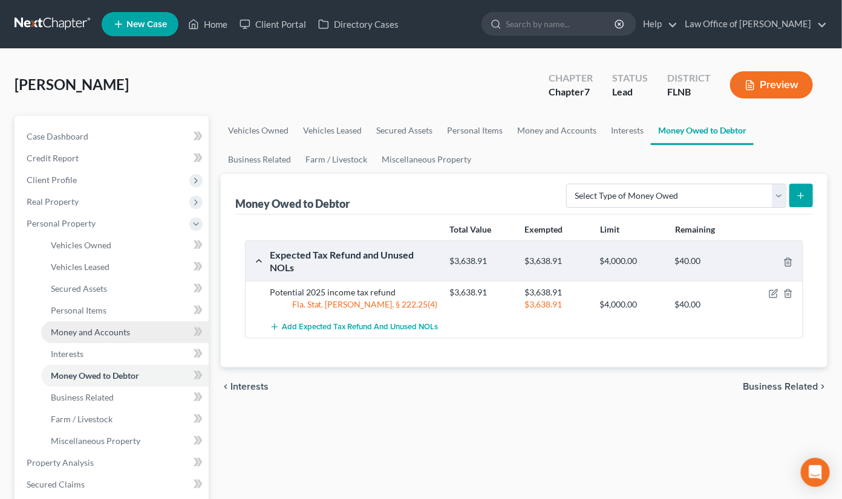
click at [90, 329] on span "Money and Accounts" at bounding box center [90, 332] width 79 height 10
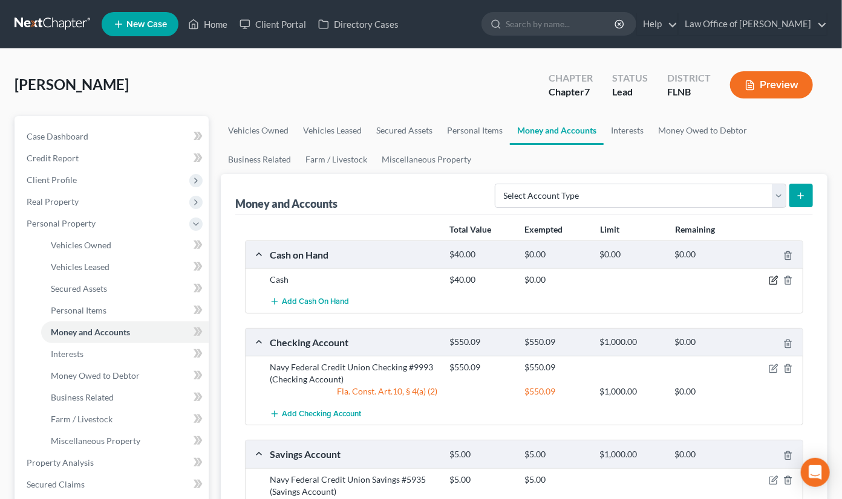
click at [773, 278] on icon "button" at bounding box center [774, 281] width 10 height 10
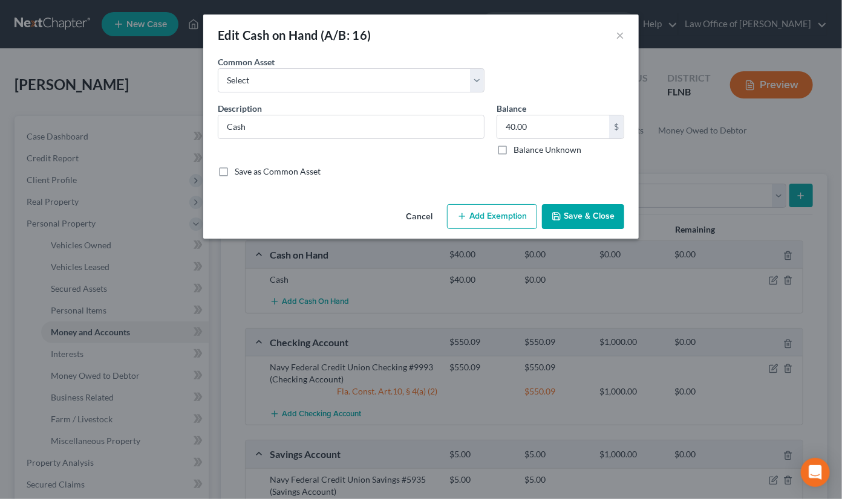
click at [463, 220] on icon "button" at bounding box center [462, 217] width 10 height 10
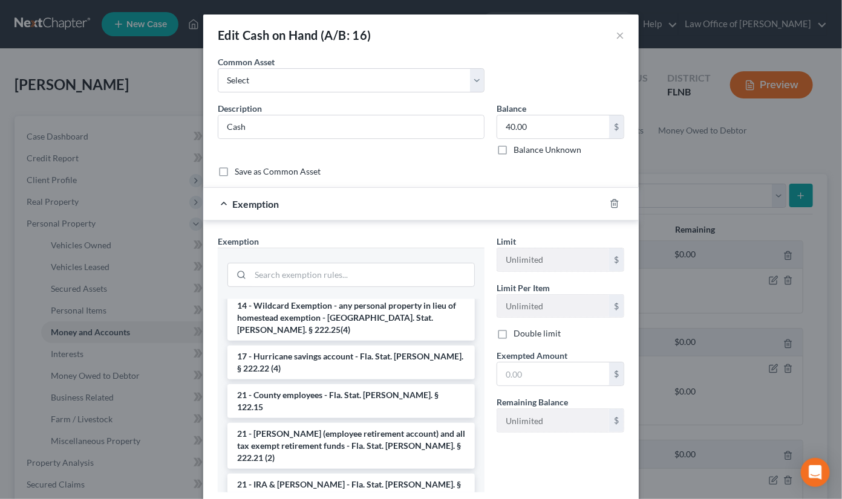
scroll to position [158, 0]
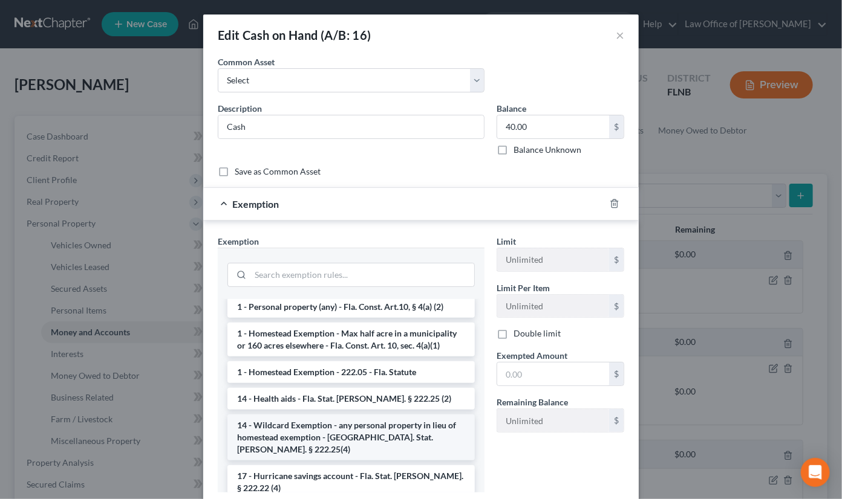
click at [372, 422] on li "14 - Wildcard Exemption - any personal property in lieu of homestead exemption …" at bounding box center [350, 438] width 247 height 46
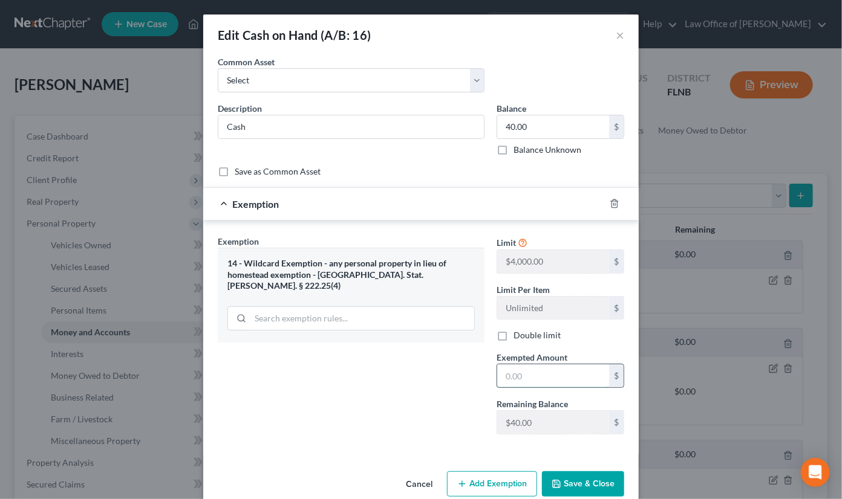
click at [516, 371] on input "text" at bounding box center [553, 376] width 112 height 23
type input "40.00"
click at [584, 484] on button "Save & Close" at bounding box center [583, 484] width 82 height 25
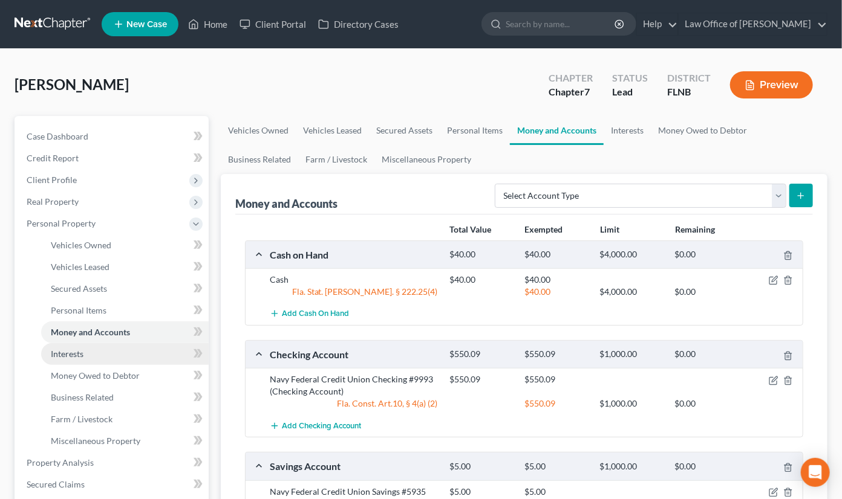
click at [71, 352] on span "Interests" at bounding box center [67, 354] width 33 height 10
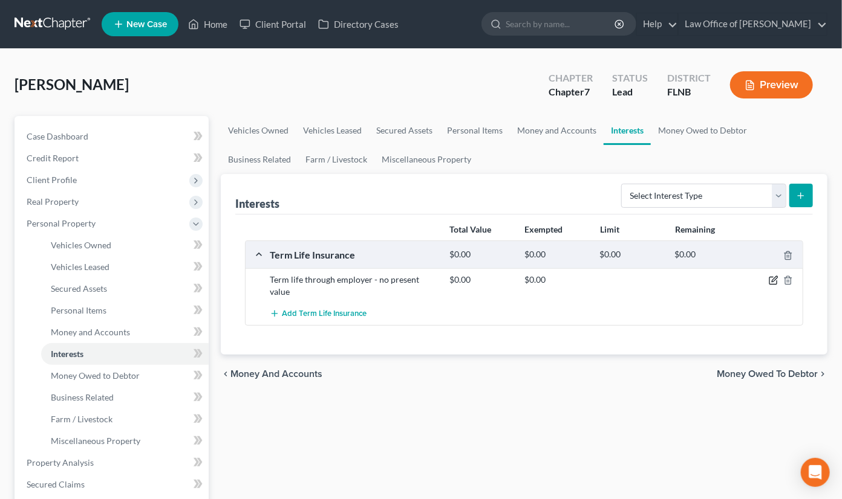
click at [772, 279] on icon "button" at bounding box center [774, 281] width 10 height 10
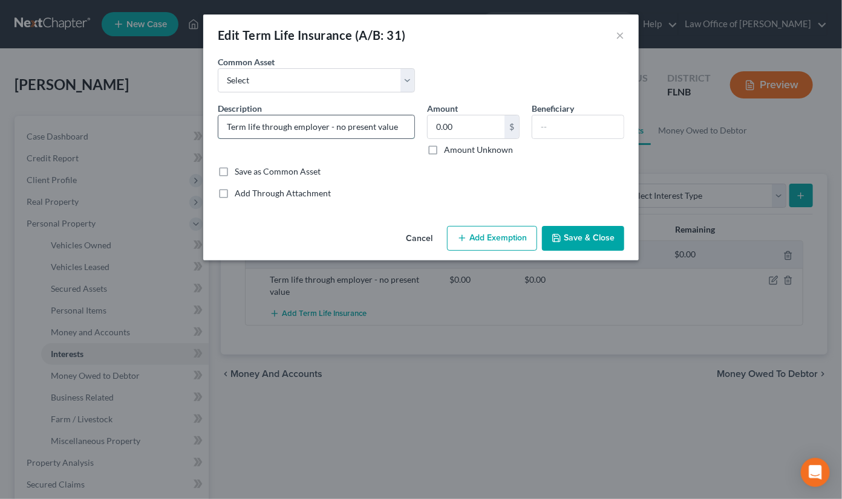
click at [229, 125] on input "Term life through employer - no present value" at bounding box center [316, 126] width 196 height 23
click at [229, 122] on input "Term life through employer - no present value" at bounding box center [316, 126] width 196 height 23
type input "Insurance of America term life plan through employer - no present value"
click at [567, 241] on button "Save & Close" at bounding box center [583, 238] width 82 height 25
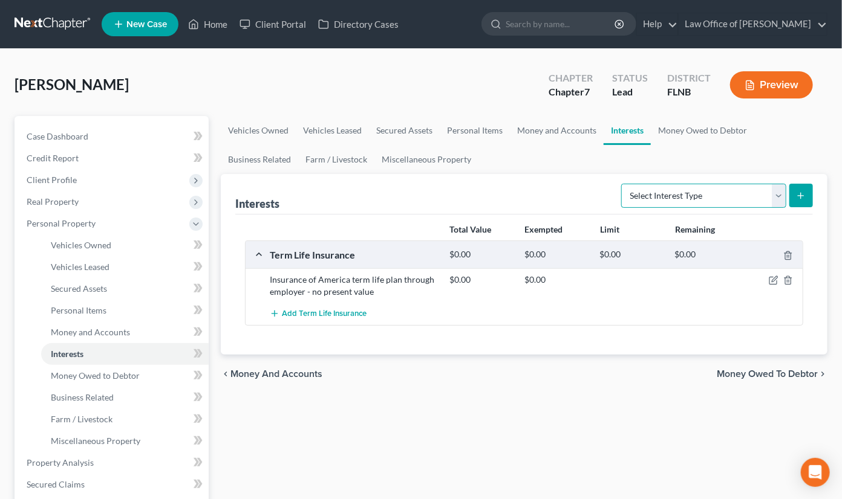
select select "401k"
click option "401K (A/B: 21)" at bounding box center [0, 0] width 0 height 0
click at [800, 195] on icon "submit" at bounding box center [801, 196] width 10 height 10
click at [795, 193] on button "submit" at bounding box center [801, 196] width 24 height 24
click at [290, 374] on span "Money and Accounts" at bounding box center [276, 374] width 92 height 10
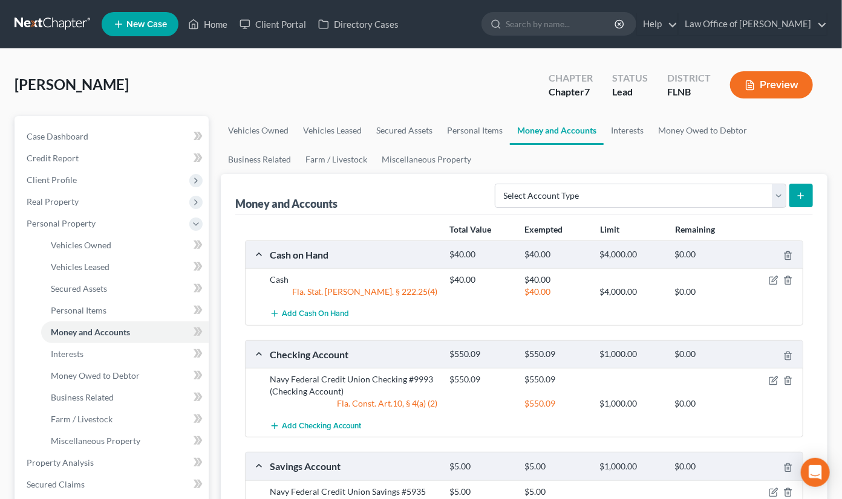
scroll to position [266, 0]
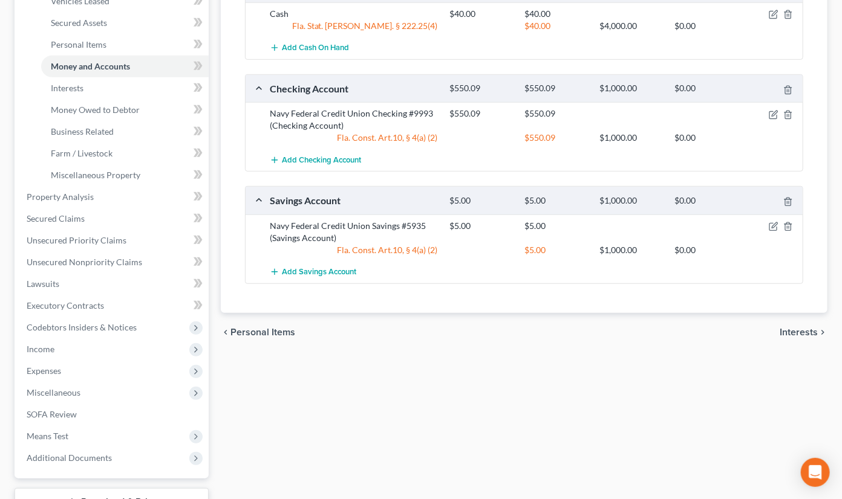
click at [803, 334] on span "Interests" at bounding box center [798, 333] width 38 height 10
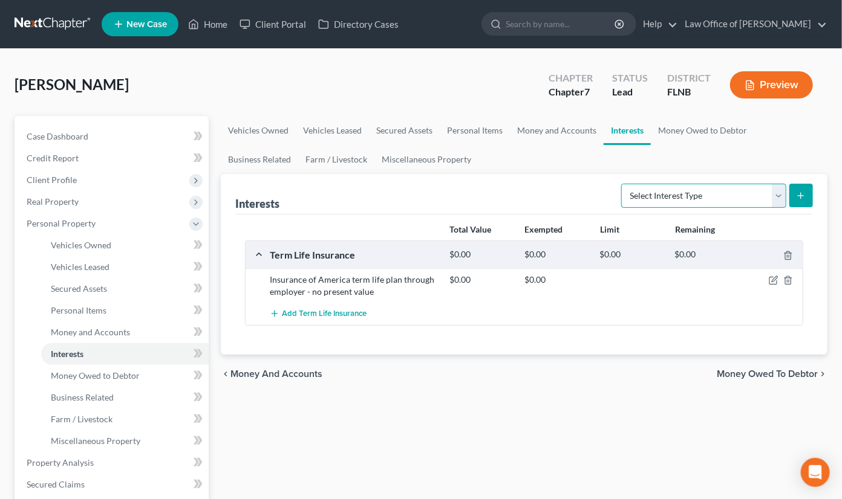
select select "401k"
click option "401K (A/B: 21)" at bounding box center [0, 0] width 0 height 0
click at [798, 197] on icon "submit" at bounding box center [801, 196] width 10 height 10
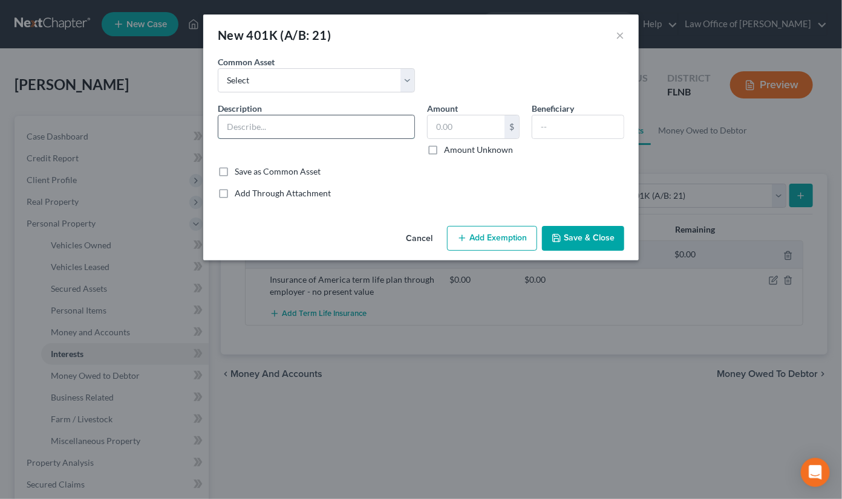
click at [282, 123] on input "text" at bounding box center [316, 126] width 196 height 23
type input "Employer sponsored 401(k) plan"
click at [446, 123] on input "text" at bounding box center [466, 126] width 77 height 23
click at [494, 239] on button "Add Exemption" at bounding box center [492, 238] width 90 height 25
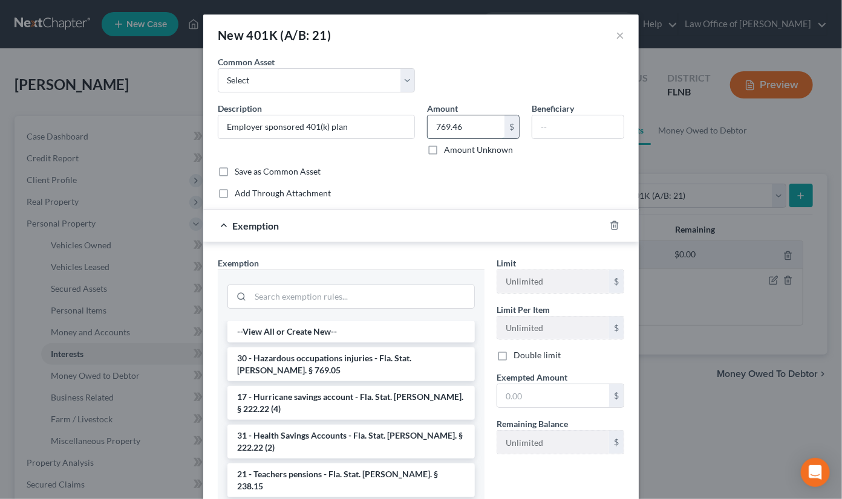
drag, startPoint x: 486, startPoint y: 126, endPoint x: 423, endPoint y: 133, distance: 63.9
click at [428, 133] on input "769.46" at bounding box center [466, 126] width 77 height 23
drag, startPoint x: 435, startPoint y: 128, endPoint x: 475, endPoint y: 128, distance: 39.9
click at [475, 128] on input "769.46" at bounding box center [466, 126] width 77 height 23
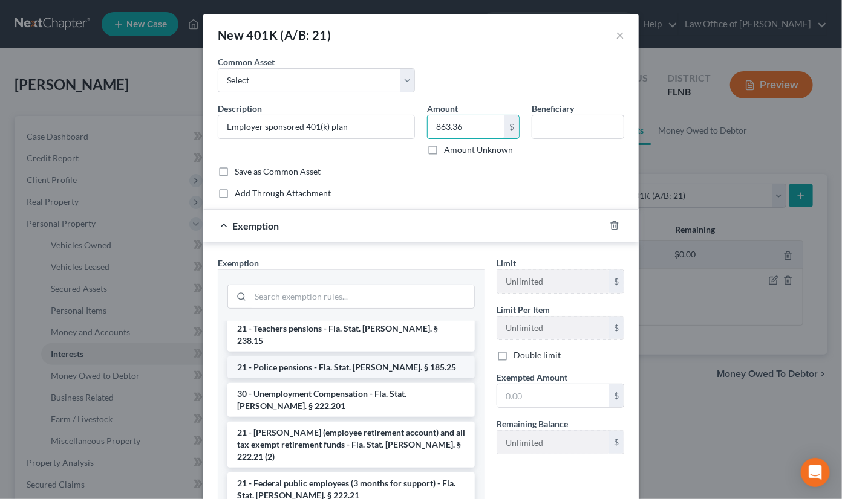
scroll to position [180, 0]
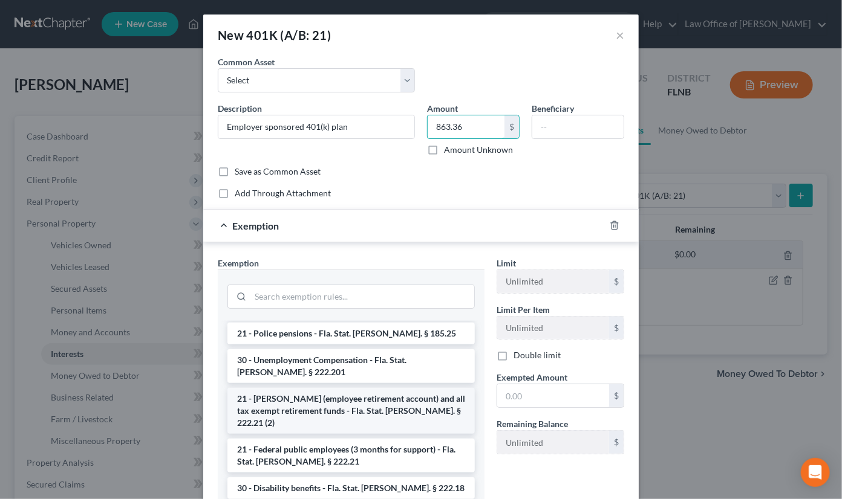
type input "863.36"
click at [338, 388] on li "21 - [PERSON_NAME] (employee retirement account) and all tax exempt retirement …" at bounding box center [350, 411] width 247 height 46
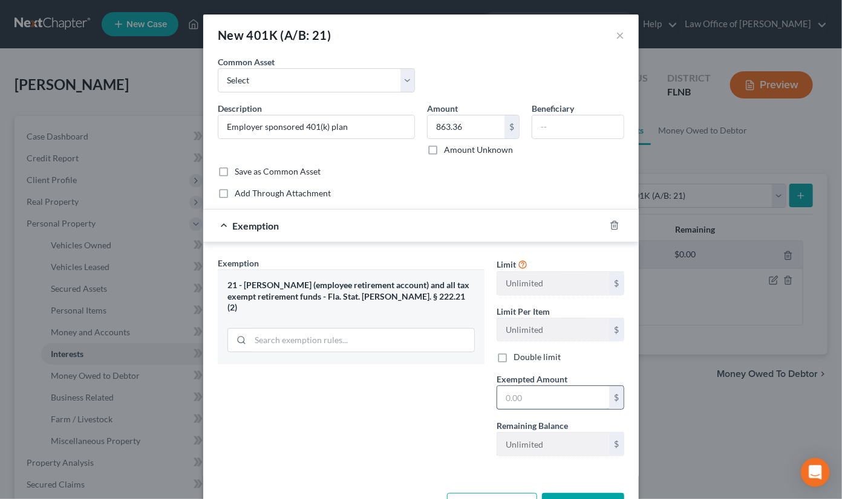
click at [527, 401] on input "text" at bounding box center [553, 397] width 112 height 23
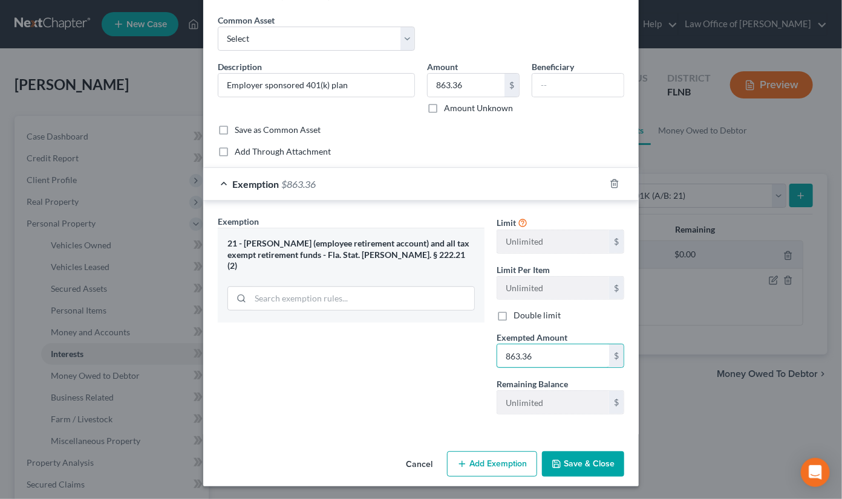
scroll to position [42, 0]
type input "863.36"
click at [574, 457] on button "Save & Close" at bounding box center [583, 463] width 82 height 25
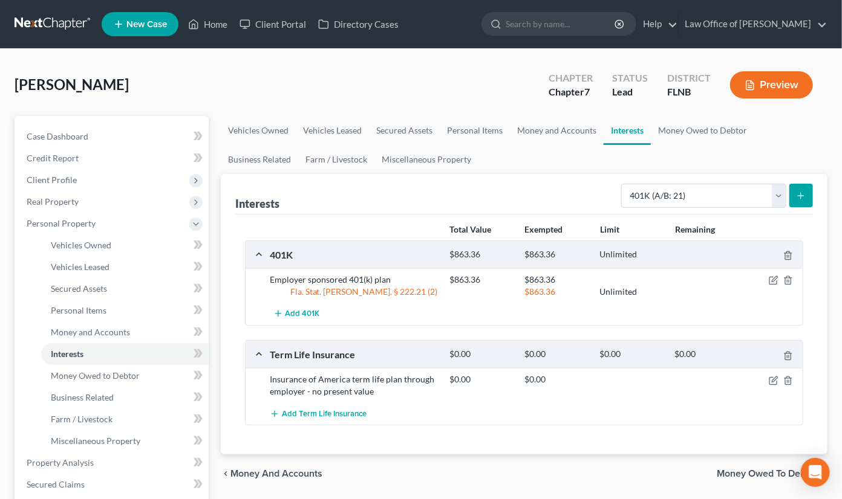
scroll to position [359, 0]
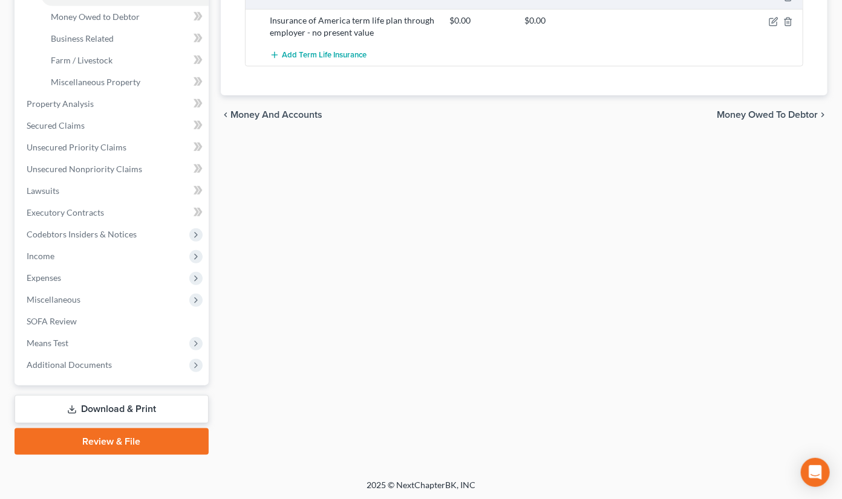
click at [162, 408] on link "Download & Print" at bounding box center [112, 409] width 194 height 28
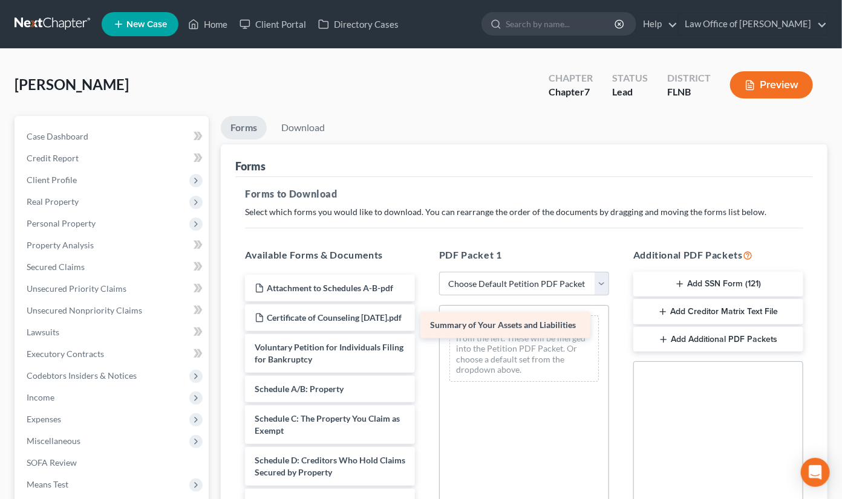
drag, startPoint x: 320, startPoint y: 403, endPoint x: 495, endPoint y: 328, distance: 190.7
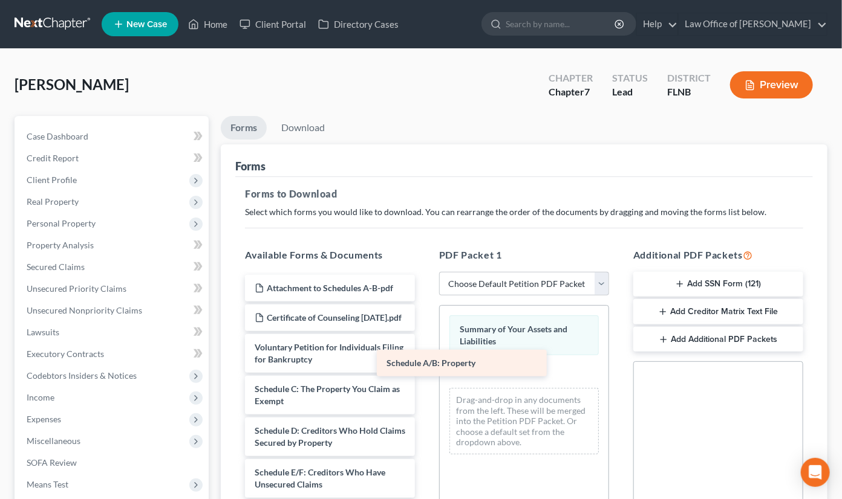
drag, startPoint x: 356, startPoint y: 393, endPoint x: 532, endPoint y: 339, distance: 183.6
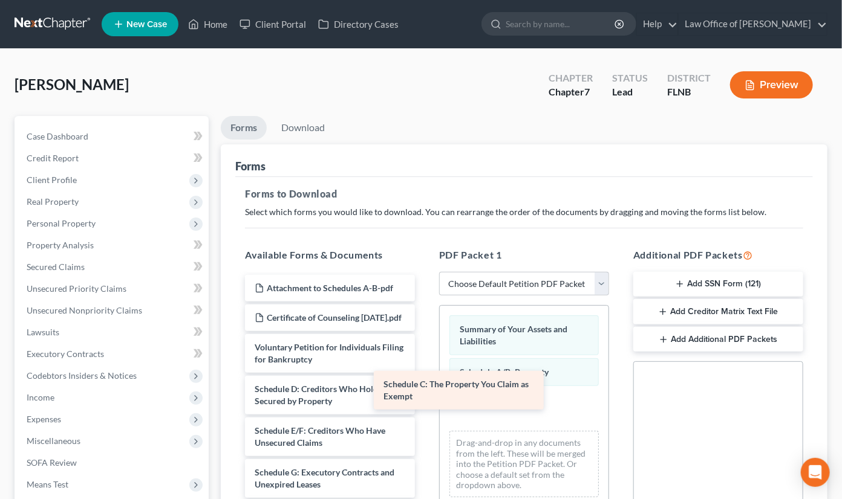
drag, startPoint x: 354, startPoint y: 401, endPoint x: 518, endPoint y: 370, distance: 166.8
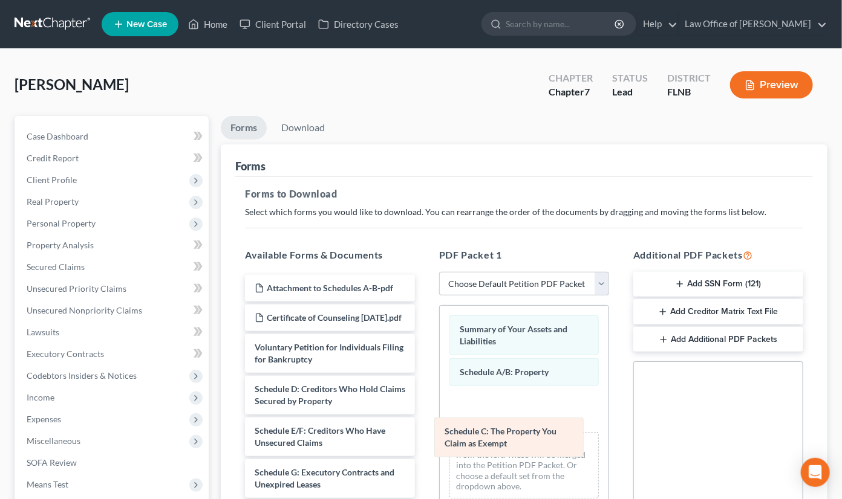
drag, startPoint x: 518, startPoint y: 370, endPoint x: 503, endPoint y: 431, distance: 62.9
click at [503, 431] on div "Schedule C: The Property You Claim as Exempt Summary of Your Assets and Liabili…" at bounding box center [524, 407] width 169 height 202
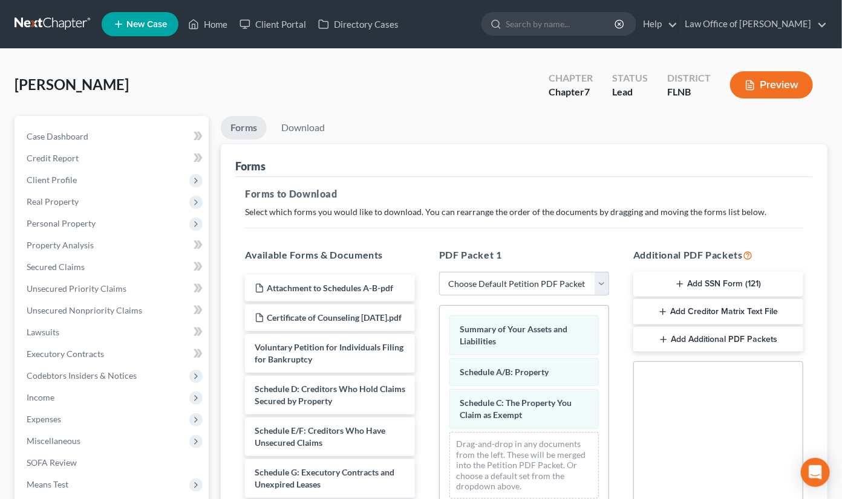
scroll to position [246, 0]
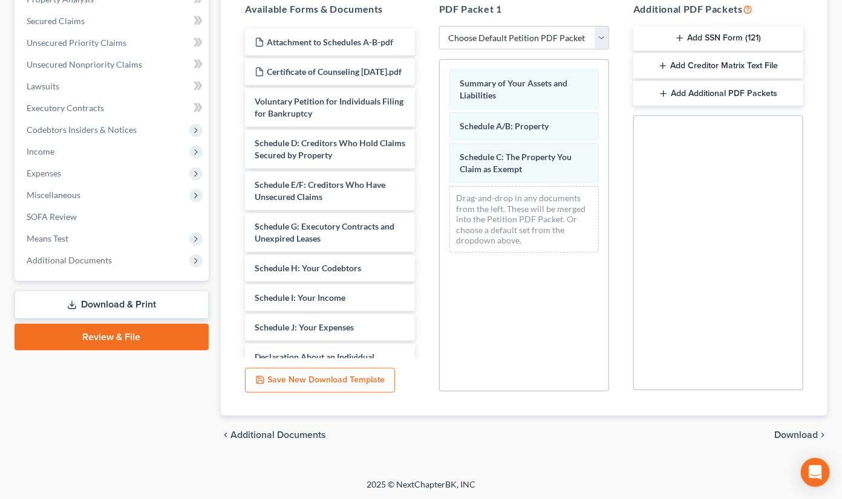
click at [789, 439] on span "Download" at bounding box center [796, 436] width 44 height 10
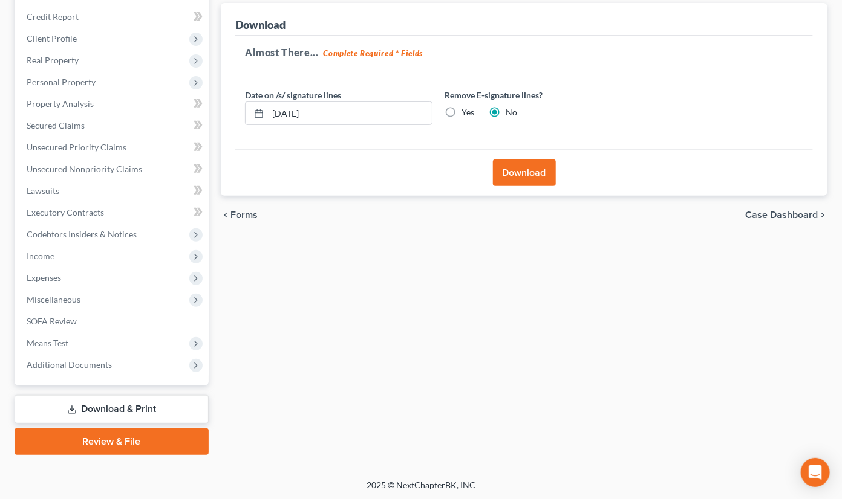
click at [507, 172] on button "Download" at bounding box center [524, 173] width 63 height 27
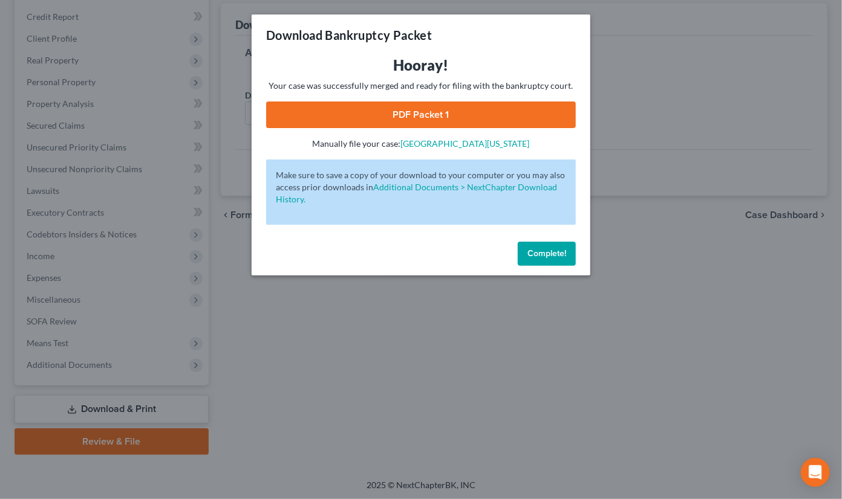
click at [510, 123] on link "PDF Packet 1" at bounding box center [421, 115] width 310 height 27
click at [558, 256] on span "Complete!" at bounding box center [546, 254] width 39 height 10
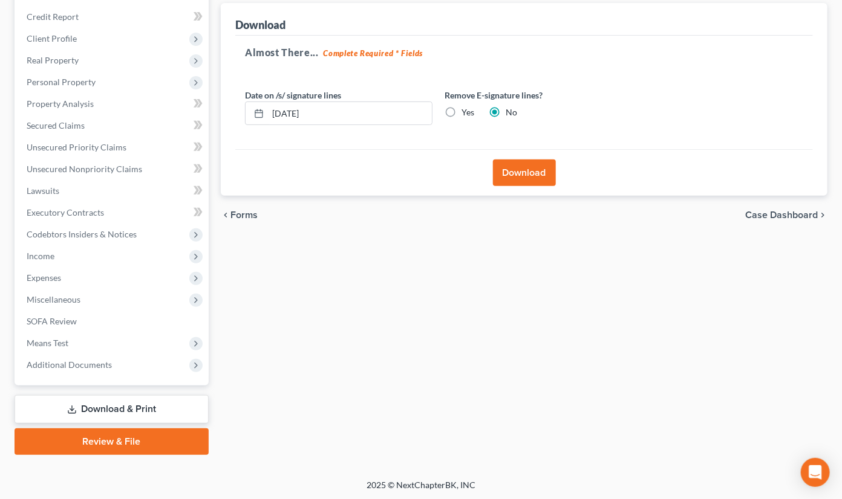
click at [125, 437] on link "Review & File" at bounding box center [112, 442] width 194 height 27
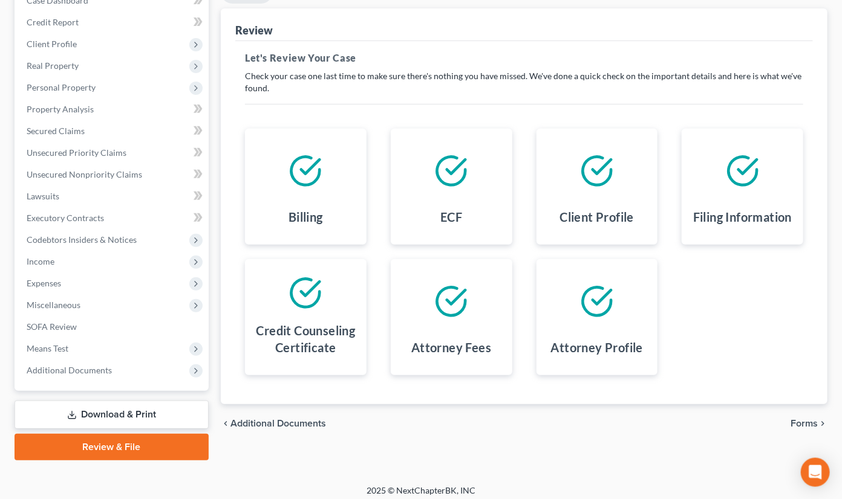
scroll to position [142, 0]
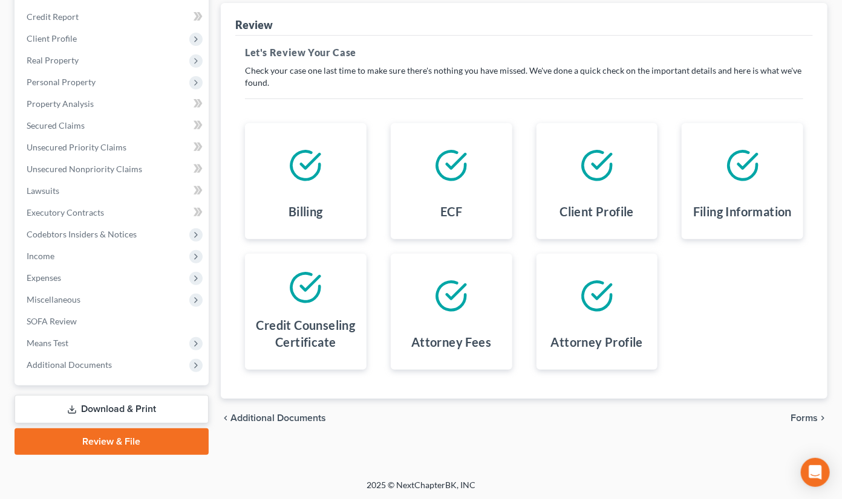
click at [804, 417] on span "Forms" at bounding box center [803, 419] width 27 height 10
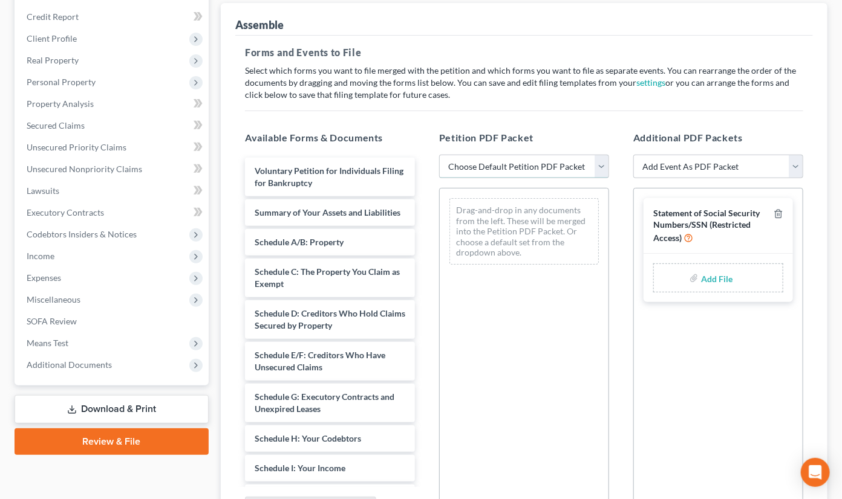
select select "0"
click option "Complete Bankruptcy Petition (all forms and schedules)" at bounding box center [0, 0] width 0 height 0
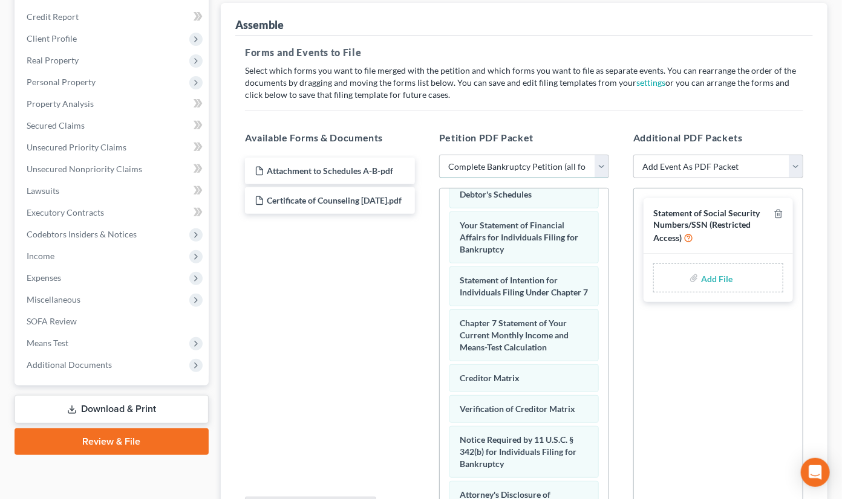
scroll to position [489, 0]
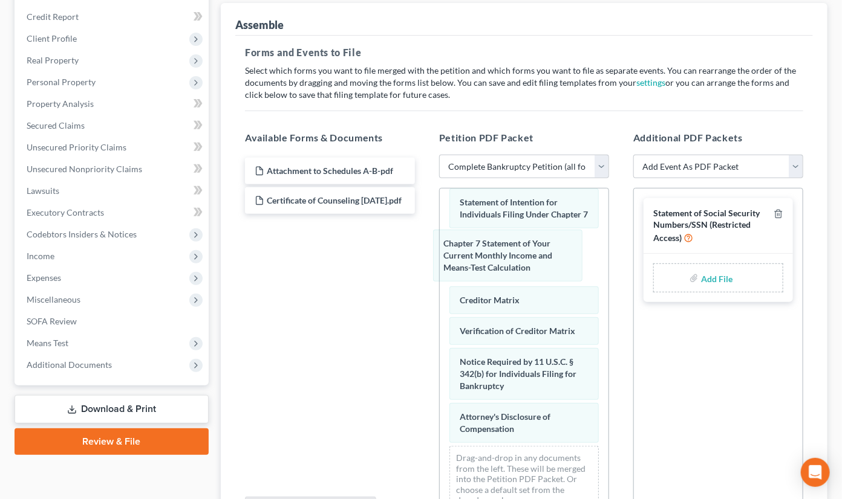
drag, startPoint x: 453, startPoint y: 270, endPoint x: 330, endPoint y: 265, distance: 122.9
click at [322, 264] on div "Available Forms & Documents Attachment to Schedules A-B-pdf Certificate of Coun…" at bounding box center [524, 326] width 582 height 410
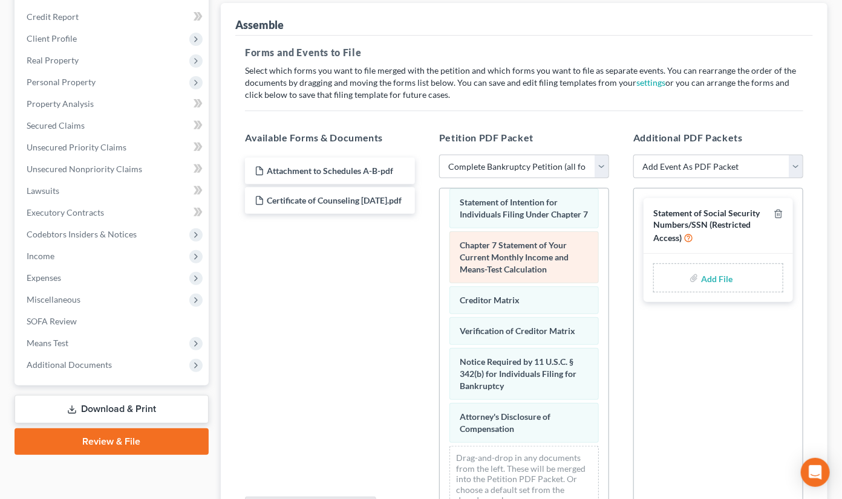
click at [501, 248] on div "Voluntary Petition for Individuals Filing for Bankruptcy Summary of Your Assets…" at bounding box center [524, 111] width 169 height 822
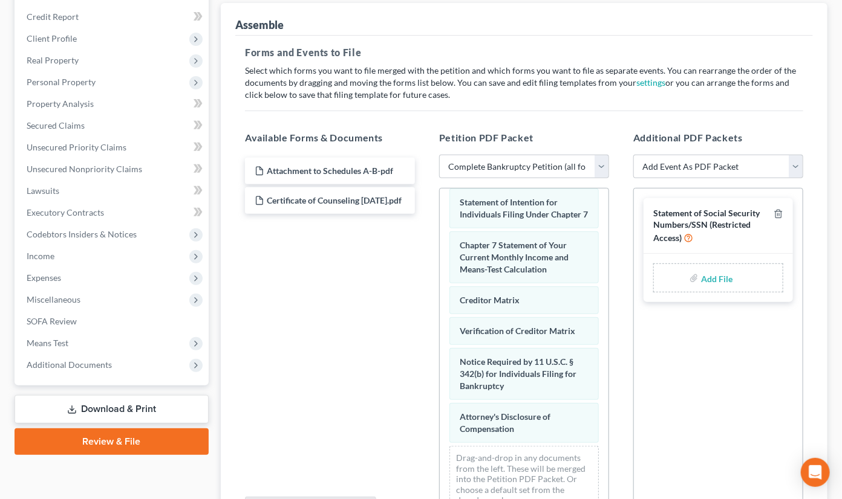
scroll to position [434, 0]
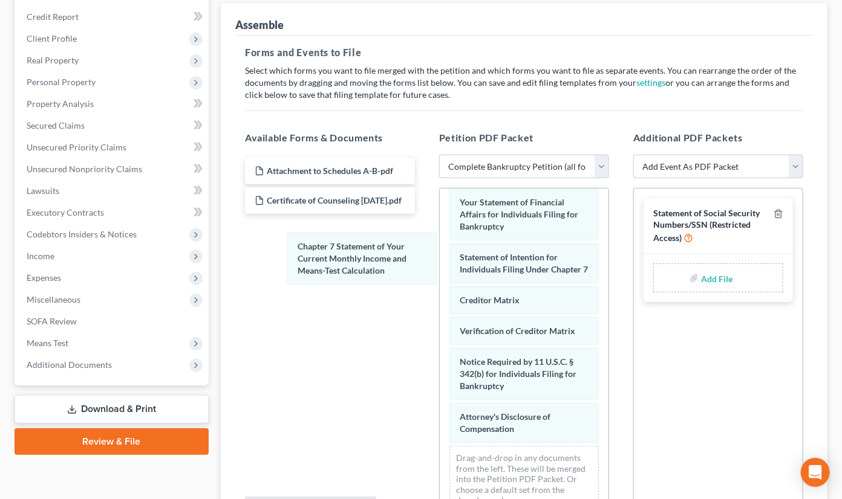
drag, startPoint x: 509, startPoint y: 248, endPoint x: 405, endPoint y: 252, distance: 103.5
click at [440, 252] on div "Chapter 7 Statement of Your Current Monthly Income and Means-Test Calculation V…" at bounding box center [524, 138] width 169 height 767
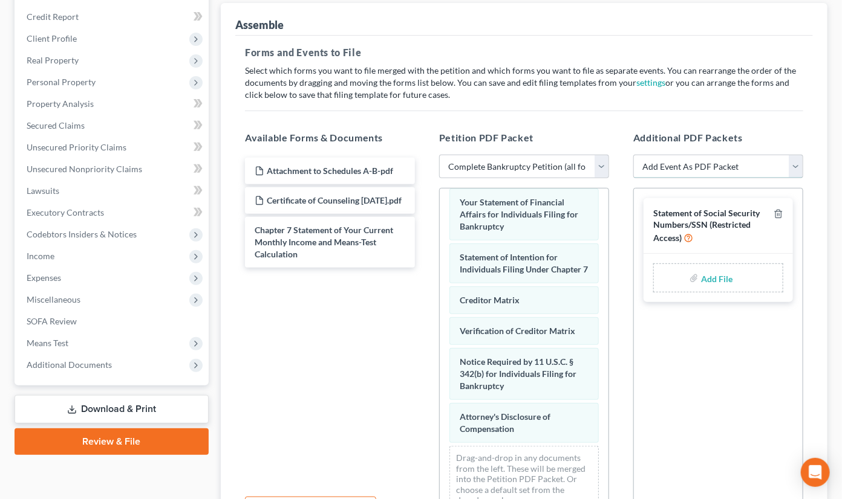
select select "7"
click option "Certificate of Credit Counseling" at bounding box center [0, 0] width 0 height 0
select select
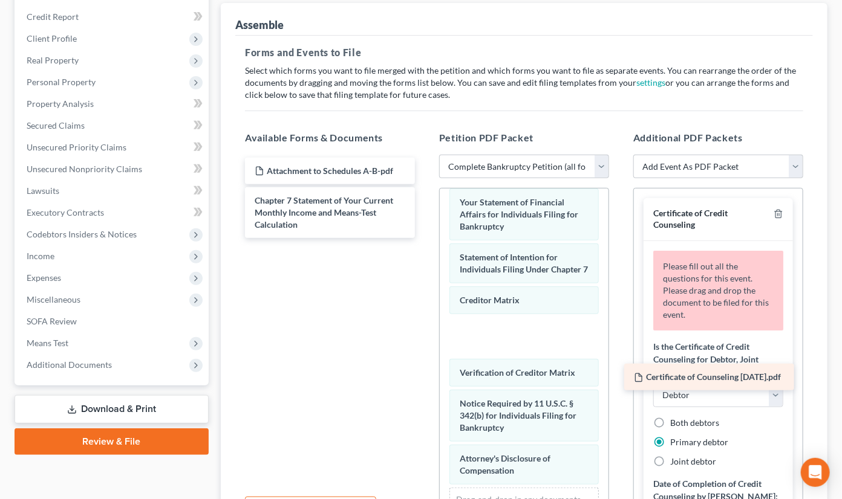
drag, startPoint x: 320, startPoint y: 202, endPoint x: 703, endPoint y: 383, distance: 424.1
click at [425, 238] on div "Certificate of Counseling [DATE].pdf Attachment to Schedules A-B-pdf Certificat…" at bounding box center [329, 198] width 189 height 80
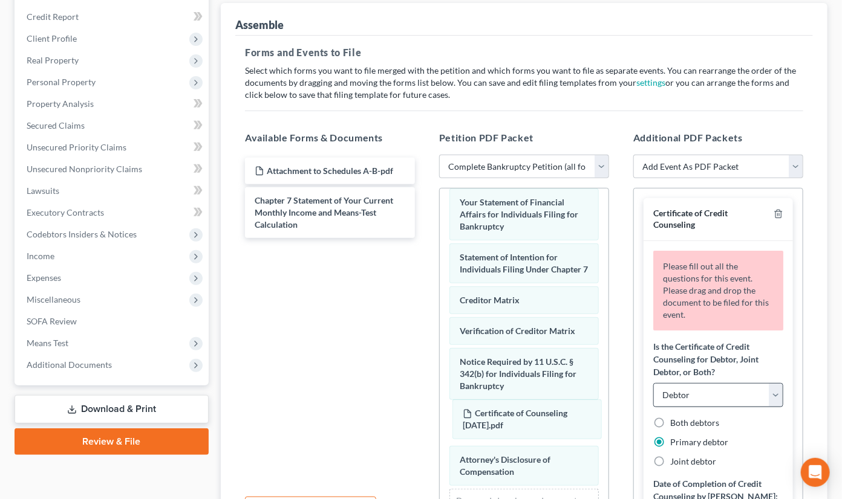
drag, startPoint x: 513, startPoint y: 419, endPoint x: 704, endPoint y: 401, distance: 191.9
click at [593, 419] on div "Certificate of Counseling [DATE].pdf Voluntary Petition for Individuals Filing …" at bounding box center [524, 160] width 169 height 810
drag, startPoint x: 704, startPoint y: 401, endPoint x: 725, endPoint y: 395, distance: 21.4
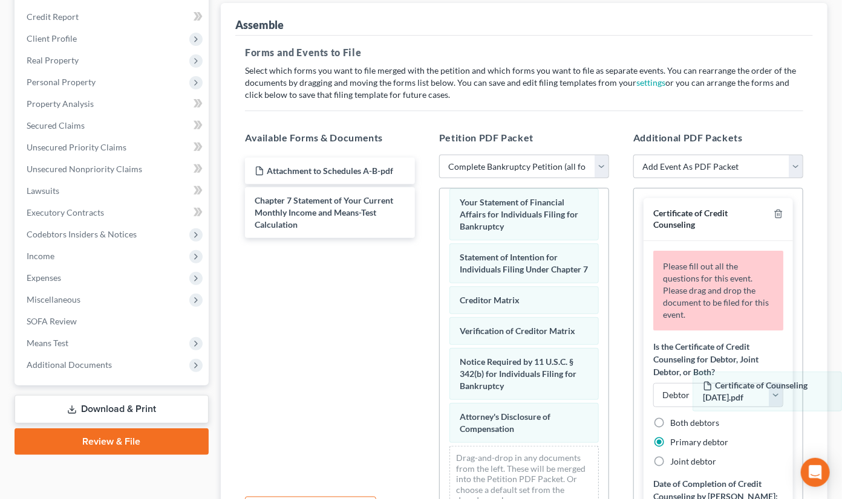
click at [608, 391] on div "Certificate of Counseling [DATE].pdf Voluntary Petition for Individuals Filing …" at bounding box center [524, 138] width 169 height 767
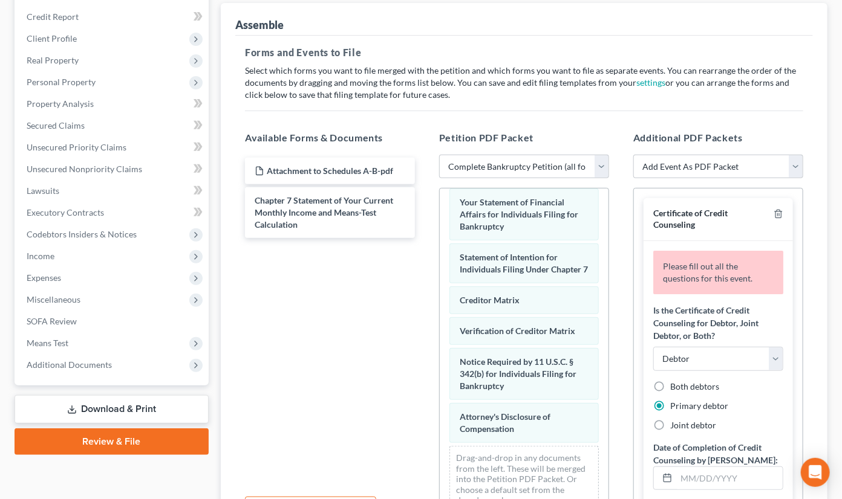
scroll to position [120, 0]
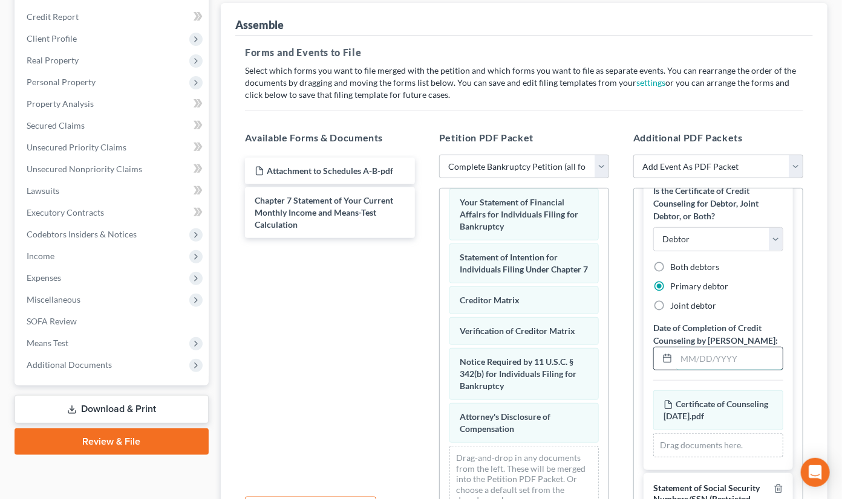
click at [718, 363] on input "text" at bounding box center [729, 359] width 106 height 23
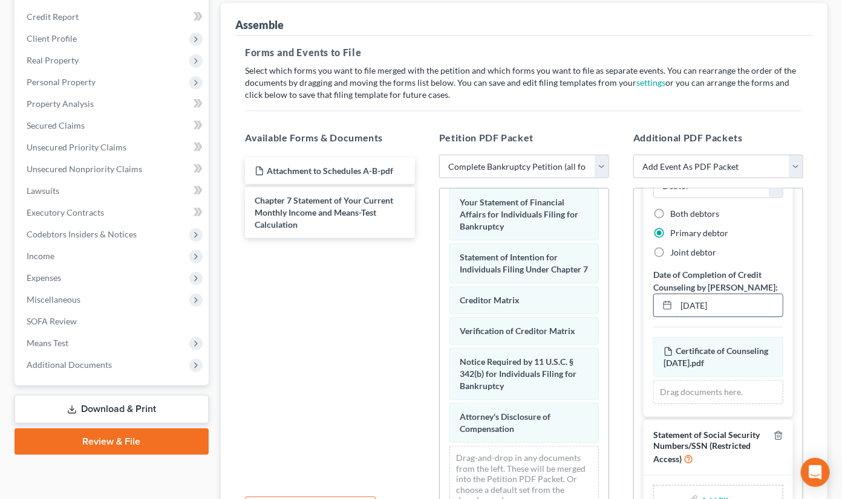
scroll to position [67, 0]
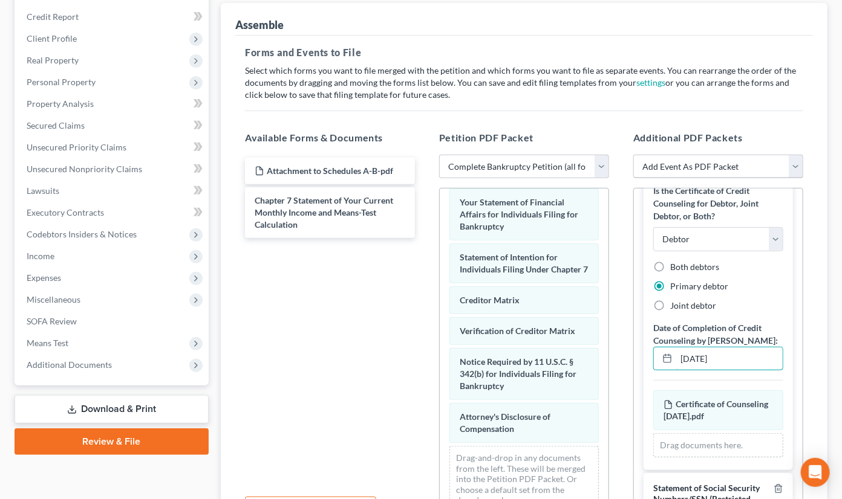
type input "[DATE]"
select select "13"
click option "Chapter 7 Stmt Monthly Income (122A-1) / Exemption Presumption Abuse (122A-1Sup…" at bounding box center [0, 0] width 0 height 0
select select
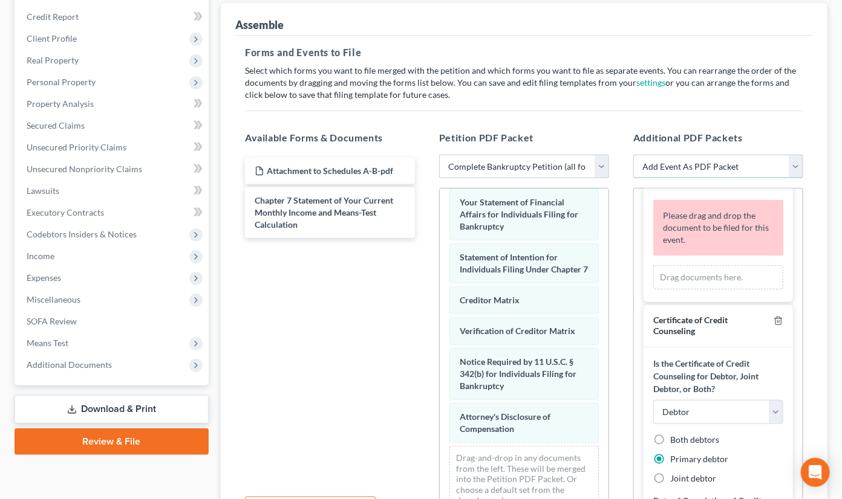
scroll to position [73, 0]
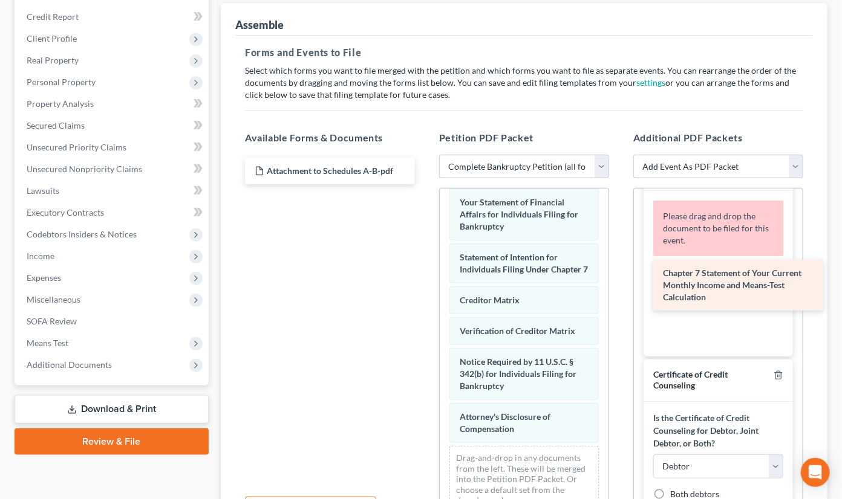
drag, startPoint x: 323, startPoint y: 209, endPoint x: 731, endPoint y: 283, distance: 414.9
click at [425, 184] on div "Chapter 7 Statement of Your Current Monthly Income and Means-Test Calculation A…" at bounding box center [329, 171] width 189 height 27
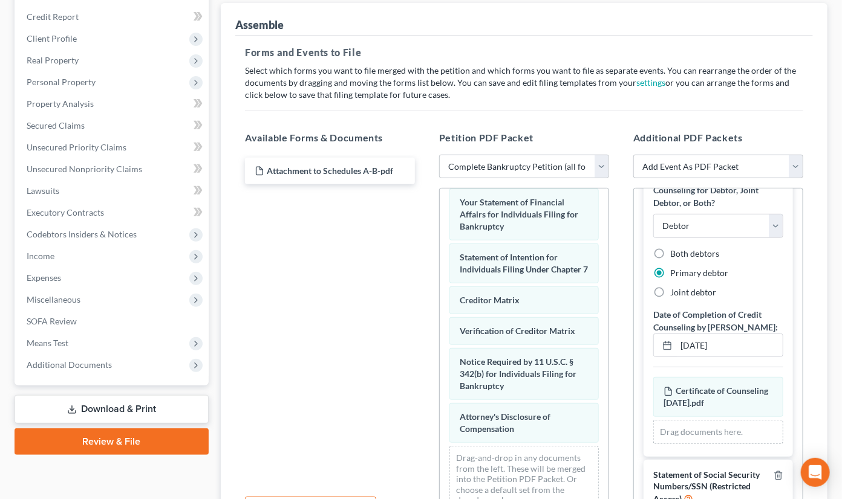
scroll to position [305, 0]
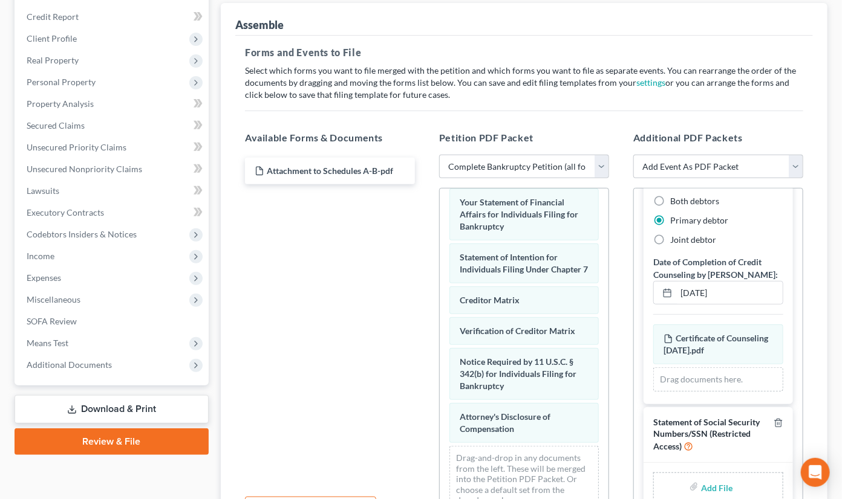
click at [715, 484] on input "file" at bounding box center [715, 488] width 29 height 22
type input "C:\fakepath\Statement About Your Social Security Numbers.pdf"
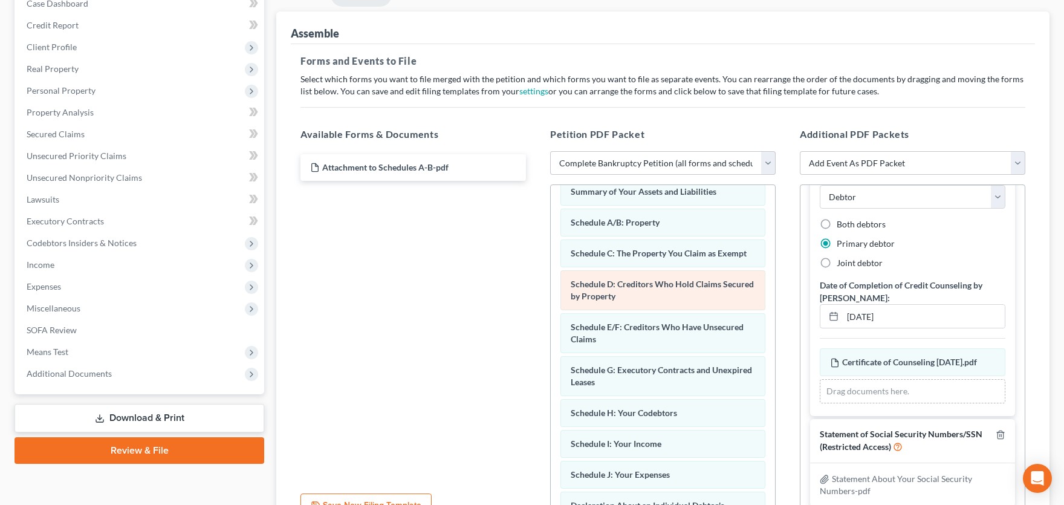
scroll to position [53, 0]
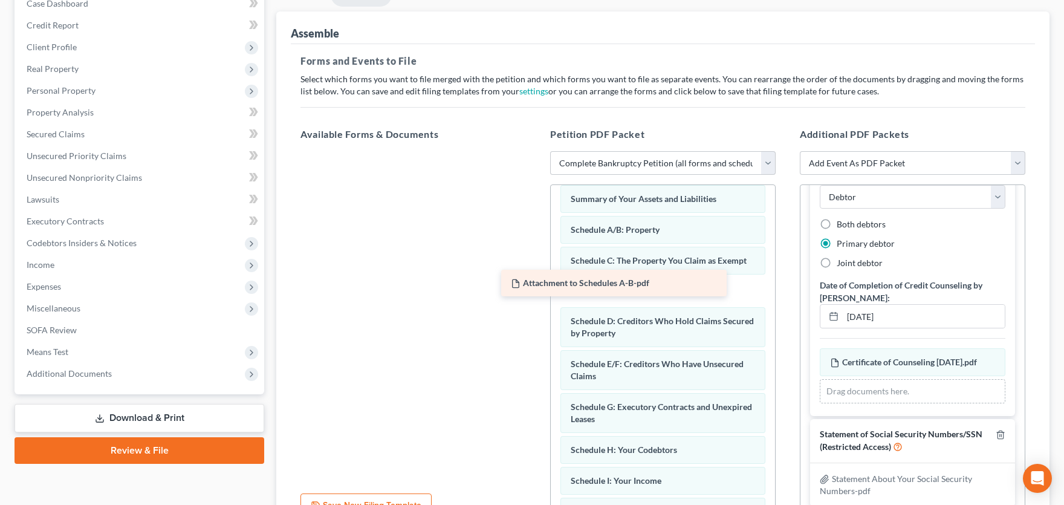
drag, startPoint x: 397, startPoint y: 166, endPoint x: 597, endPoint y: 282, distance: 232.2
click at [536, 151] on div "Attachment to Schedules A-B-pdf Attachment to Schedules A-B-pdf" at bounding box center [413, 151] width 245 height 0
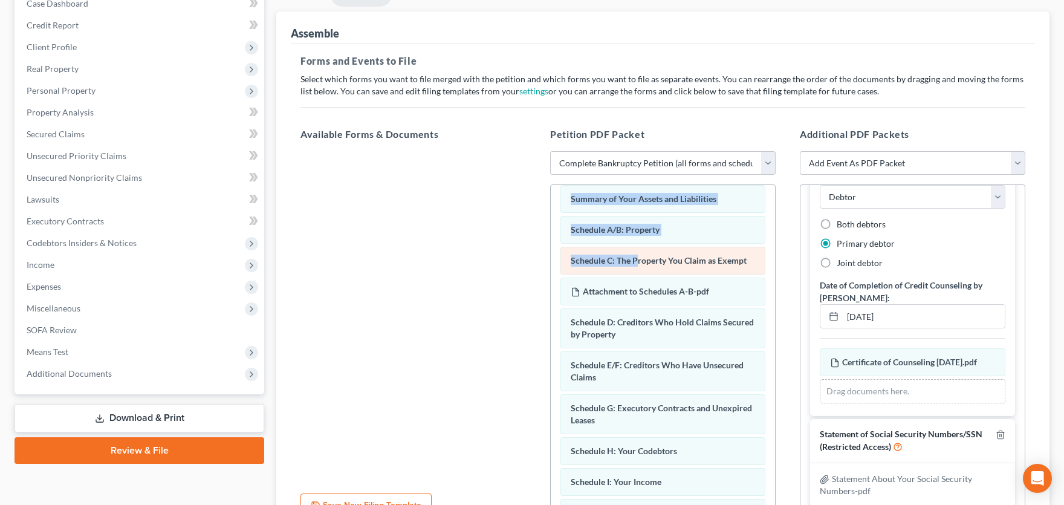
drag, startPoint x: 597, startPoint y: 282, endPoint x: 636, endPoint y: 253, distance: 48.7
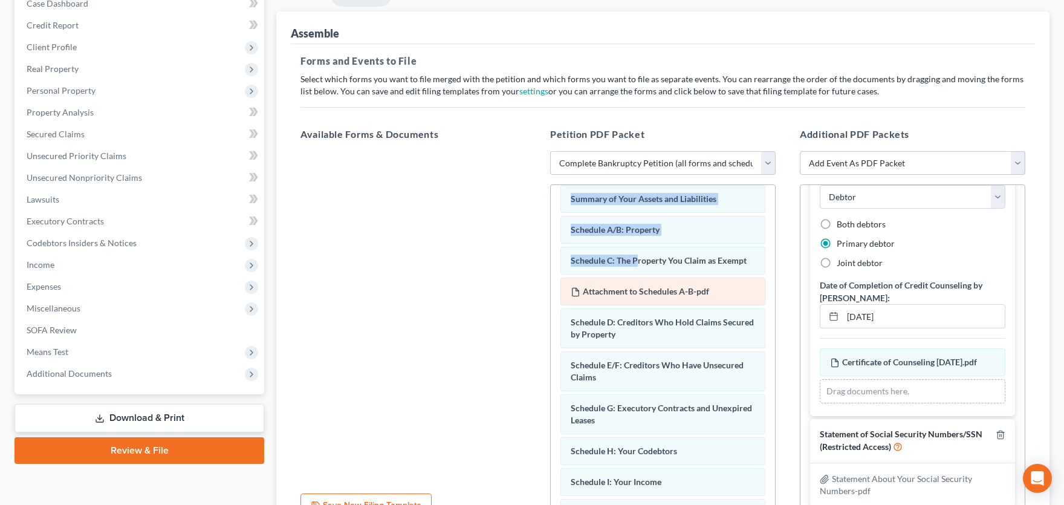
click at [656, 293] on span "Attachment to Schedules A-B-pdf" at bounding box center [646, 291] width 126 height 10
click at [656, 288] on span "Attachment to Schedules A-B-pdf" at bounding box center [646, 291] width 126 height 10
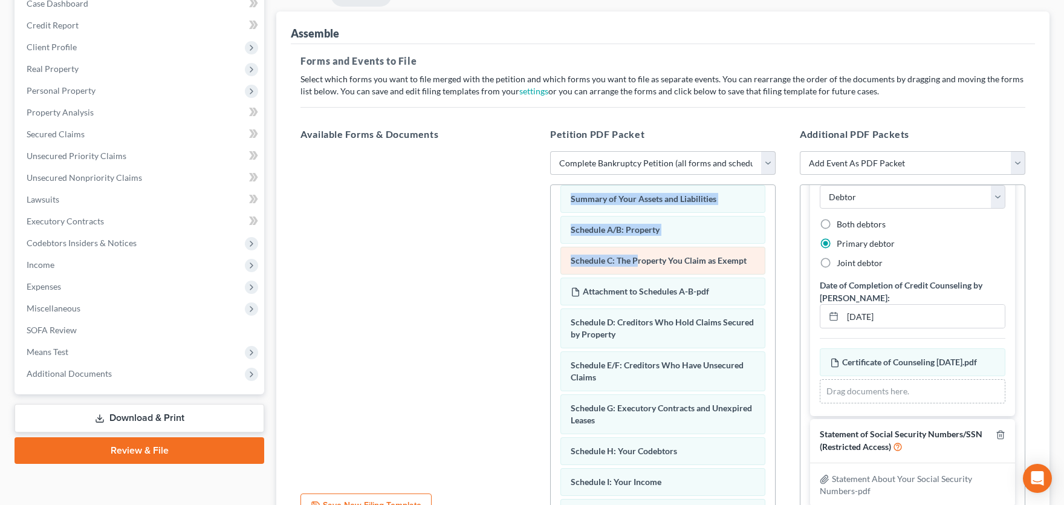
click at [681, 248] on div "Schedule C: The Property You Claim as Exempt" at bounding box center [663, 261] width 205 height 28
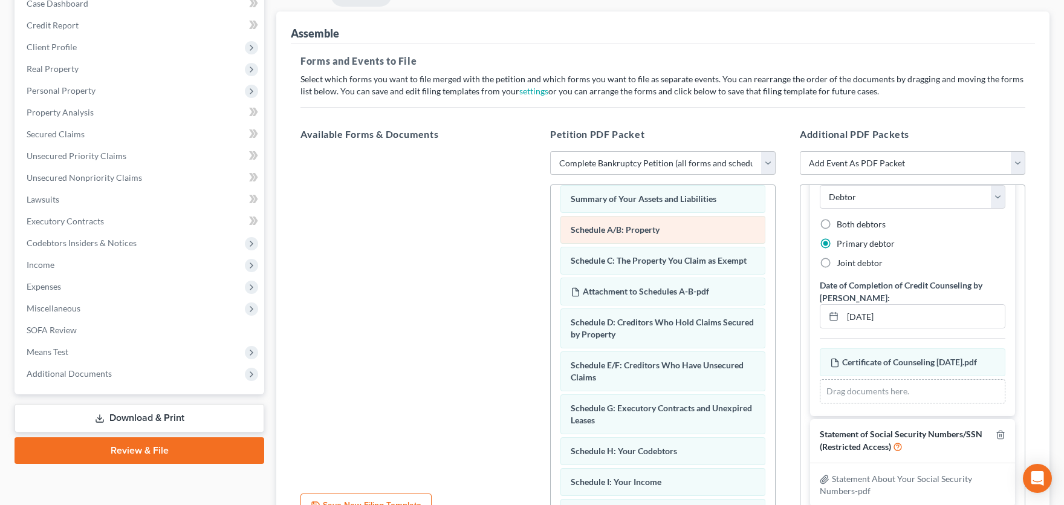
click at [623, 222] on div "Schedule A/B: Property" at bounding box center [663, 230] width 205 height 28
click at [700, 108] on div "Forms and Events to File Select which forms you want to file merged with the pe…" at bounding box center [663, 293] width 744 height 498
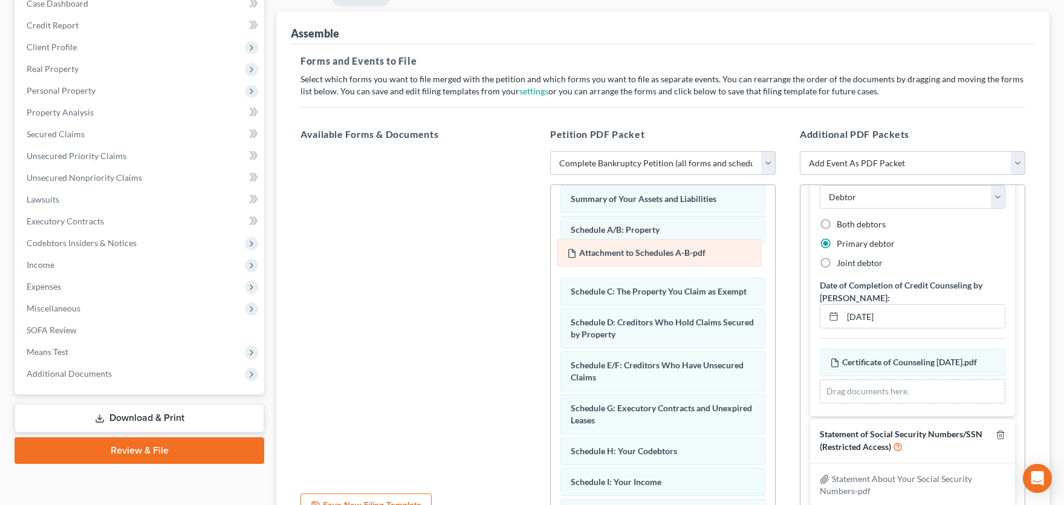
drag, startPoint x: 665, startPoint y: 290, endPoint x: 661, endPoint y: 246, distance: 43.7
click at [661, 246] on div "Attachment to Schedules A-B-pdf Voluntary Petition for Individuals Filing for B…" at bounding box center [663, 490] width 224 height 716
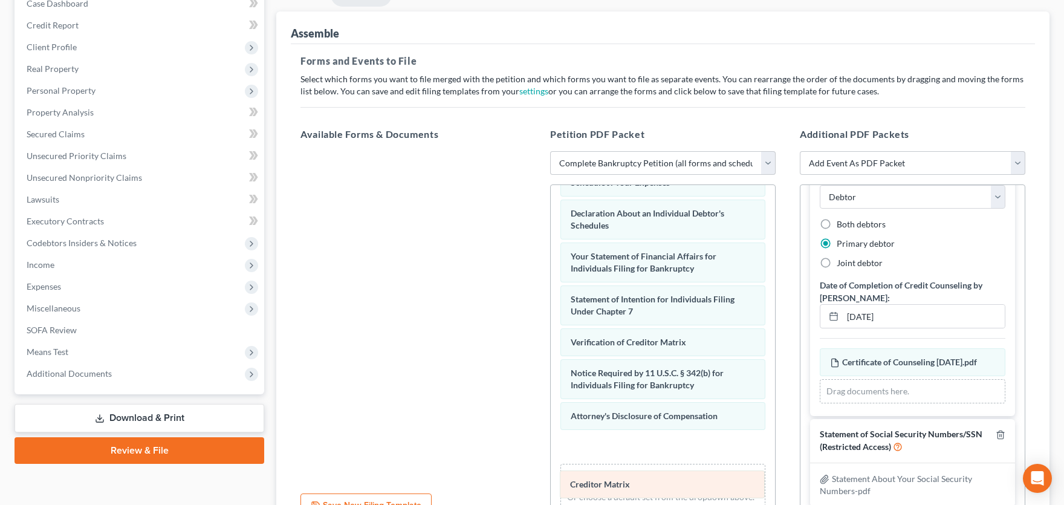
drag, startPoint x: 611, startPoint y: 336, endPoint x: 611, endPoint y: 481, distance: 144.5
click at [611, 481] on div "Creditor Matrix Voluntary Petition for Individuals Filing for Bankruptcy Summar…" at bounding box center [663, 160] width 224 height 716
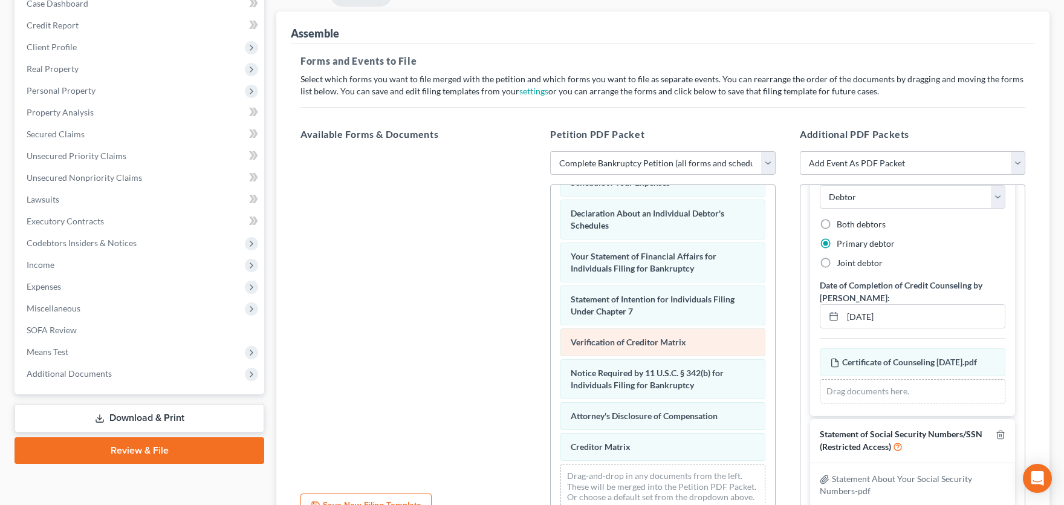
click at [598, 400] on div "Voluntary Petition for Individuals Filing for Bankruptcy Summary of Your Assets…" at bounding box center [663, 160] width 224 height 717
click at [599, 414] on span "Attorney's Disclosure of Compensation" at bounding box center [644, 416] width 147 height 10
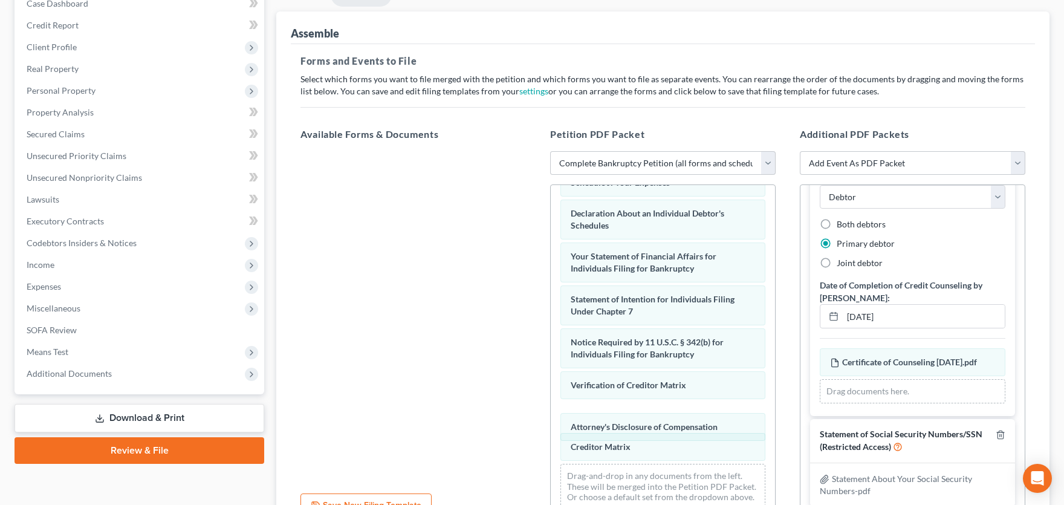
click at [599, 429] on div "Attorney's Disclosure of Compensation Voluntary Petition for Individuals Filing…" at bounding box center [663, 160] width 224 height 716
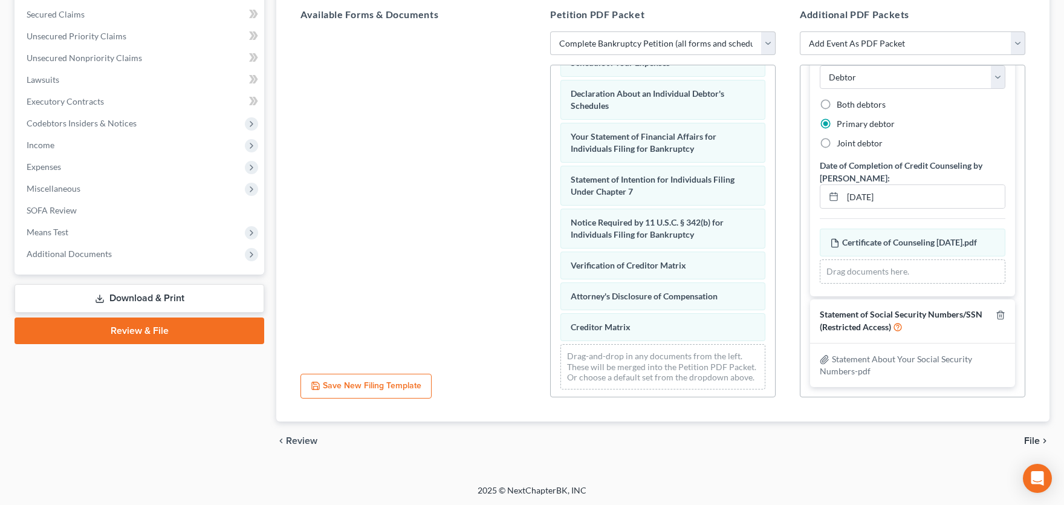
click at [841, 440] on span "File" at bounding box center [1032, 441] width 16 height 10
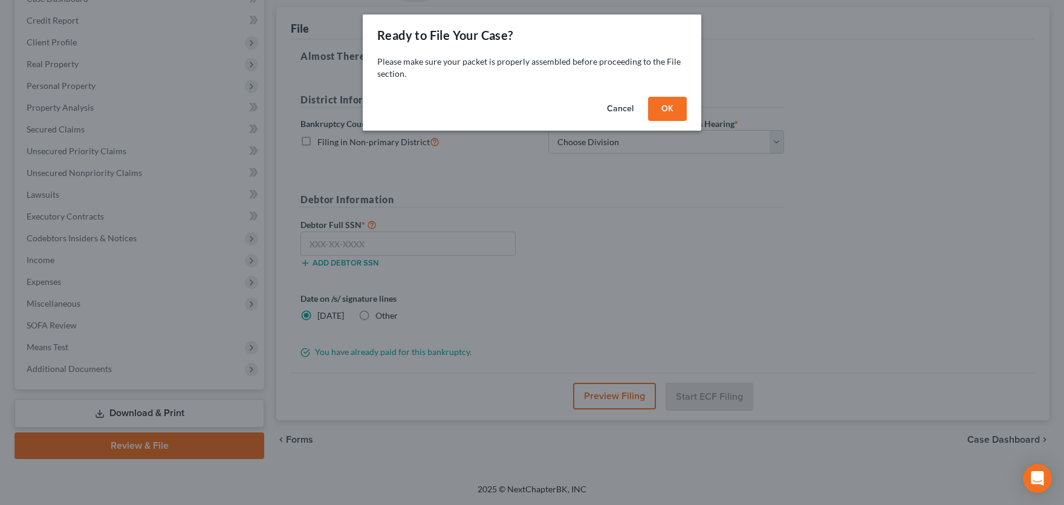
scroll to position [136, 0]
click at [669, 109] on button "OK" at bounding box center [667, 109] width 39 height 24
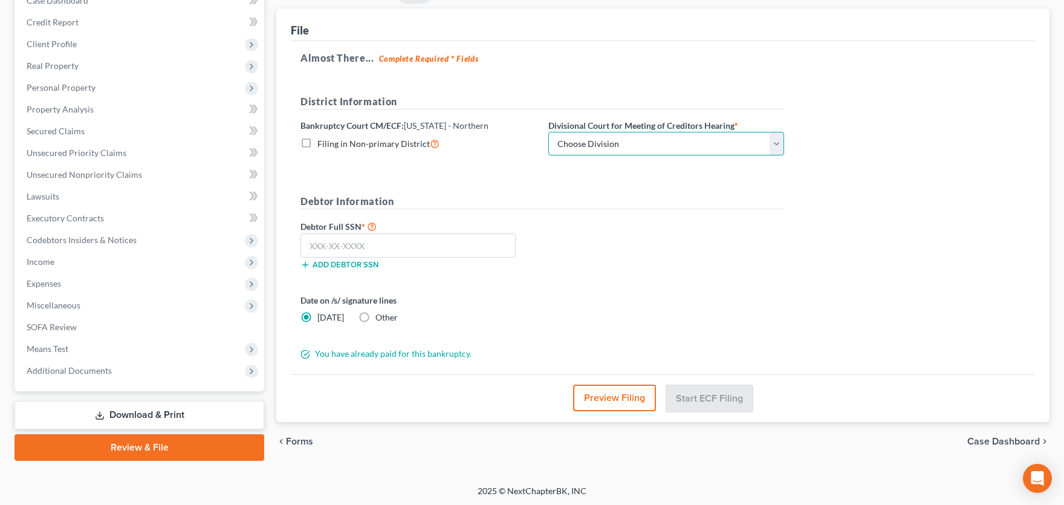
select select "0"
click option "[GEOGRAPHIC_DATA]" at bounding box center [0, 0] width 0 height 0
click at [450, 246] on input "text" at bounding box center [408, 245] width 215 height 24
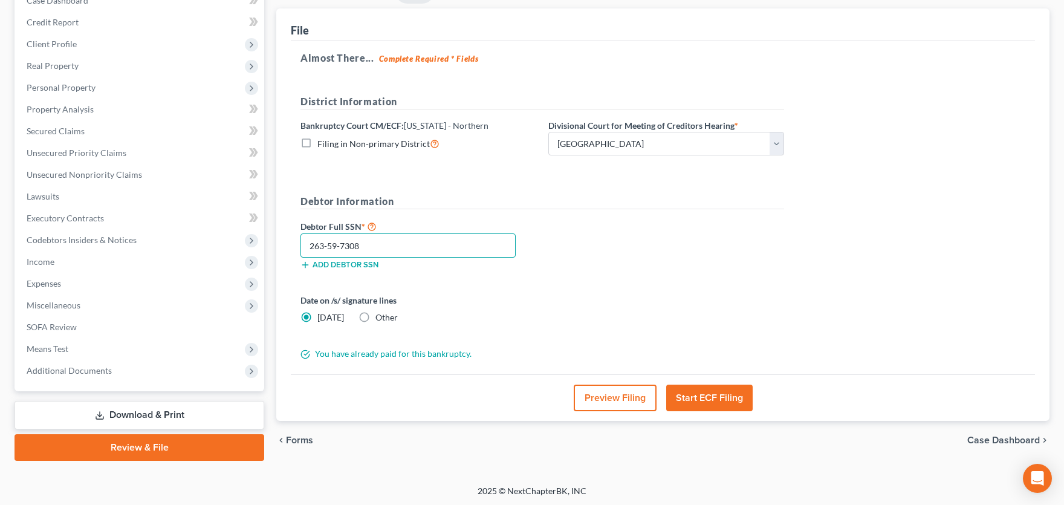
type input "263-59-7308"
click at [727, 404] on button "Start ECF Filing" at bounding box center [709, 398] width 86 height 27
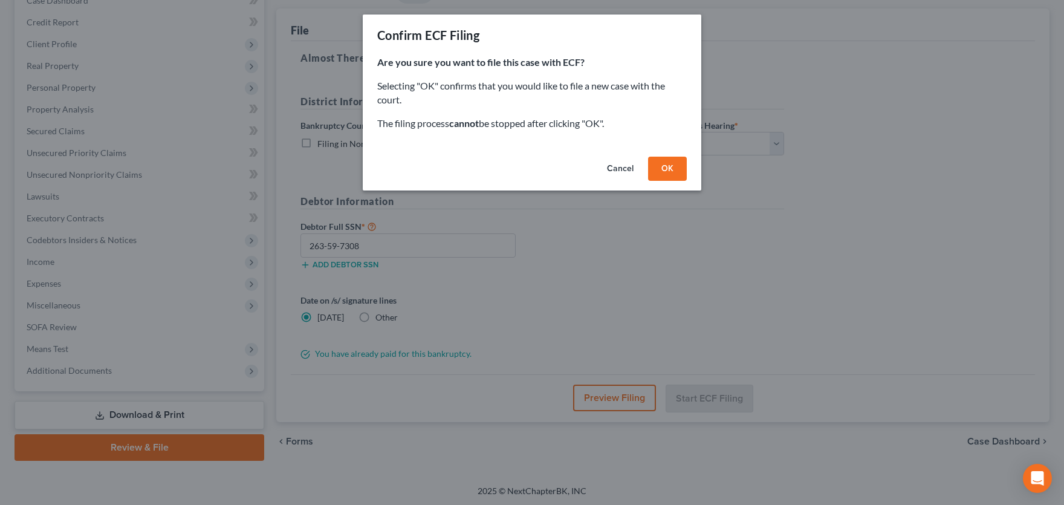
click at [681, 168] on button "OK" at bounding box center [667, 169] width 39 height 24
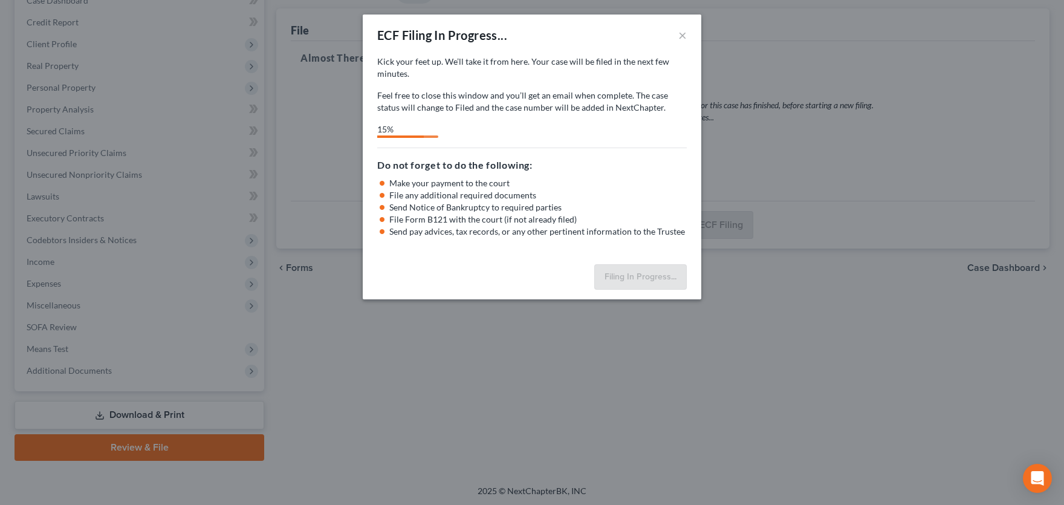
select select "0"
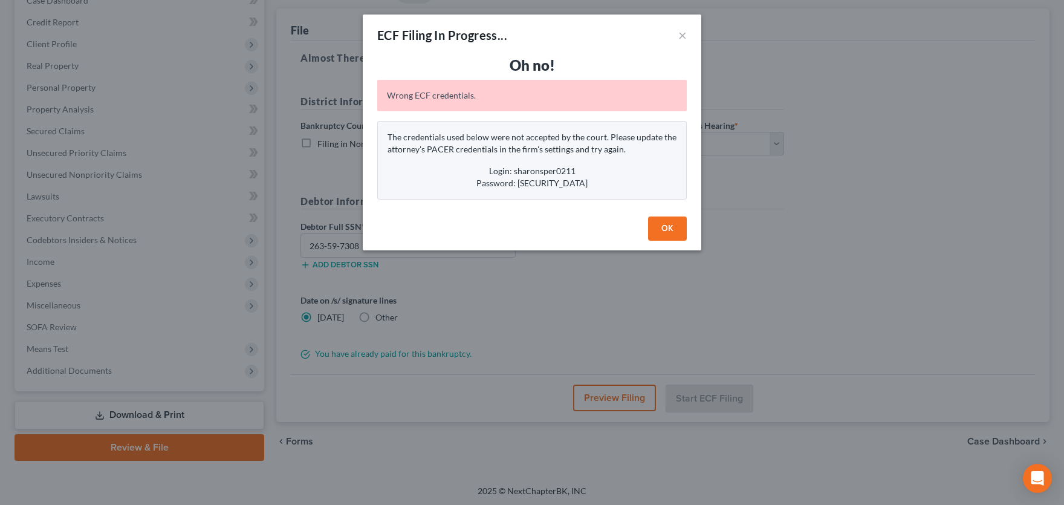
click at [666, 230] on button "OK" at bounding box center [667, 228] width 39 height 24
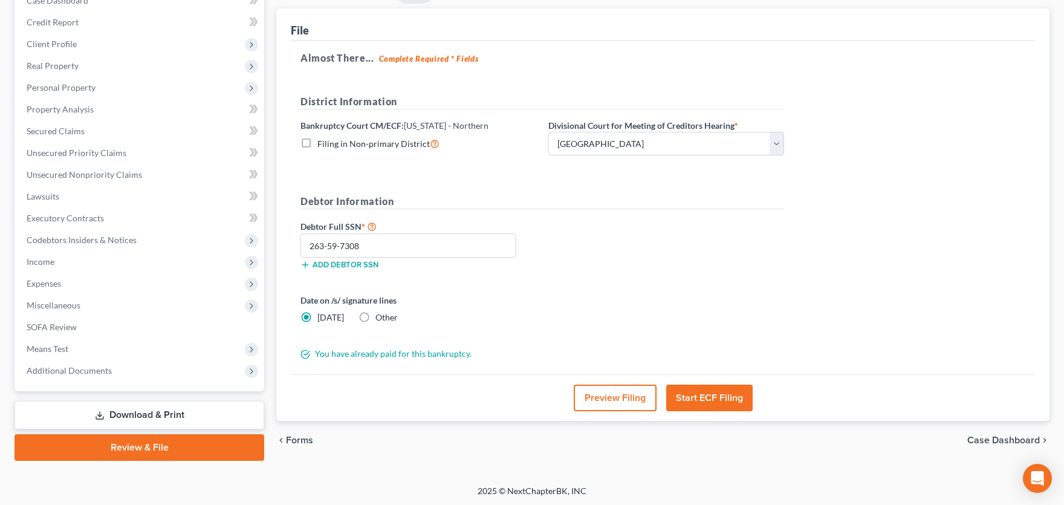
click at [691, 396] on button "Start ECF Filing" at bounding box center [709, 398] width 86 height 27
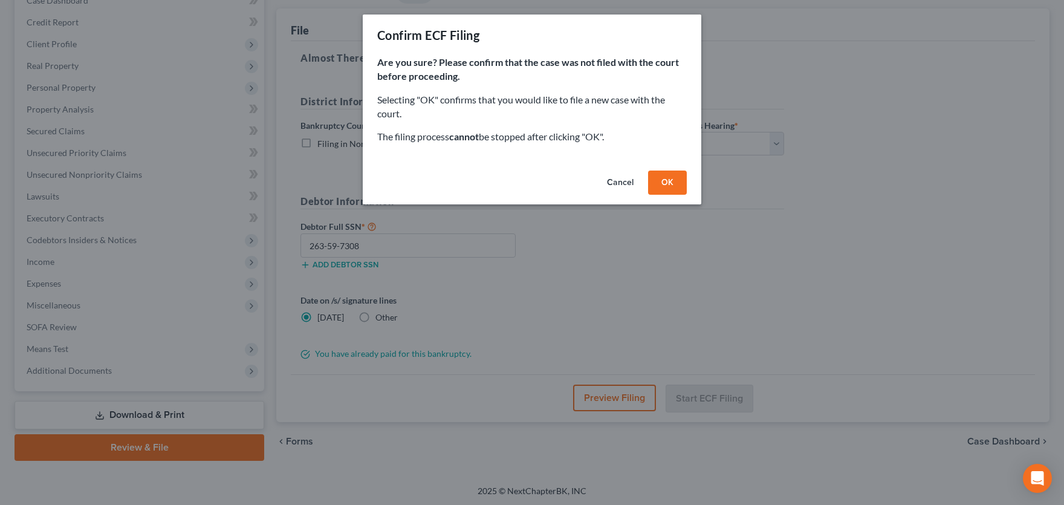
click at [658, 183] on button "OK" at bounding box center [667, 183] width 39 height 24
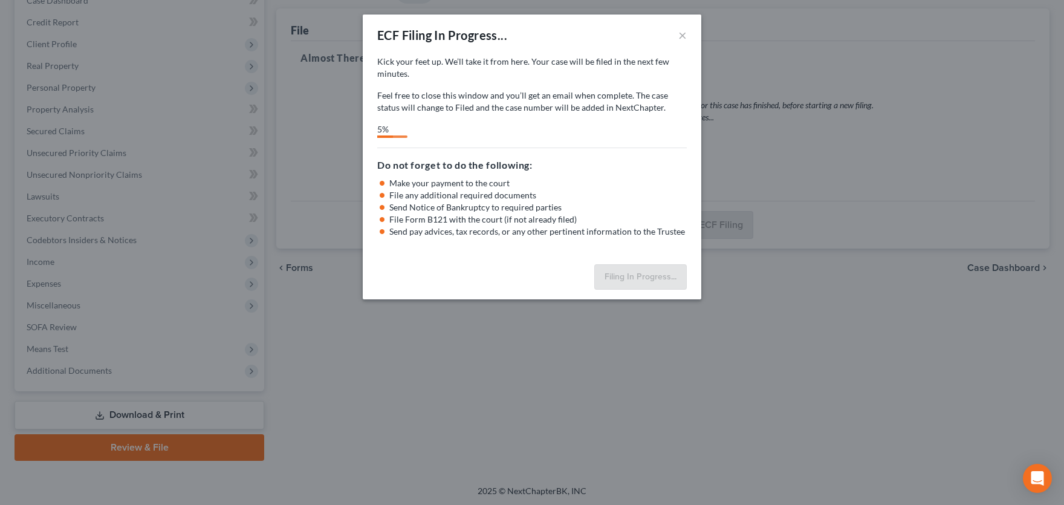
select select "0"
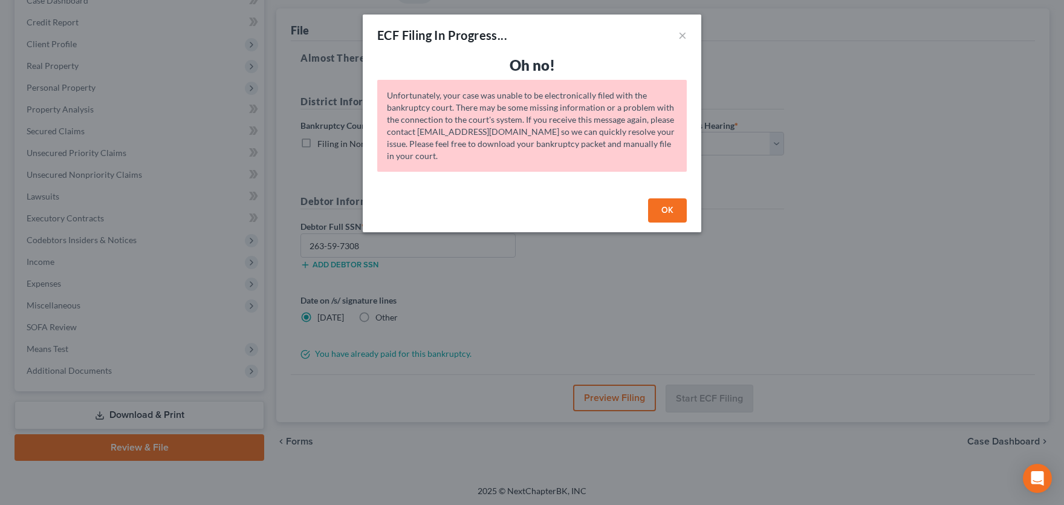
click at [602, 140] on div "Unfortunately, your case was unable to be electronically filed with the bankrup…" at bounding box center [532, 126] width 310 height 92
click at [664, 213] on button "OK" at bounding box center [667, 210] width 39 height 24
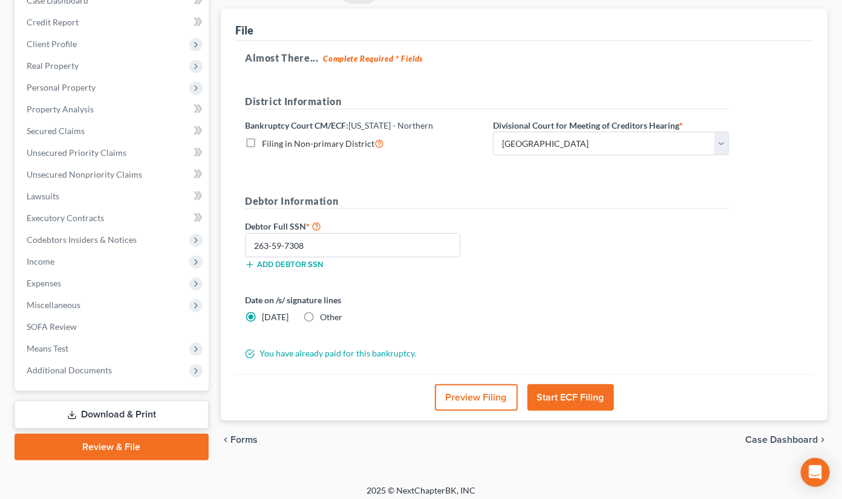
click at [576, 391] on button "Start ECF Filing" at bounding box center [570, 398] width 86 height 27
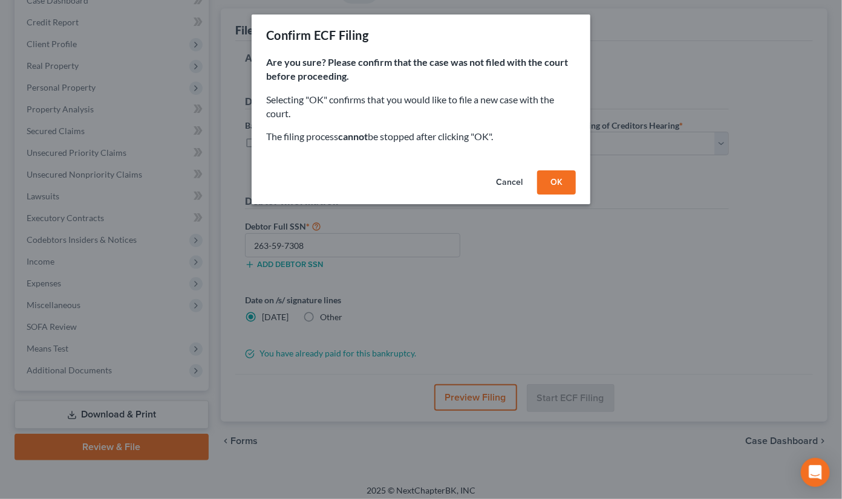
click at [558, 185] on button "OK" at bounding box center [556, 183] width 39 height 24
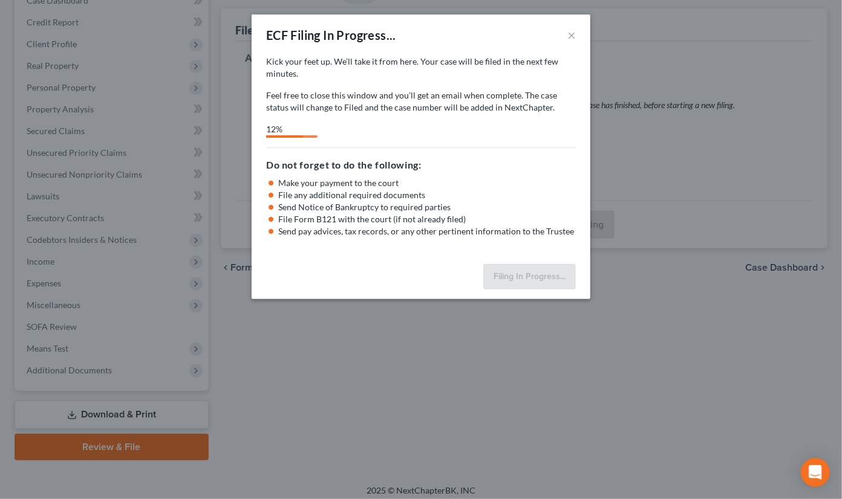
select select "0"
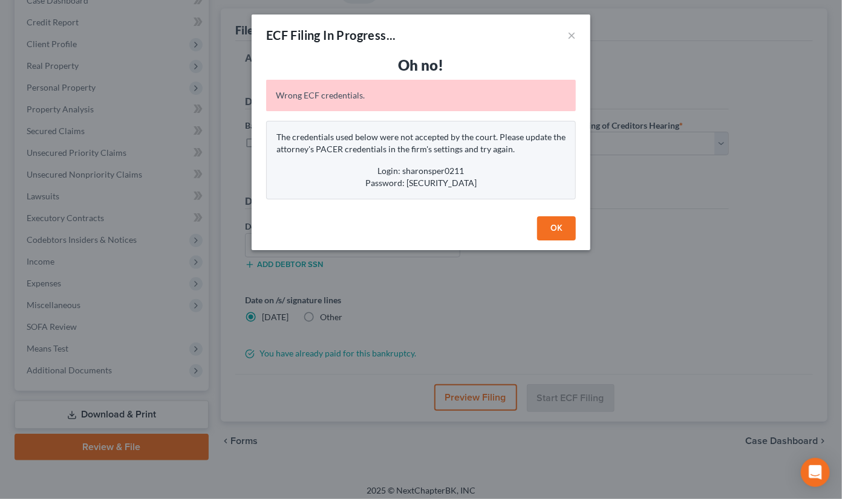
click at [543, 227] on button "OK" at bounding box center [556, 228] width 39 height 24
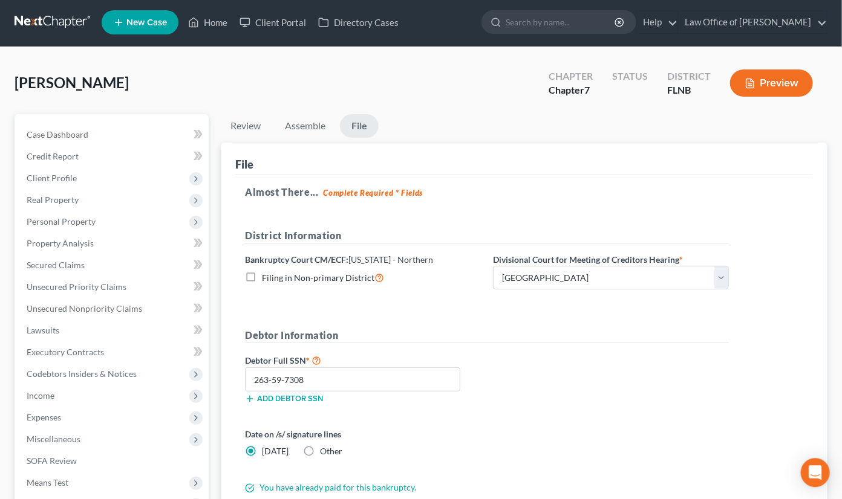
scroll to position [0, 0]
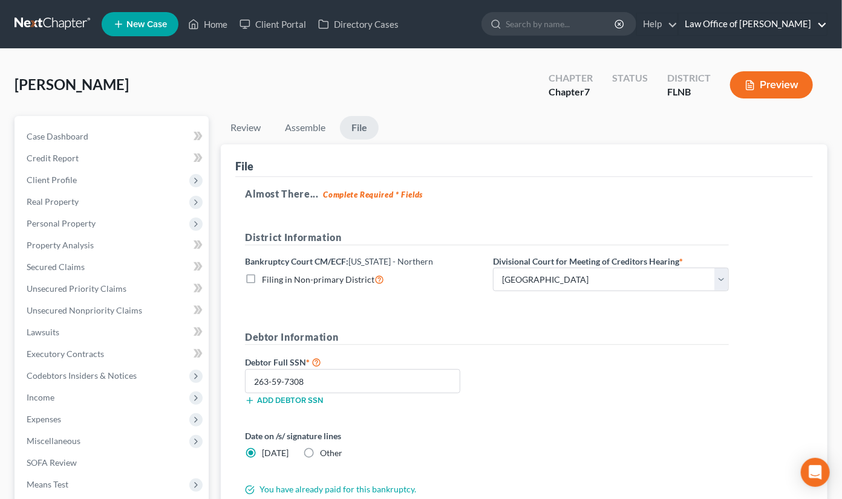
click at [755, 22] on link "Law Office of [PERSON_NAME]" at bounding box center [752, 24] width 148 height 22
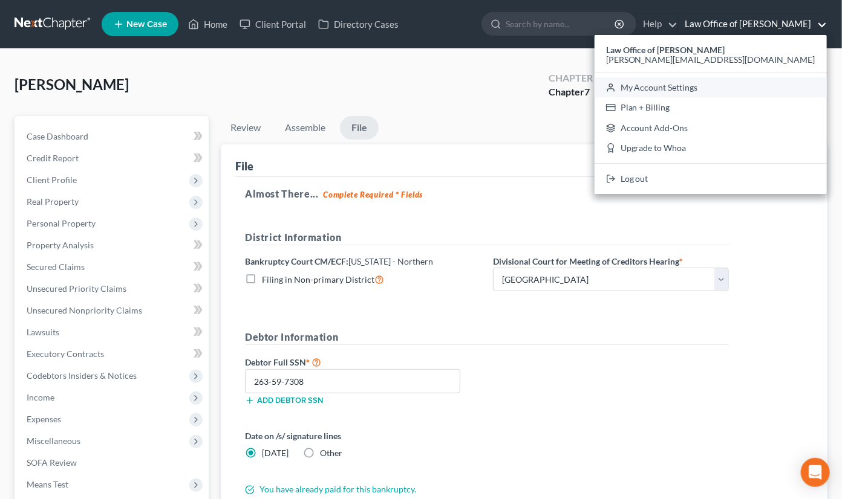
click at [763, 83] on link "My Account Settings" at bounding box center [710, 87] width 232 height 21
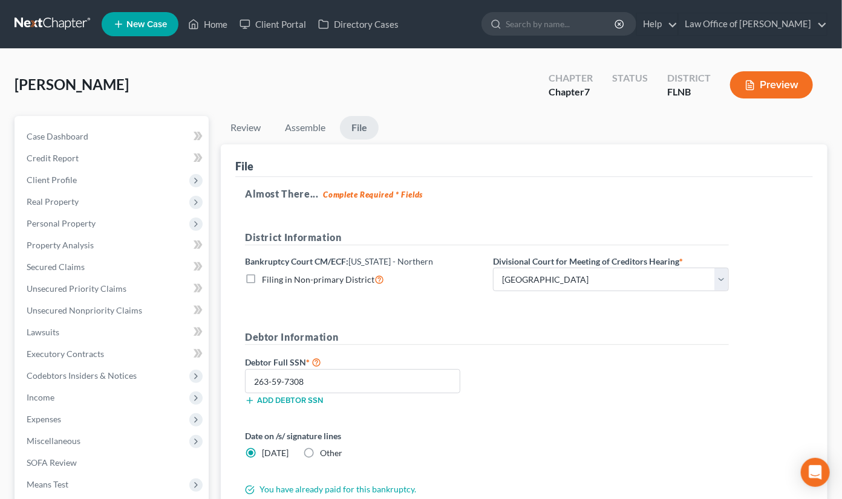
select select "24"
select select "9"
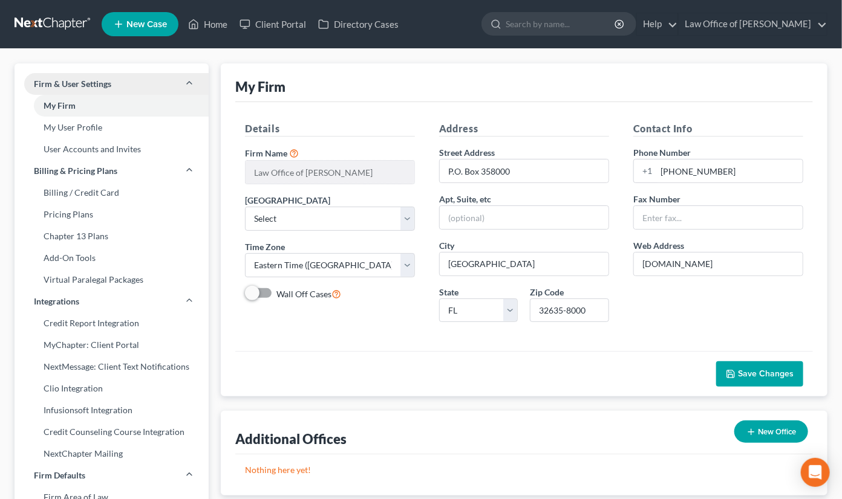
click at [105, 82] on span "Firm & User Settings" at bounding box center [72, 84] width 77 height 12
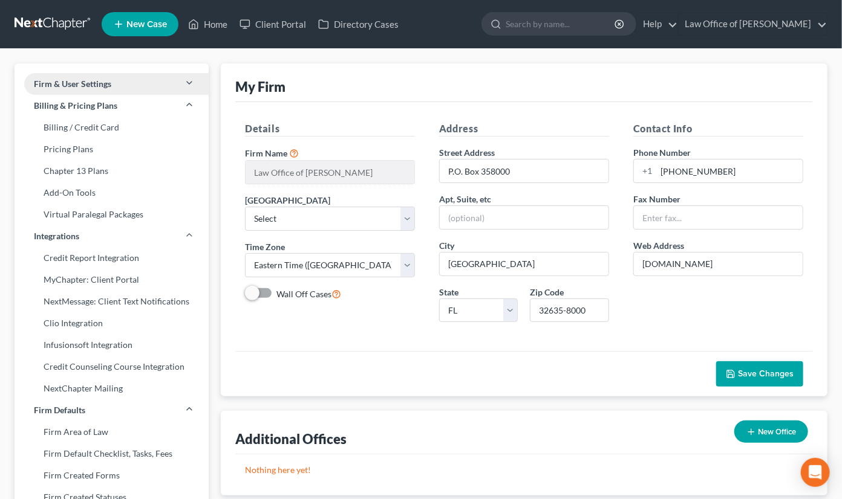
click at [105, 82] on span "Firm & User Settings" at bounding box center [72, 84] width 77 height 12
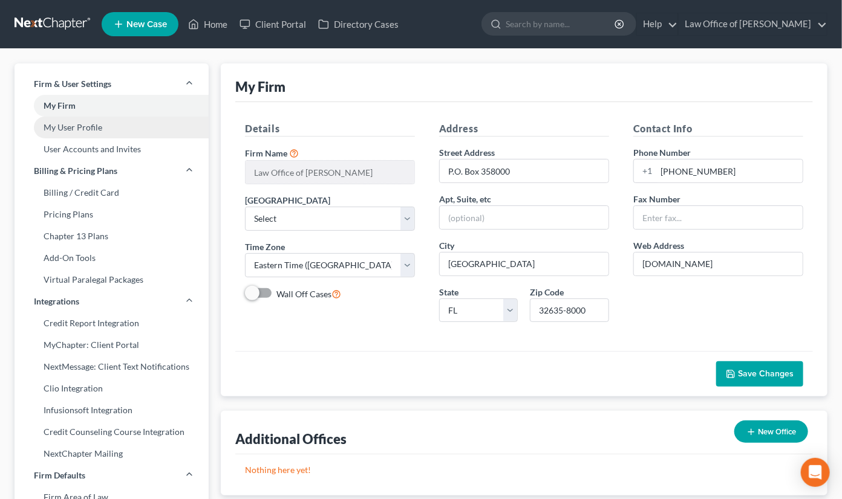
click at [99, 132] on link "My User Profile" at bounding box center [112, 128] width 194 height 22
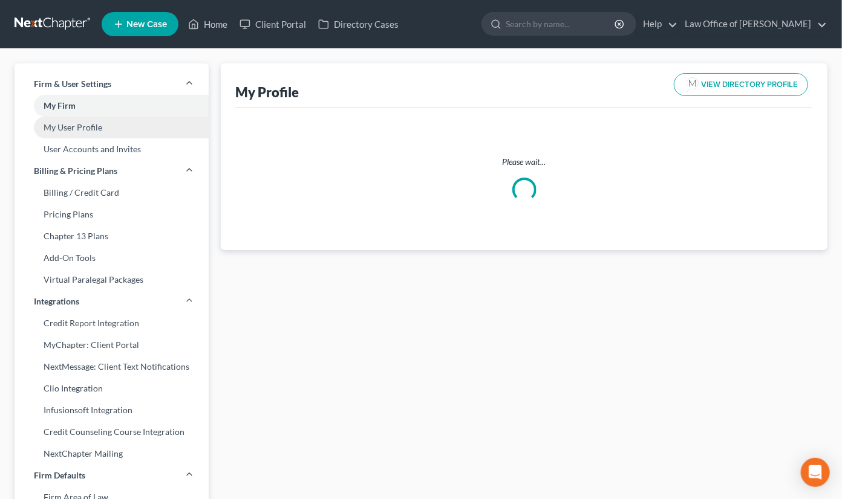
select select "9"
select select "16"
select select "attorney"
select select "0"
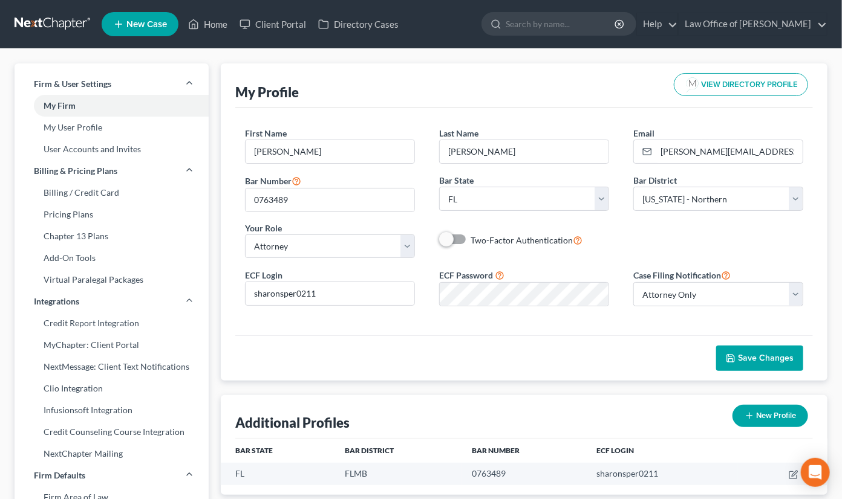
click at [612, 71] on div "My Profile VIEW DIRECTORY PROFILE" at bounding box center [523, 85] width 577 height 44
click at [463, 241] on span at bounding box center [453, 239] width 29 height 15
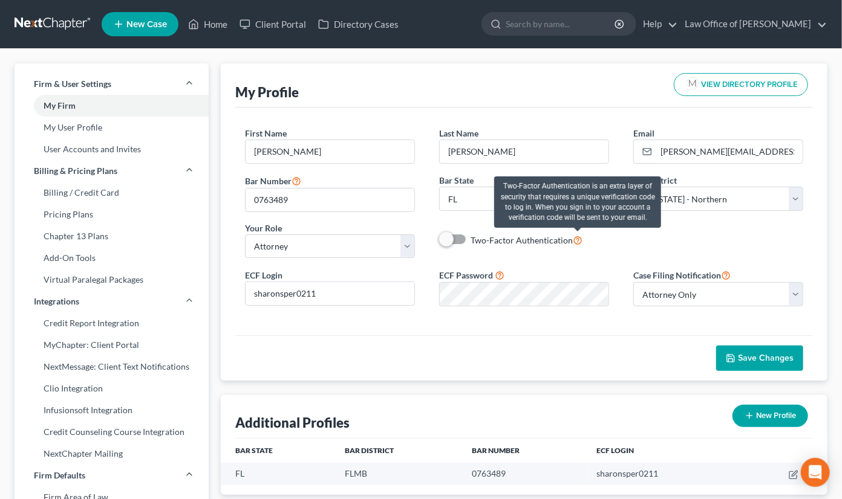
click at [576, 237] on icon at bounding box center [578, 239] width 10 height 11
click at [483, 237] on input "Two-Factor Authentication" at bounding box center [479, 237] width 8 height 8
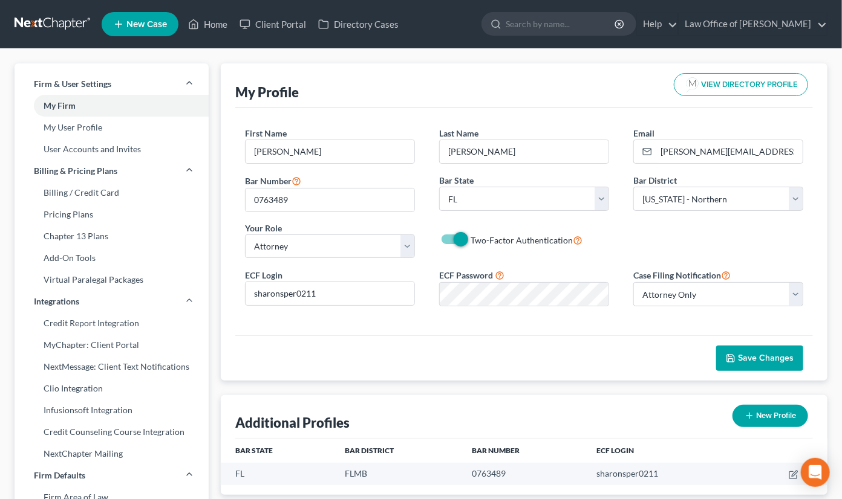
click at [470, 242] on label "Two-Factor Authentication" at bounding box center [526, 240] width 112 height 14
click at [475, 241] on input "Two-Factor Authentication" at bounding box center [479, 237] width 8 height 8
checkbox input "false"
select select "1"
click option "Attorney And Other" at bounding box center [0, 0] width 0 height 0
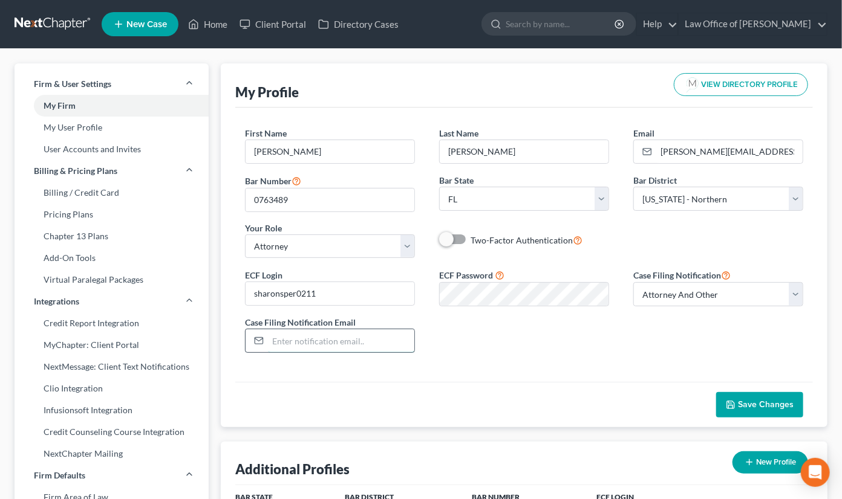
click at [288, 335] on input "email" at bounding box center [341, 341] width 146 height 23
type input "[EMAIL_ADDRESS][DOMAIN_NAME]"
click at [744, 404] on span "Save Changes" at bounding box center [766, 405] width 56 height 10
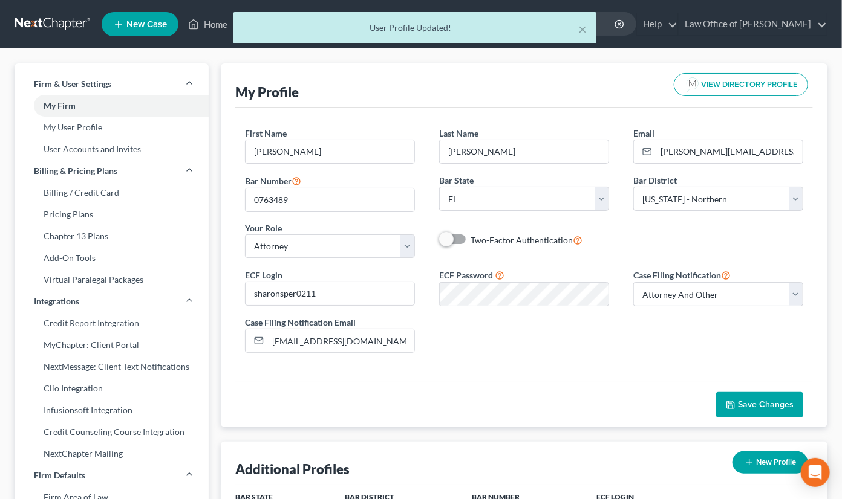
scroll to position [333, 0]
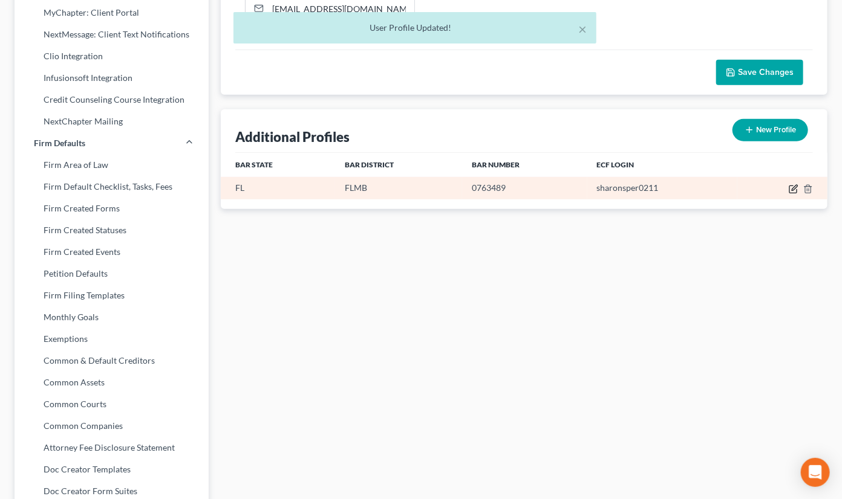
click at [790, 190] on icon "button" at bounding box center [792, 189] width 7 height 7
select select "9"
select select "15"
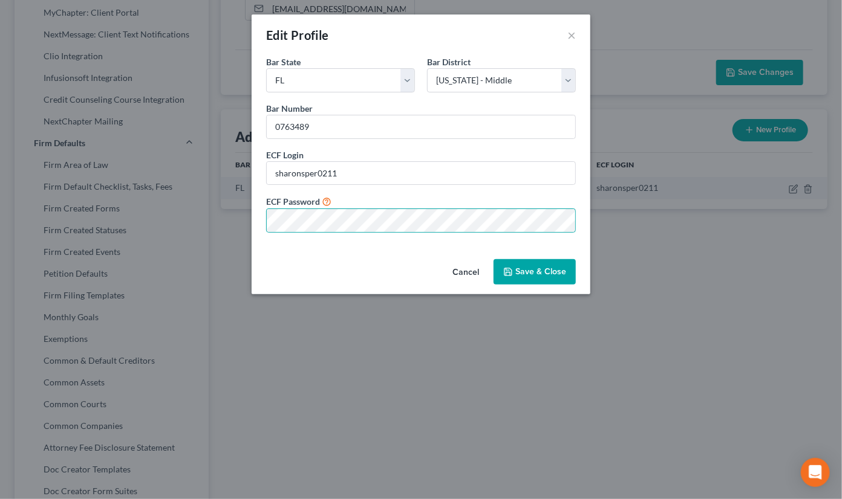
click at [544, 277] on button "Save & Close" at bounding box center [534, 271] width 82 height 25
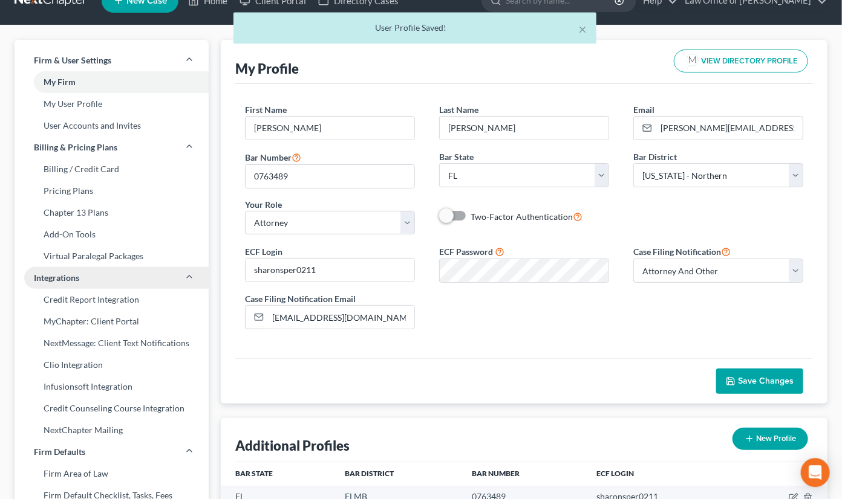
scroll to position [0, 0]
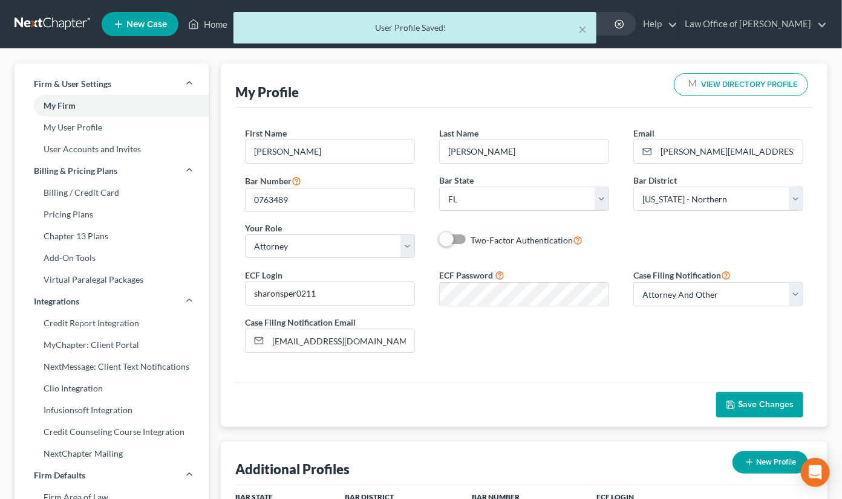
click at [210, 29] on div "× User Profile Saved!" at bounding box center [415, 30] width 842 height 37
click at [210, 22] on div "× User Profile Saved!" at bounding box center [415, 30] width 842 height 37
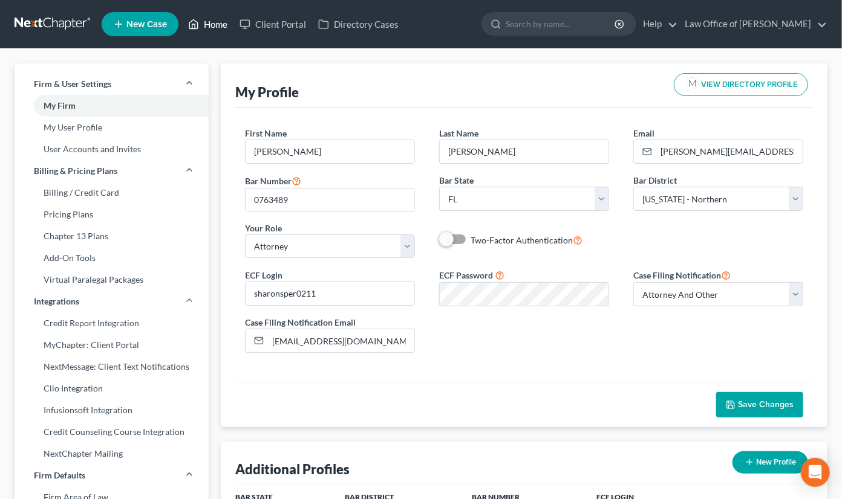
click at [210, 22] on link "Home" at bounding box center [207, 24] width 51 height 22
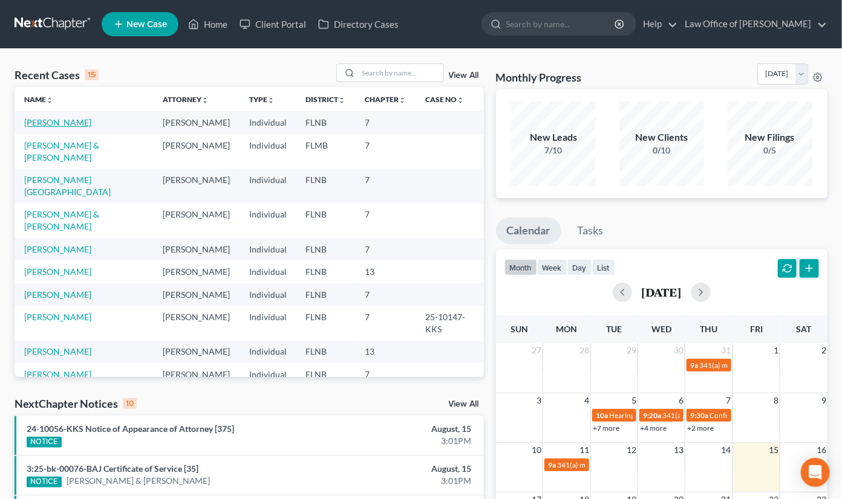
click at [44, 127] on link "[PERSON_NAME]" at bounding box center [57, 122] width 67 height 10
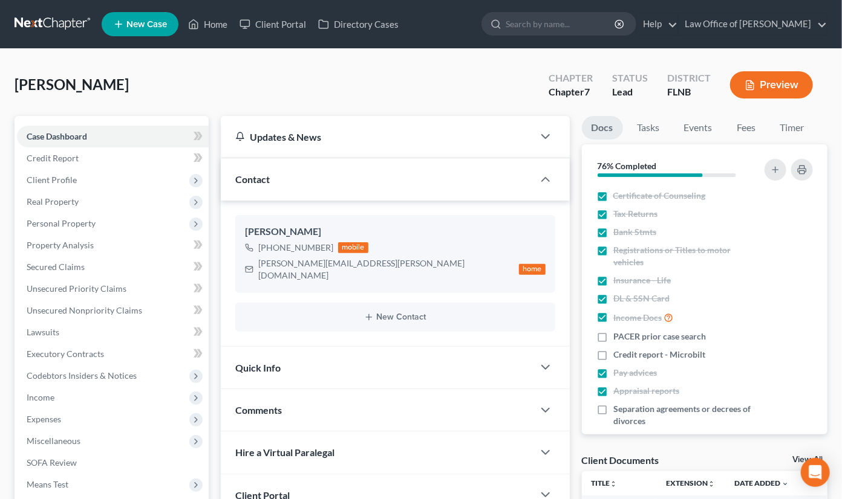
scroll to position [266, 0]
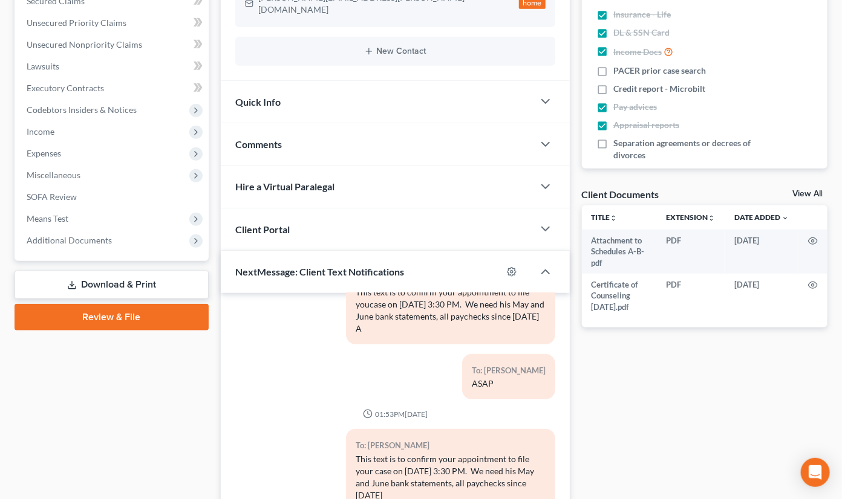
click at [147, 315] on link "Review & File" at bounding box center [112, 317] width 194 height 27
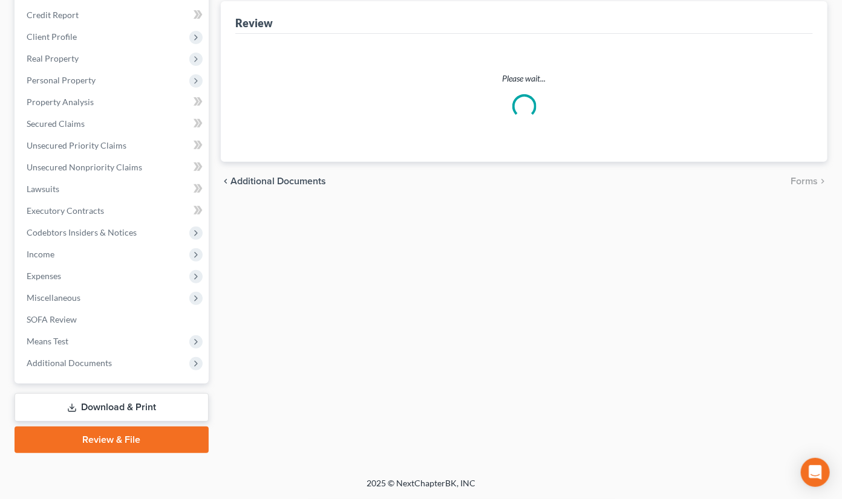
scroll to position [142, 0]
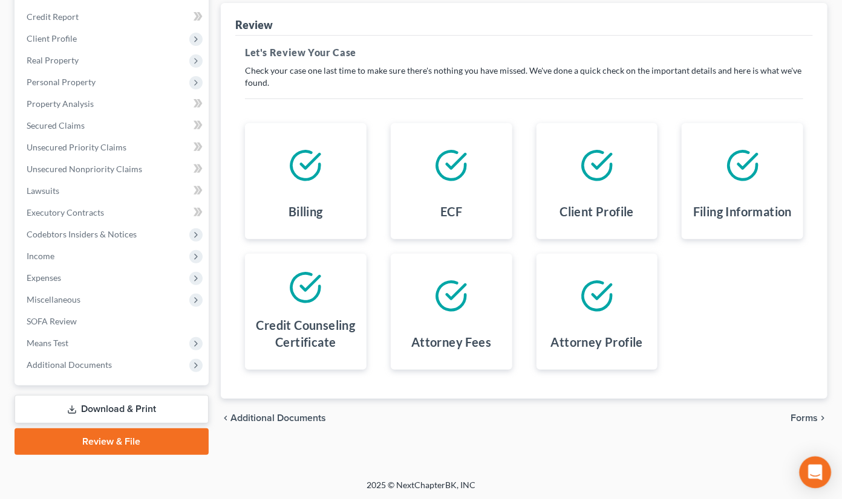
click at [810, 469] on icon "Open Intercom Messenger" at bounding box center [815, 473] width 14 height 16
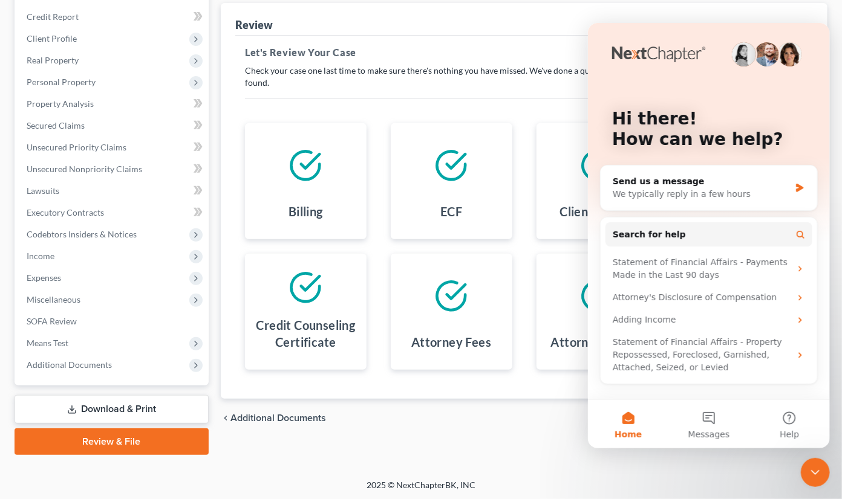
scroll to position [0, 0]
click at [715, 426] on button "Messages" at bounding box center [708, 424] width 80 height 48
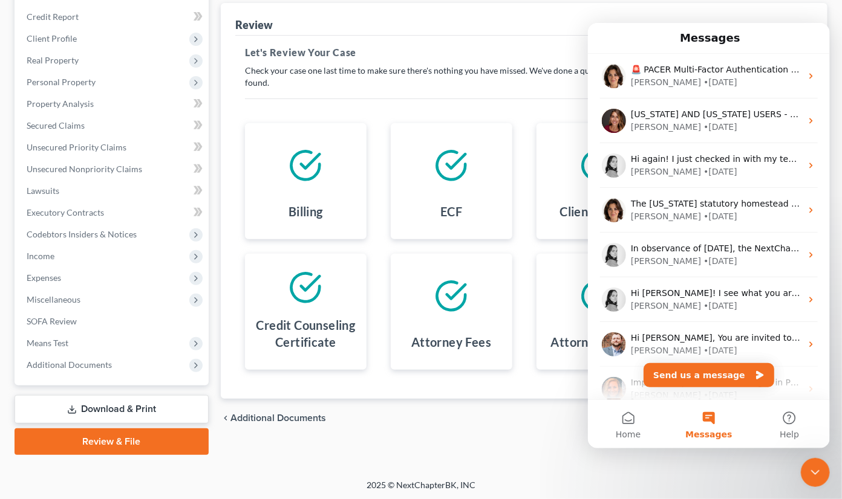
click at [729, 464] on div "[PERSON_NAME] Upgraded Chapter Chapter 7 Status Lead District FLNB Preview Peti…" at bounding box center [421, 193] width 842 height 572
click at [814, 473] on icon "Close Intercom Messenger" at bounding box center [814, 472] width 8 height 5
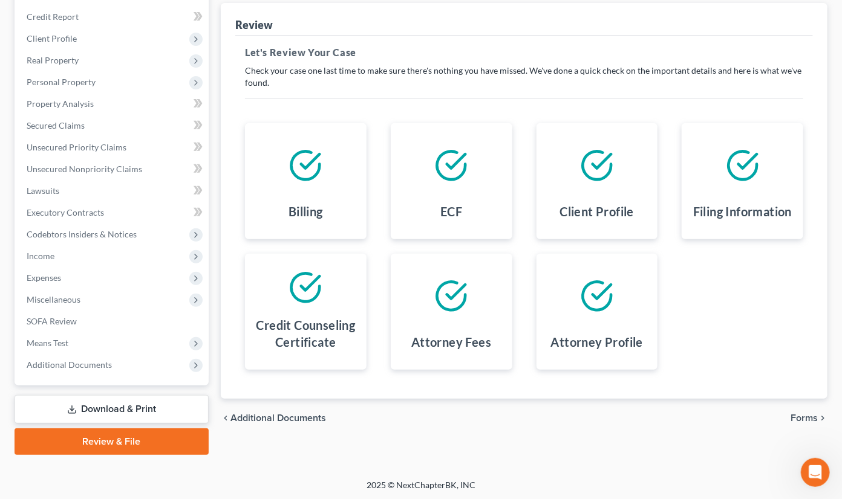
click at [807, 415] on span "Forms" at bounding box center [803, 419] width 27 height 10
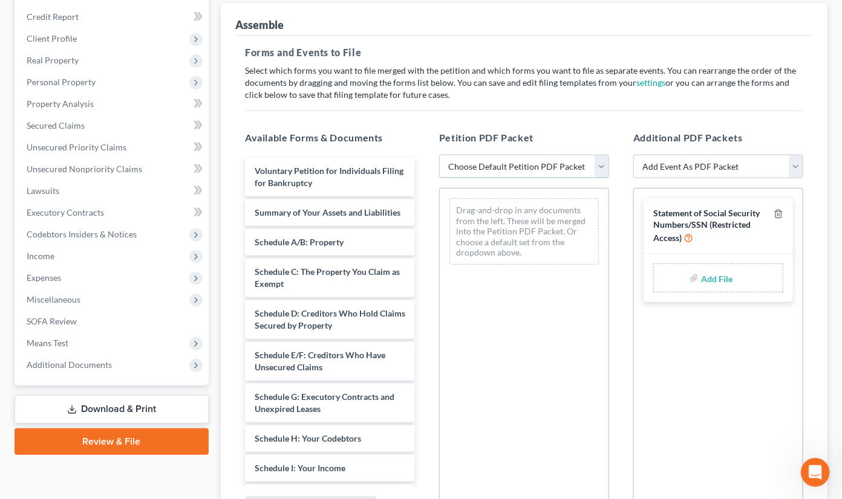
select select "0"
click option "Complete Bankruptcy Petition (all forms and schedules)" at bounding box center [0, 0] width 0 height 0
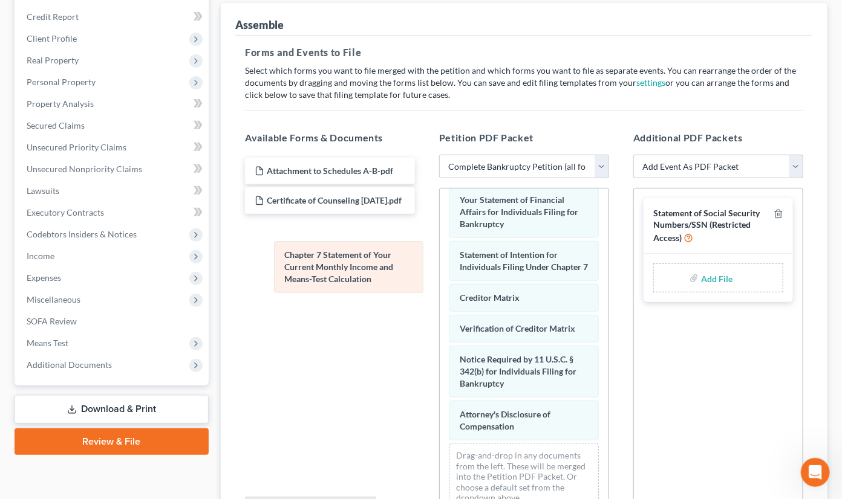
scroll to position [434, 0]
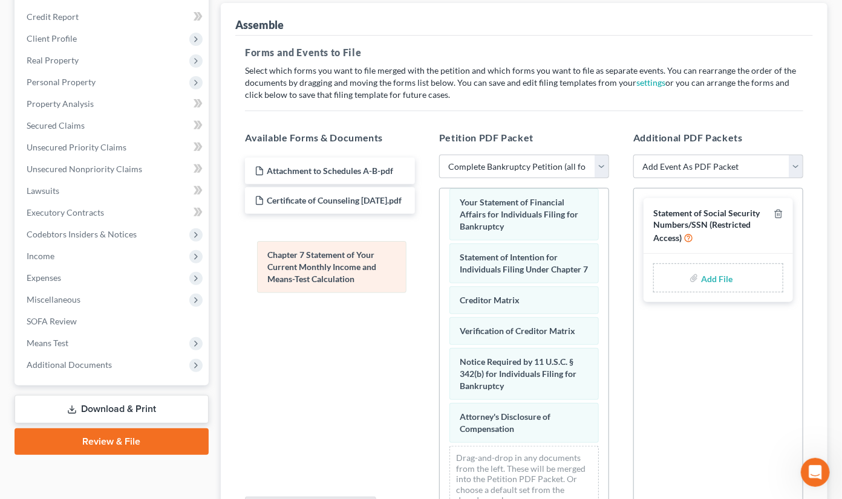
drag, startPoint x: 511, startPoint y: 258, endPoint x: 319, endPoint y: 271, distance: 192.7
click at [440, 271] on div "Chapter 7 Statement of Your Current Monthly Income and Means-Test Calculation V…" at bounding box center [524, 138] width 169 height 767
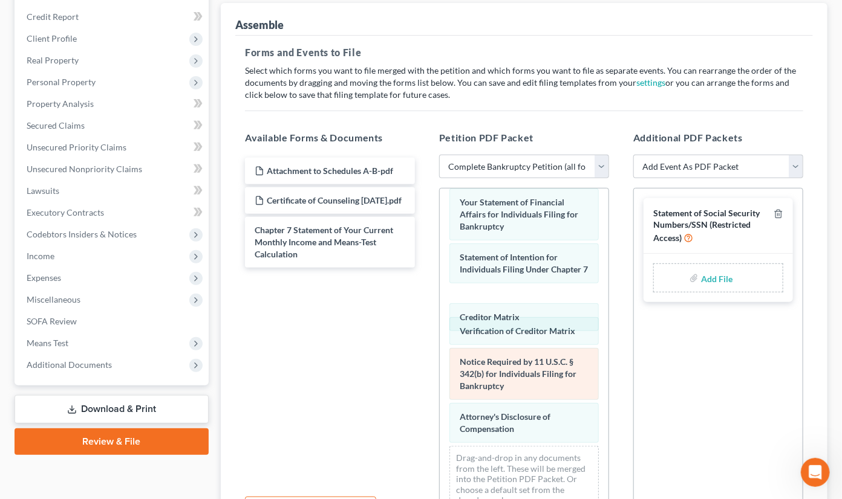
drag, startPoint x: 506, startPoint y: 294, endPoint x: 506, endPoint y: 396, distance: 102.2
click at [506, 330] on div "Creditor Matrix Voluntary Petition for Individuals Filing for Bankruptcy Summar…" at bounding box center [524, 138] width 169 height 767
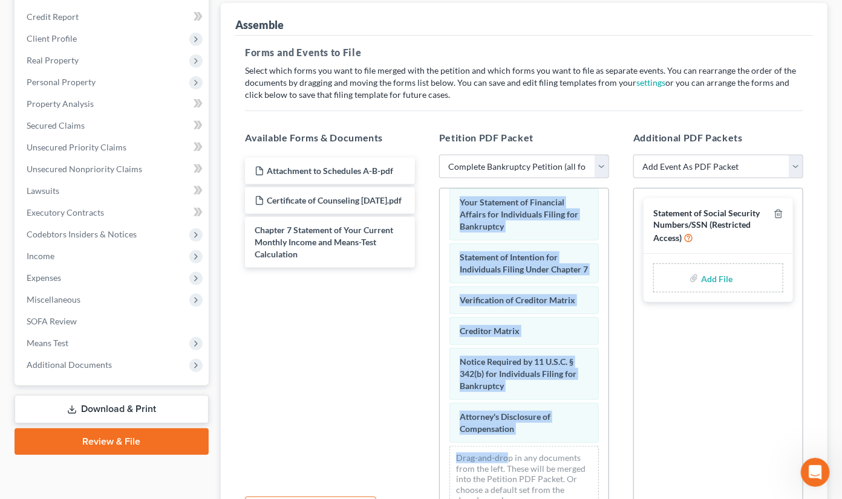
drag, startPoint x: 506, startPoint y: 396, endPoint x: 506, endPoint y: 443, distance: 46.6
click at [506, 443] on div "Voluntary Petition for Individuals Filing for Bankruptcy Summary of Your Assets…" at bounding box center [524, 138] width 169 height 767
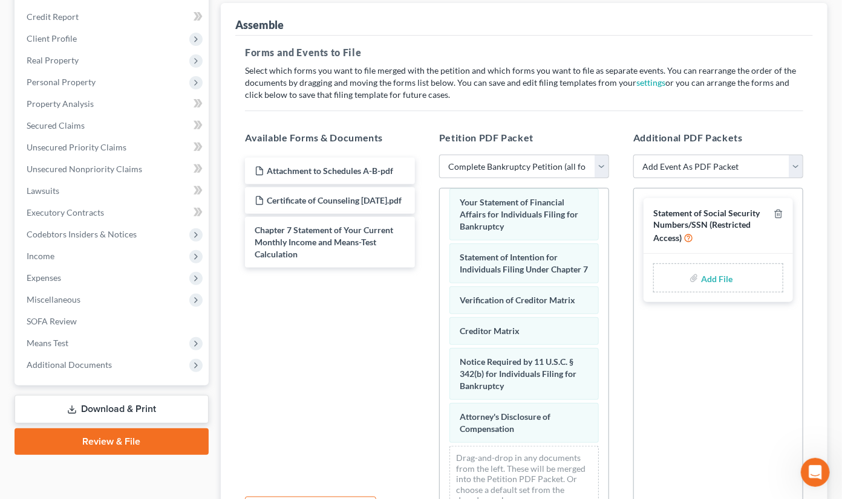
click at [506, 443] on div "Voluntary Petition for Individuals Filing for Bankruptcy Summary of Your Assets…" at bounding box center [524, 138] width 169 height 767
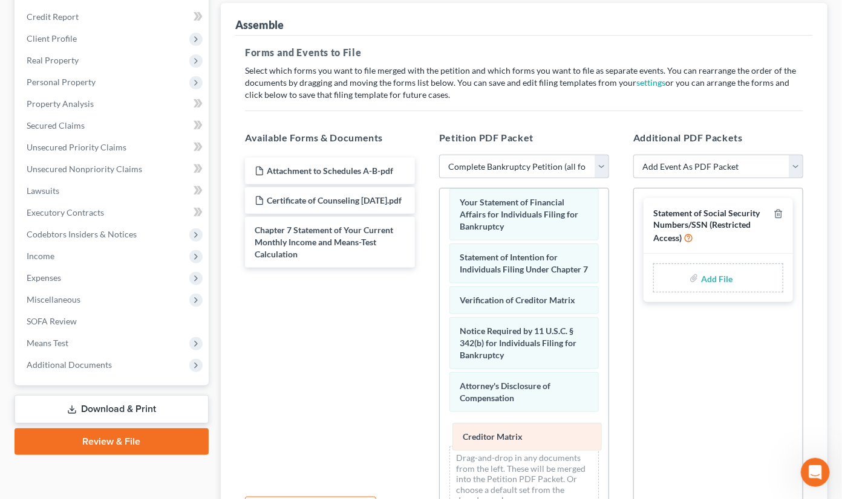
drag, startPoint x: 510, startPoint y: 330, endPoint x: 513, endPoint y: 440, distance: 110.1
click at [513, 440] on div "Creditor Matrix Voluntary Petition for Individuals Filing for Bankruptcy Summar…" at bounding box center [524, 138] width 169 height 767
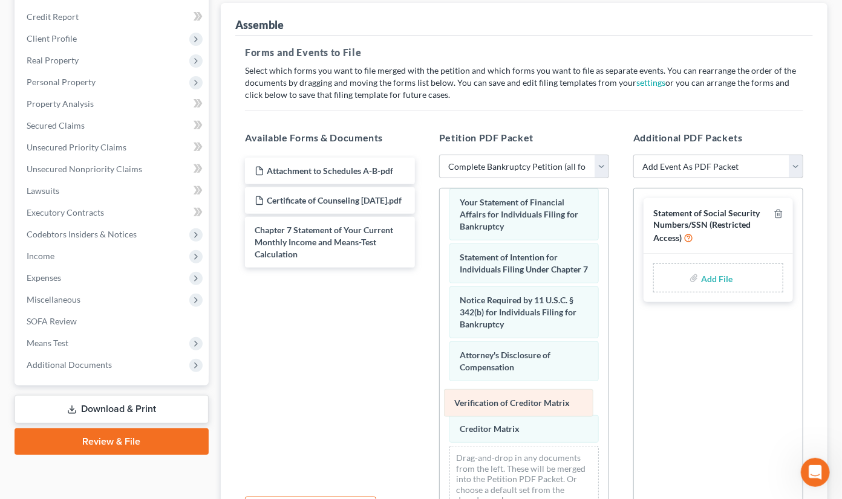
drag, startPoint x: 496, startPoint y: 296, endPoint x: 491, endPoint y: 402, distance: 106.0
click at [491, 402] on div "Verification of Creditor Matrix Voluntary Petition for Individuals Filing for B…" at bounding box center [524, 138] width 169 height 767
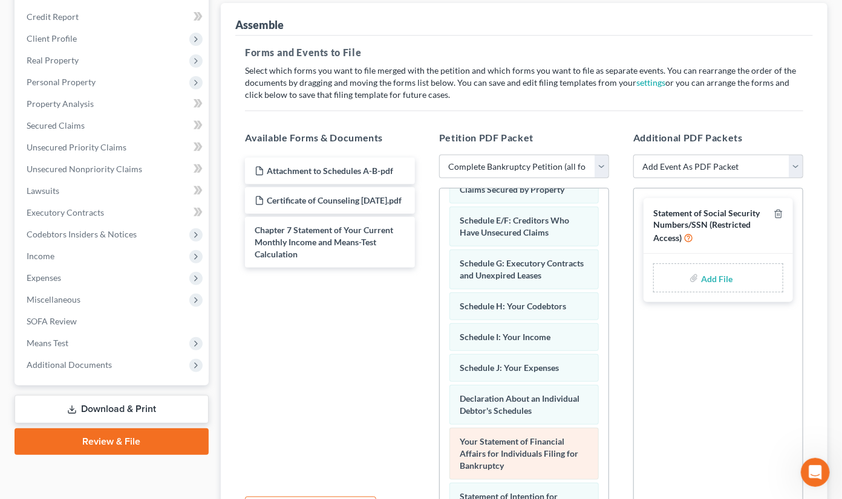
scroll to position [0, 0]
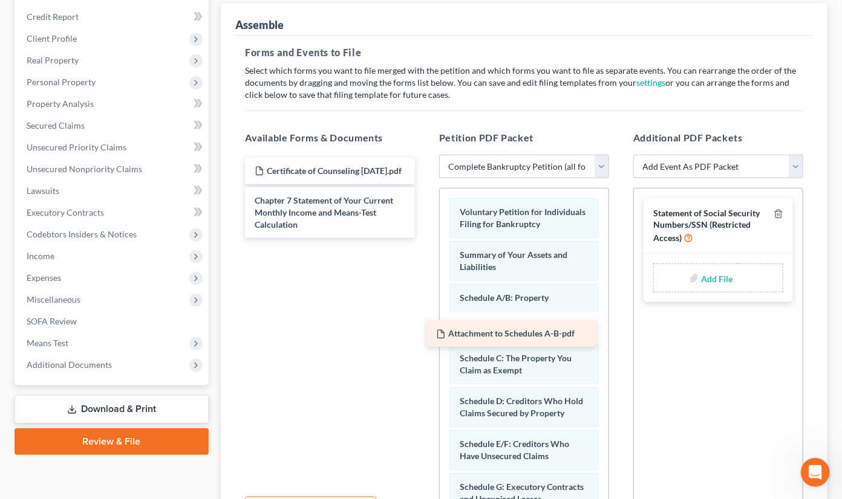
drag, startPoint x: 311, startPoint y: 169, endPoint x: 493, endPoint y: 333, distance: 244.9
click at [425, 238] on div "Attachment to Schedules A-B-pdf Attachment to Schedules A-B-pdf Certificate of …" at bounding box center [329, 198] width 189 height 80
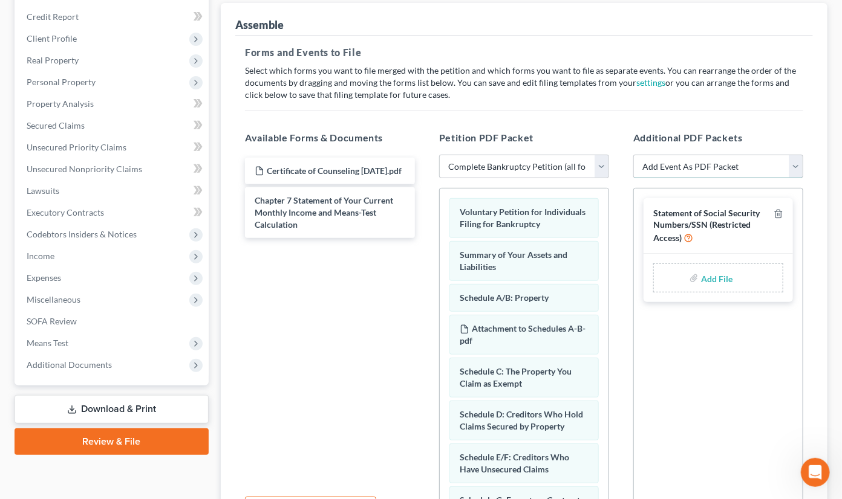
select select "7"
click option "Certificate of Credit Counseling" at bounding box center [0, 0] width 0 height 0
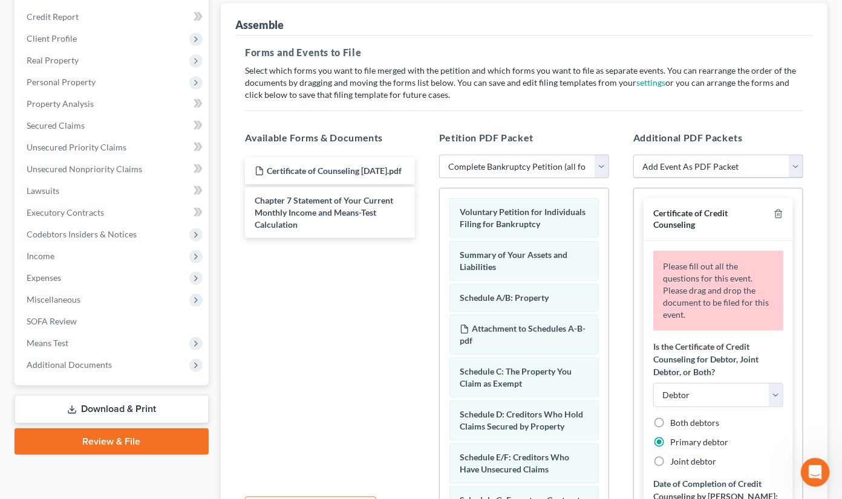
select select "13"
click option "Chapter 7 Stmt Monthly Income (122A-1) / Exemption Presumption Abuse (122A-1Sup…" at bounding box center [0, 0] width 0 height 0
select select
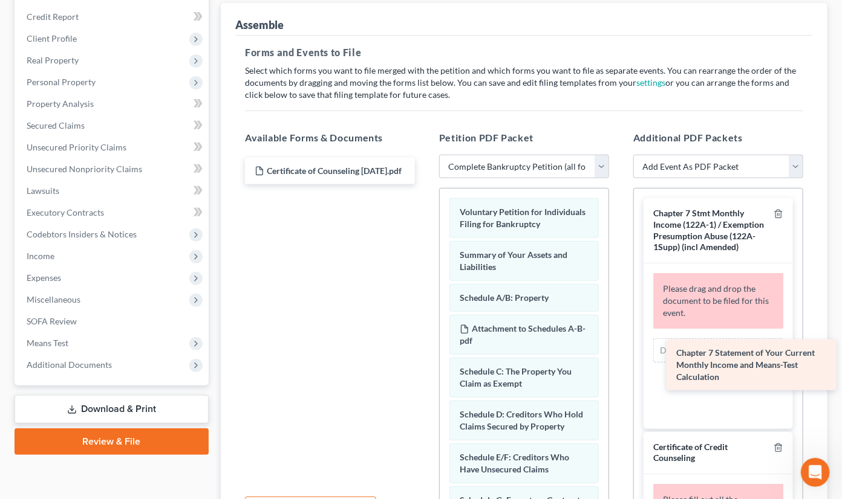
drag, startPoint x: 275, startPoint y: 210, endPoint x: 696, endPoint y: 353, distance: 444.8
click at [425, 184] on div "Chapter 7 Statement of Your Current Monthly Income and Means-Test Calculation C…" at bounding box center [329, 171] width 189 height 27
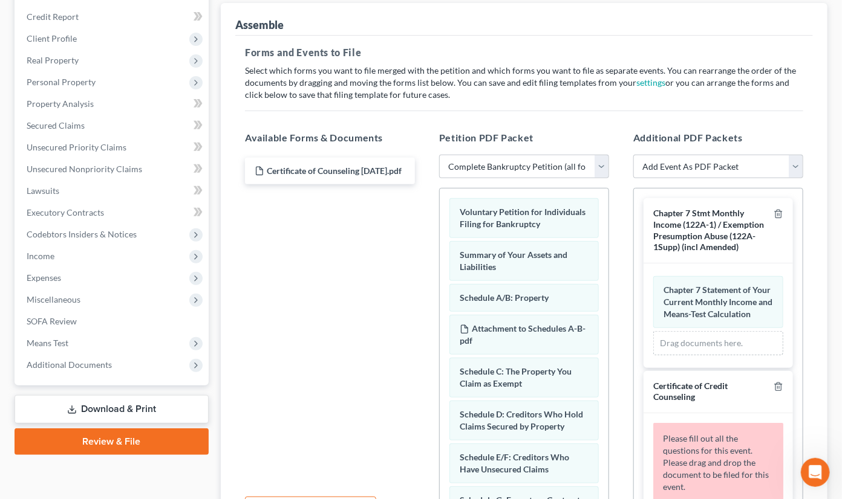
scroll to position [180, 0]
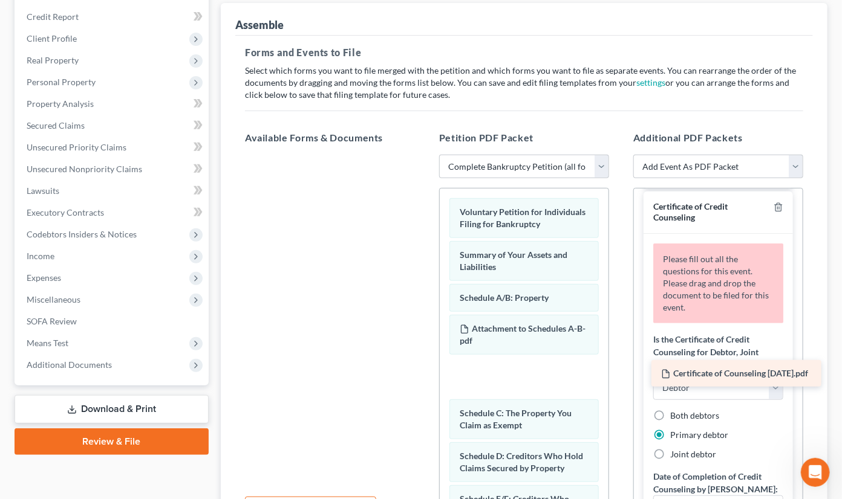
drag, startPoint x: 303, startPoint y: 170, endPoint x: 709, endPoint y: 374, distance: 454.9
click at [425, 155] on div "Certificate of Counseling [DATE].pdf Certificate of Counseling [DATE].pdf" at bounding box center [329, 155] width 189 height 0
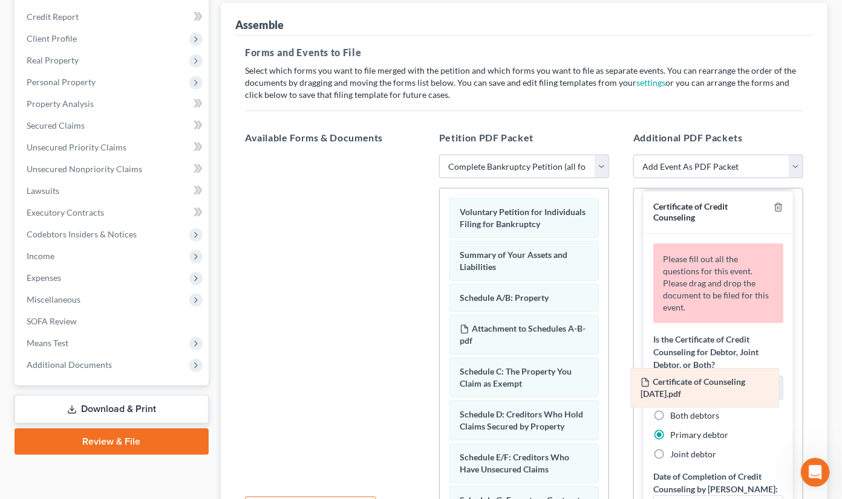
drag, startPoint x: 530, startPoint y: 375, endPoint x: 711, endPoint y: 387, distance: 181.2
click at [711, 387] on span "Certificate of Counseling [DATE].pdf" at bounding box center [692, 388] width 105 height 22
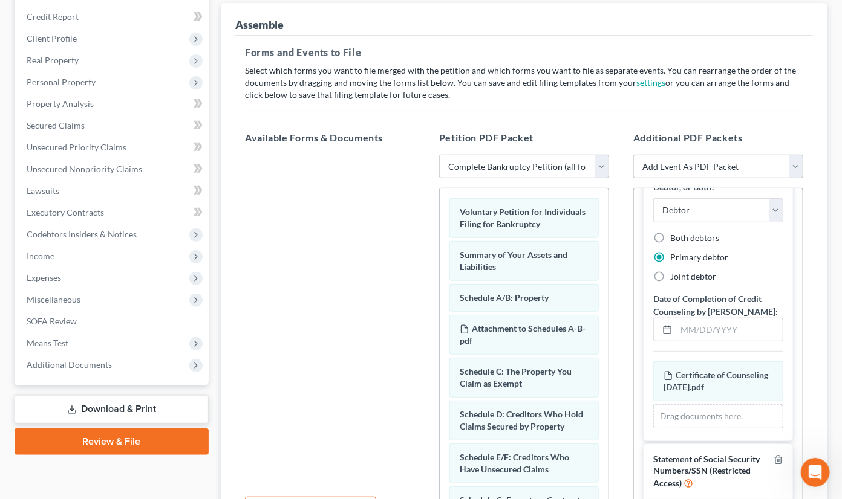
scroll to position [358, 0]
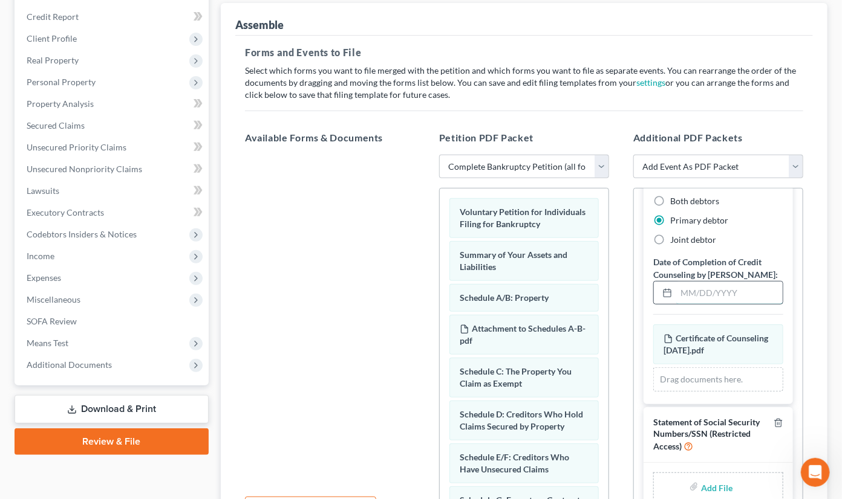
click at [709, 294] on input "text" at bounding box center [729, 293] width 106 height 23
type input "[DATE]"
click at [710, 484] on input "file" at bounding box center [715, 488] width 29 height 22
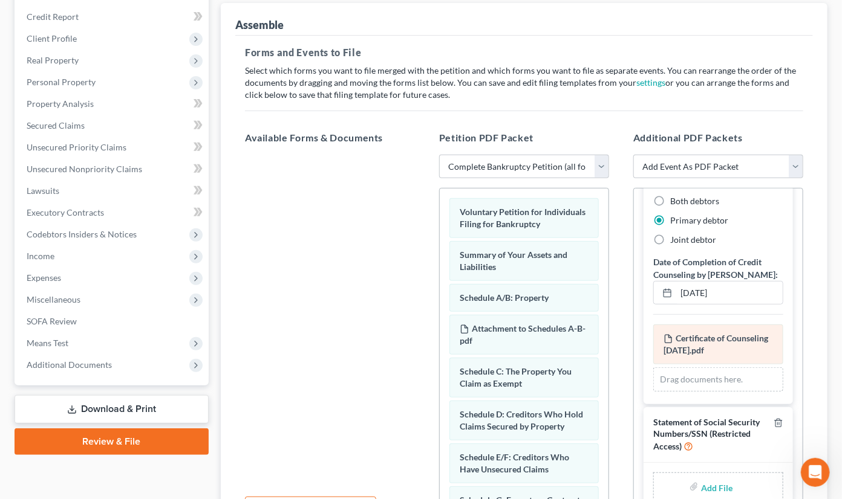
type input "C:\fakepath\Statement About Your Social Security Numbers.pdf"
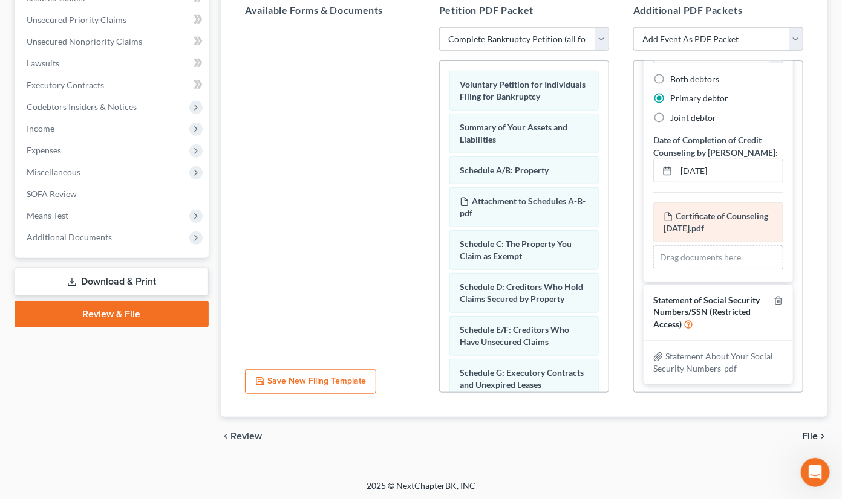
scroll to position [270, 0]
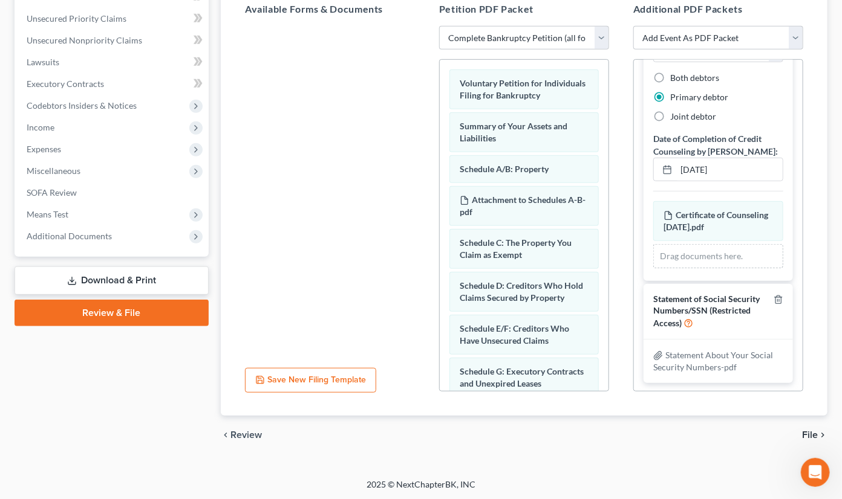
click at [810, 433] on span "File" at bounding box center [810, 436] width 16 height 10
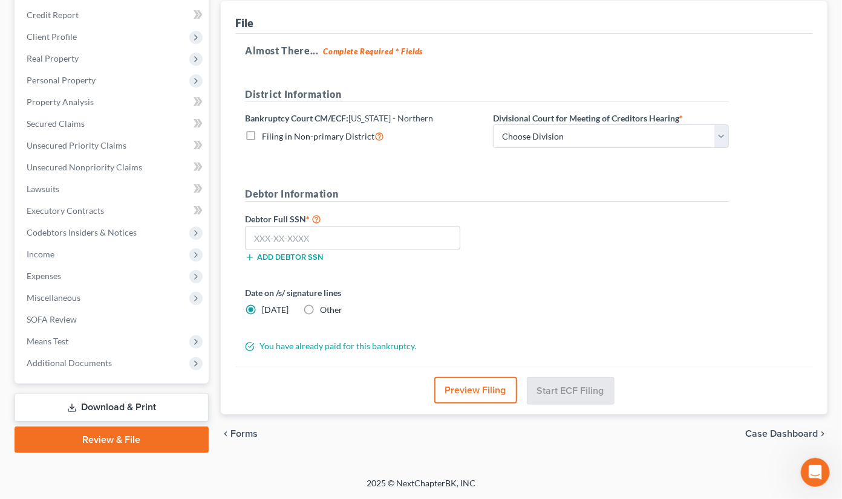
scroll to position [142, 0]
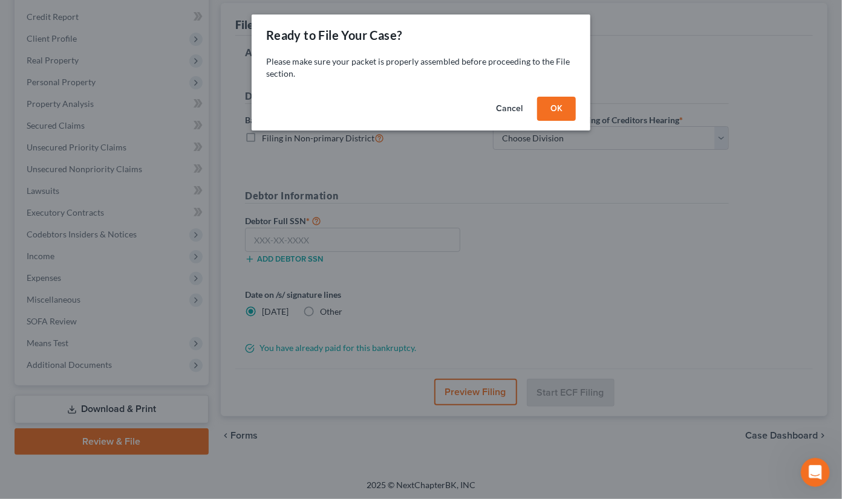
click at [553, 111] on button "OK" at bounding box center [556, 109] width 39 height 24
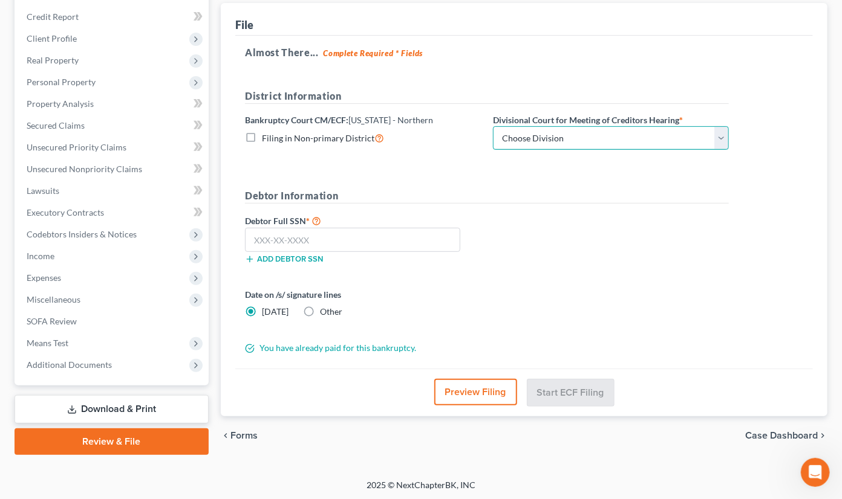
select select "0"
click option "[GEOGRAPHIC_DATA]" at bounding box center [0, 0] width 0 height 0
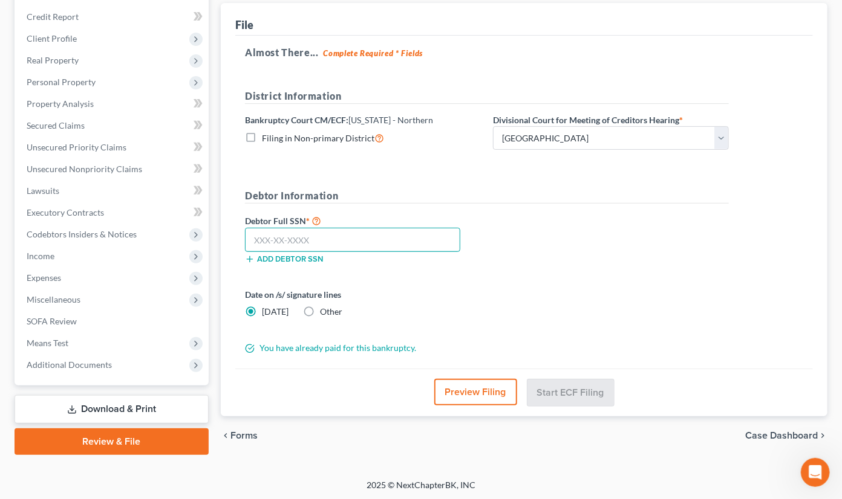
click at [389, 241] on input "text" at bounding box center [352, 240] width 215 height 24
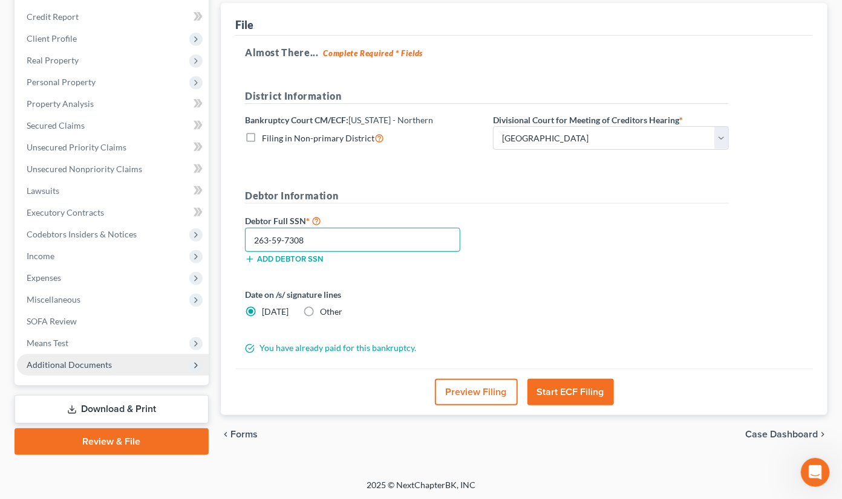
type input "263-59-7308"
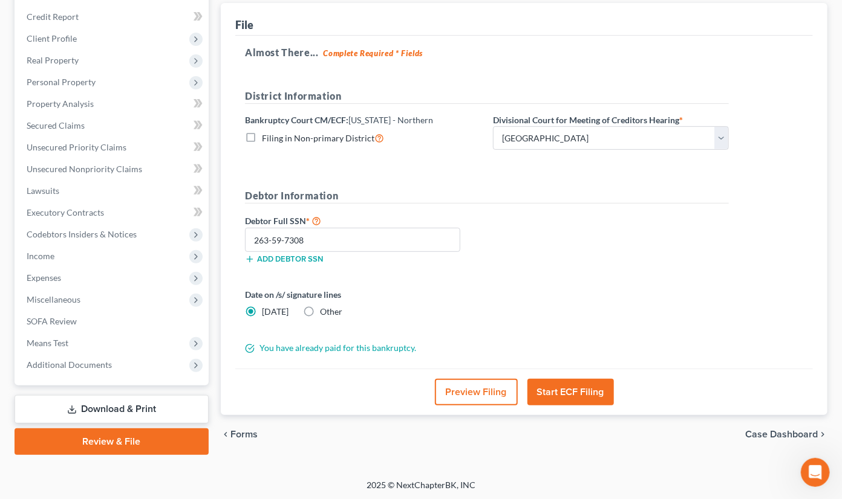
click at [591, 391] on button "Start ECF Filing" at bounding box center [570, 392] width 86 height 27
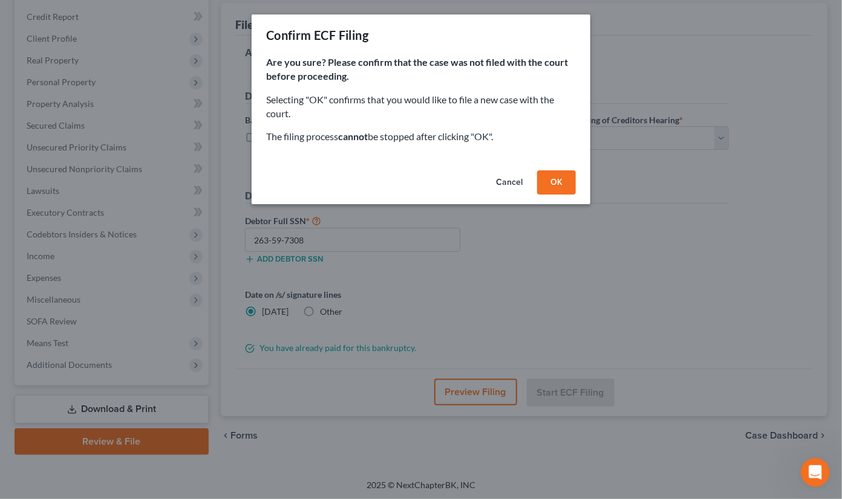
click at [564, 177] on button "OK" at bounding box center [556, 183] width 39 height 24
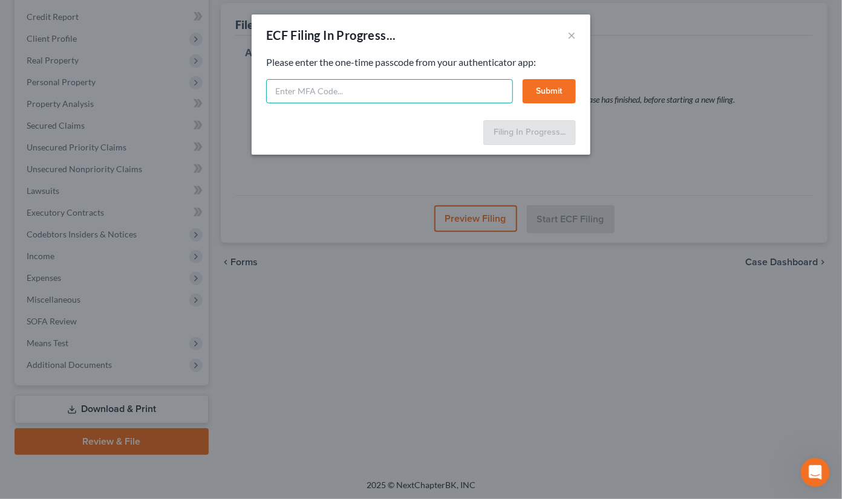
click at [420, 94] on input "text" at bounding box center [389, 91] width 247 height 24
type input "511689"
click at [558, 90] on button "Submit" at bounding box center [548, 91] width 53 height 24
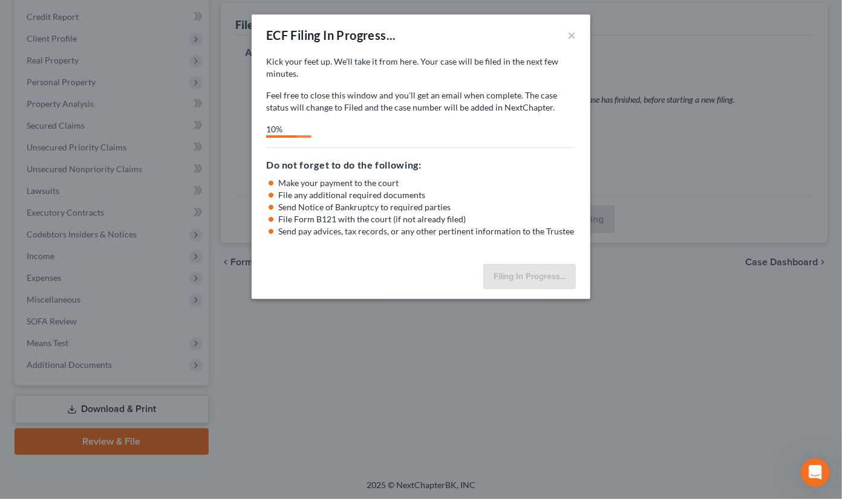
select select "0"
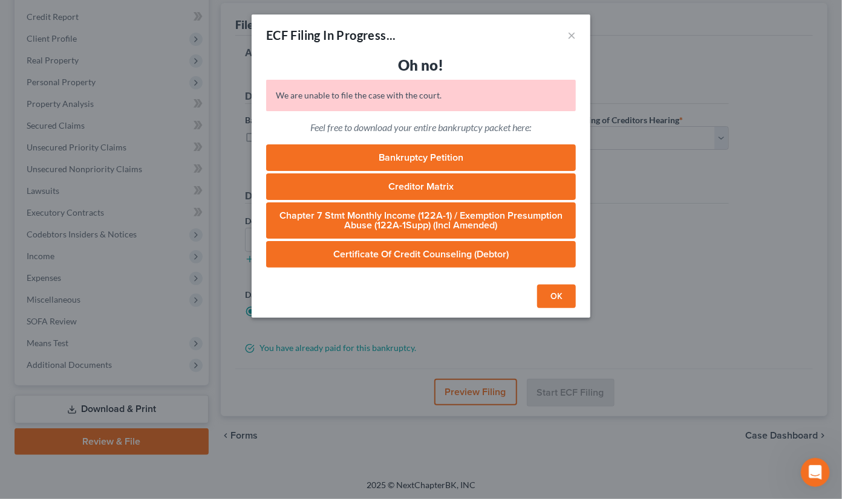
click at [440, 154] on link "Bankruptcy Petition" at bounding box center [421, 158] width 310 height 27
click at [391, 188] on link "Creditor Matrix" at bounding box center [421, 187] width 310 height 27
click at [388, 221] on link "Chapter 7 Stmt Monthly Income (122A-1) / Exemption Presumption Abuse (122A-1Sup…" at bounding box center [421, 221] width 310 height 36
click at [436, 252] on link "Certificate of Credit Counseling (Debtor)" at bounding box center [421, 254] width 310 height 27
click at [565, 295] on button "OK" at bounding box center [556, 297] width 39 height 24
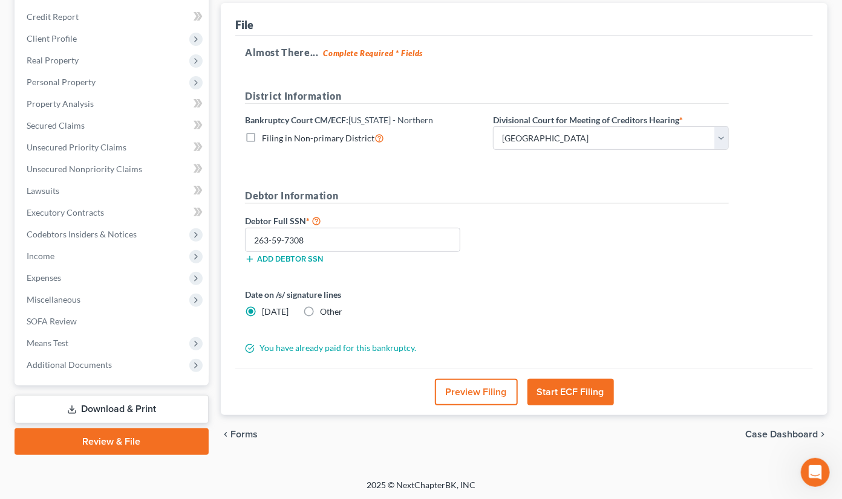
click at [562, 388] on button "Start ECF Filing" at bounding box center [570, 392] width 86 height 27
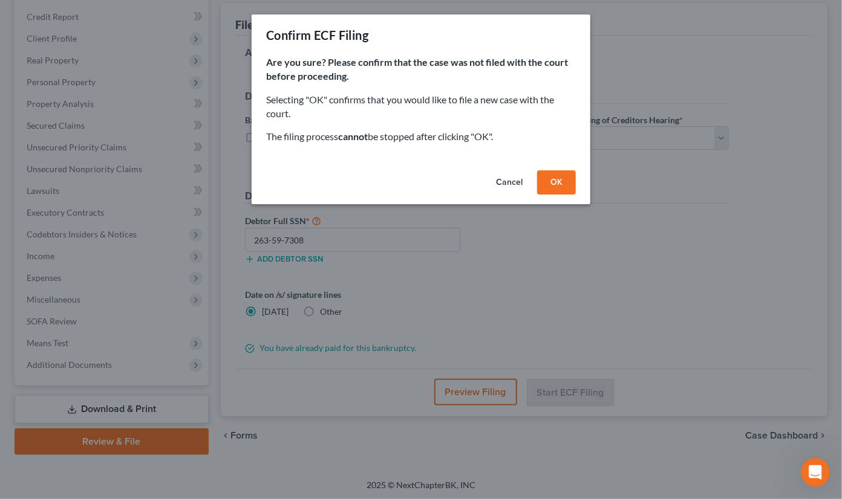
click at [570, 184] on button "OK" at bounding box center [556, 183] width 39 height 24
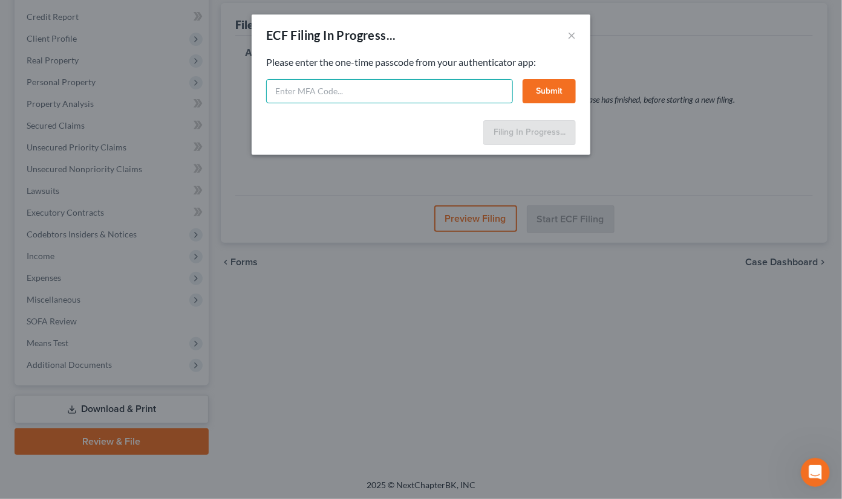
click at [389, 96] on input "text" at bounding box center [389, 91] width 247 height 24
type input "911237"
click at [536, 98] on button "Submit" at bounding box center [548, 91] width 53 height 24
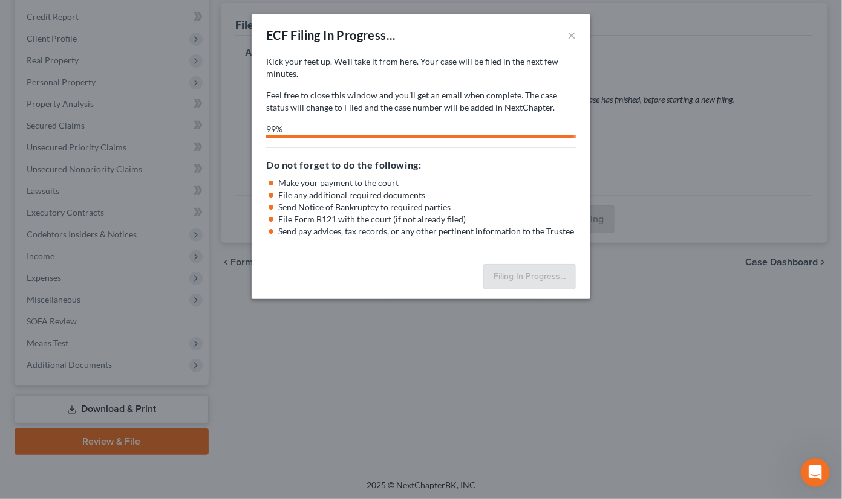
select select "0"
